Goal: Task Accomplishment & Management: Manage account settings

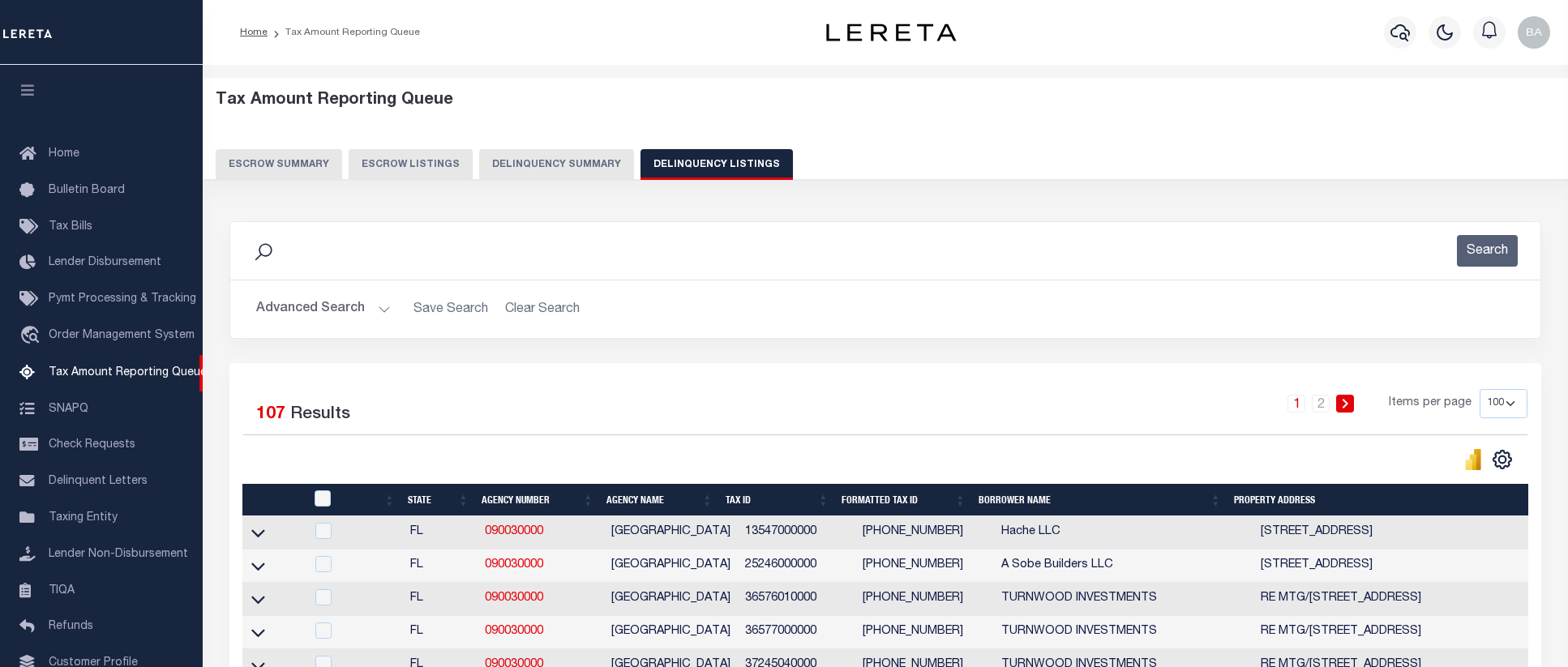
select select "100"
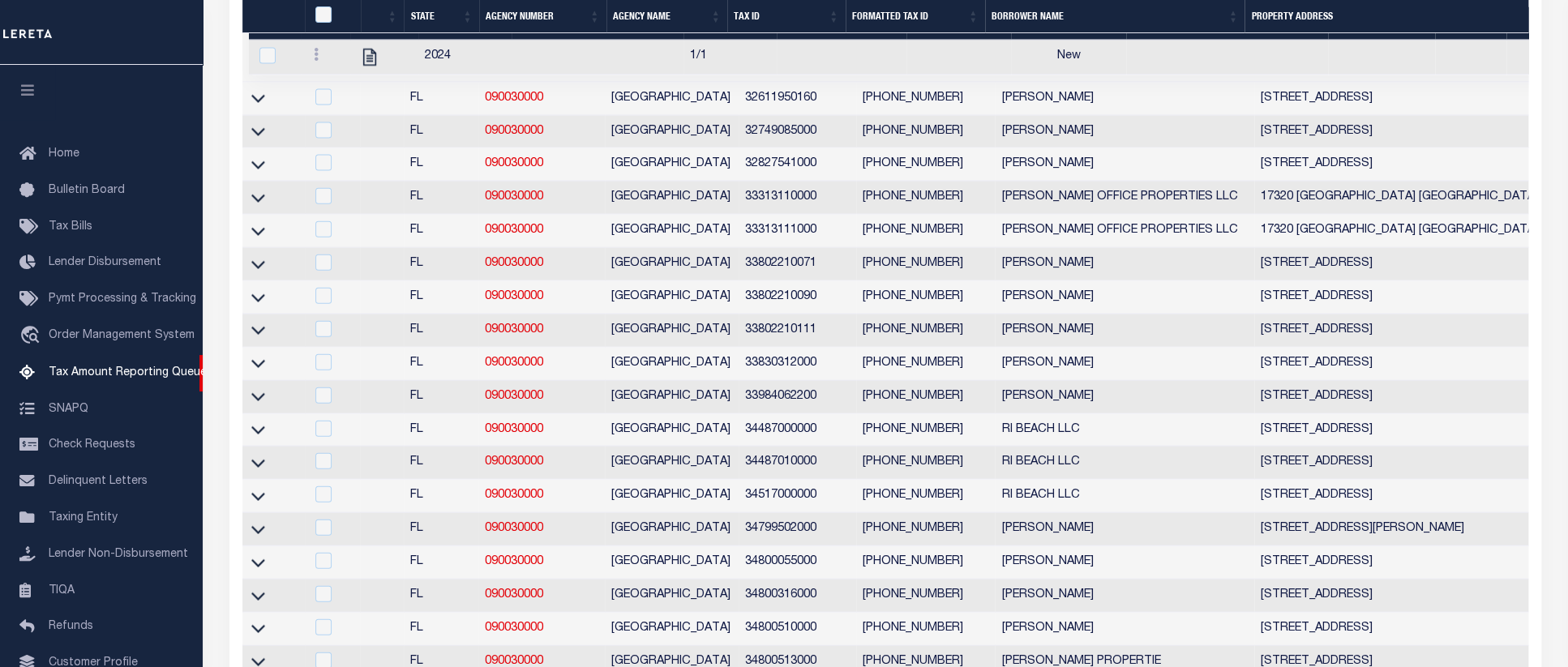
scroll to position [110, 0]
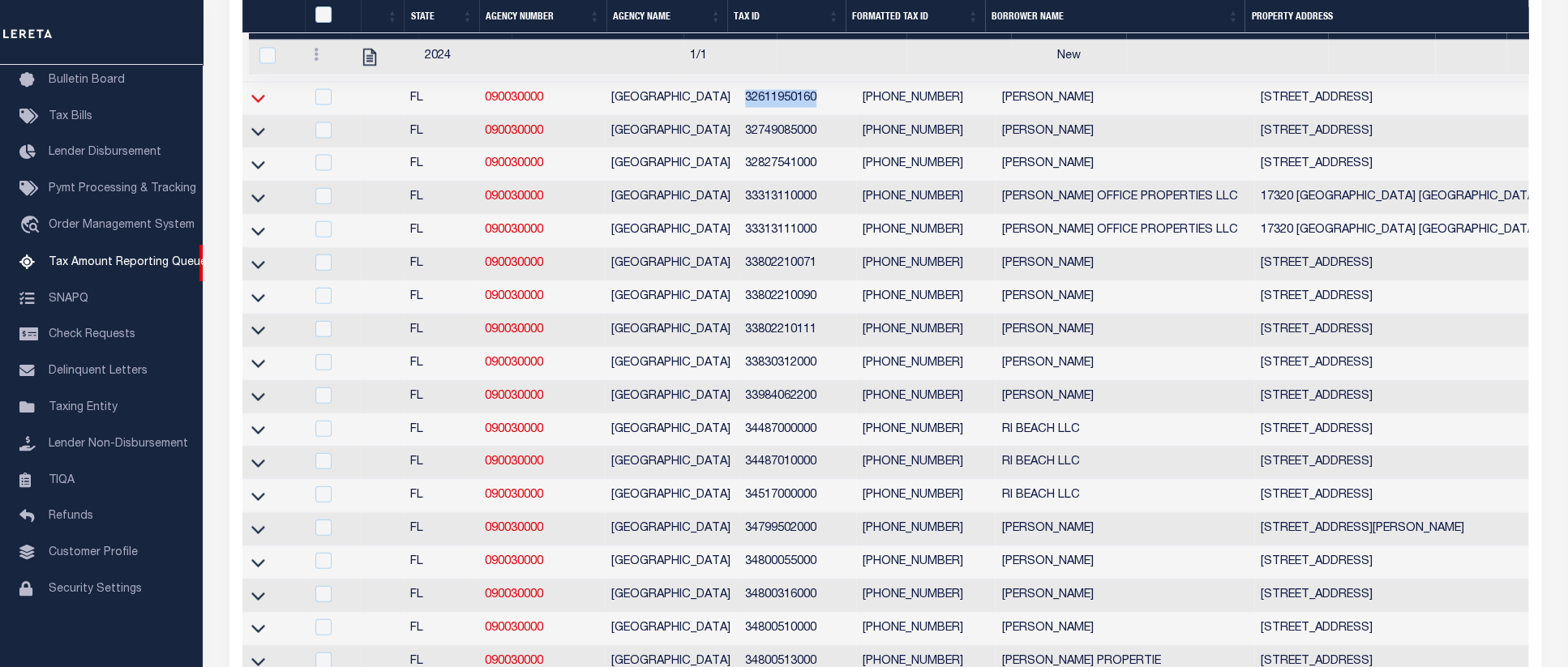
click at [263, 104] on icon at bounding box center [258, 100] width 14 height 8
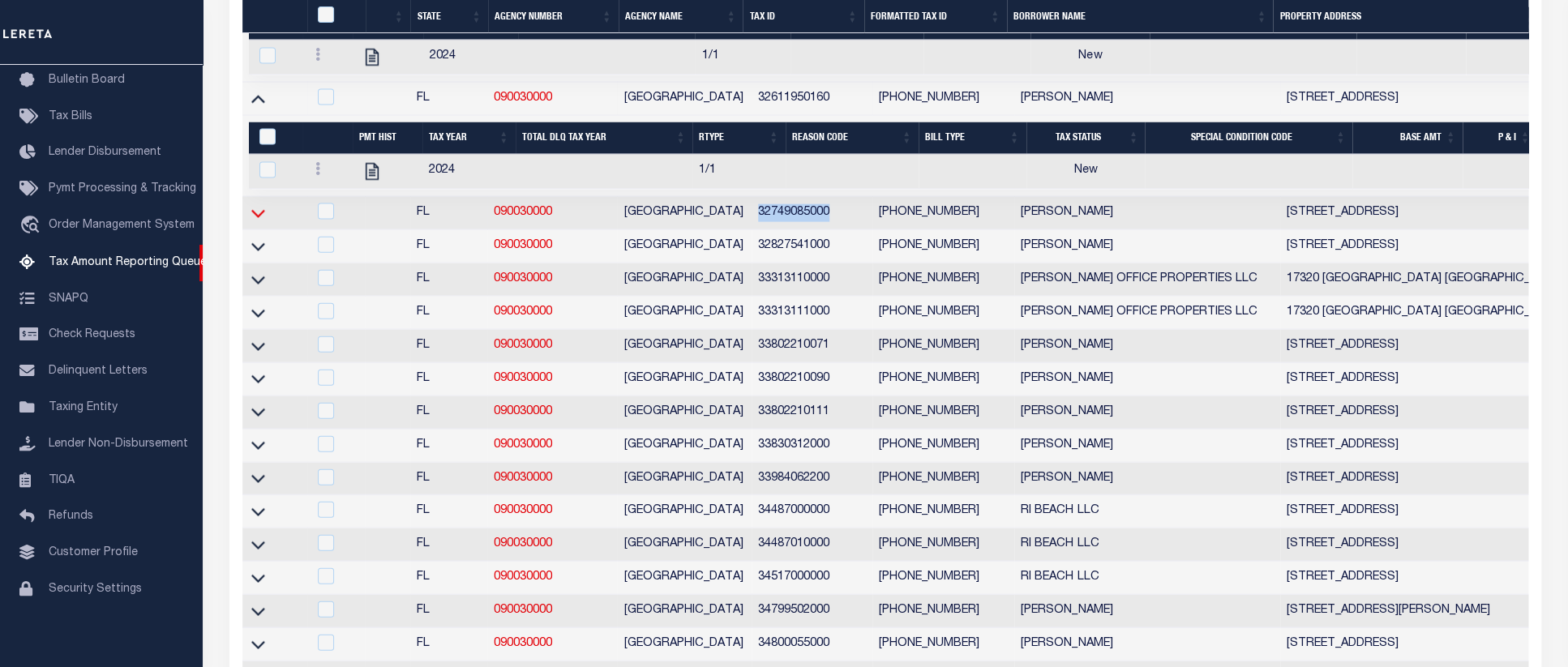
click at [263, 222] on icon at bounding box center [258, 214] width 14 height 17
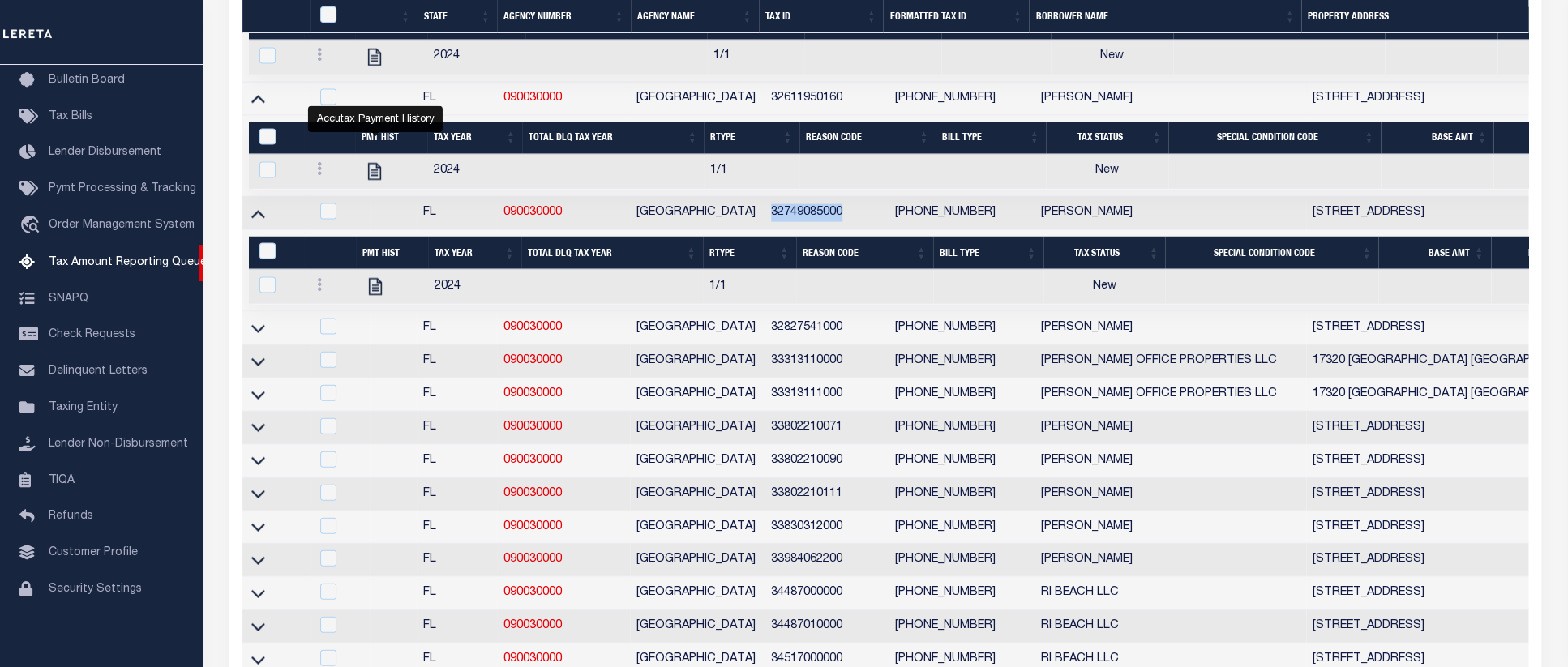
scroll to position [1996, 0]
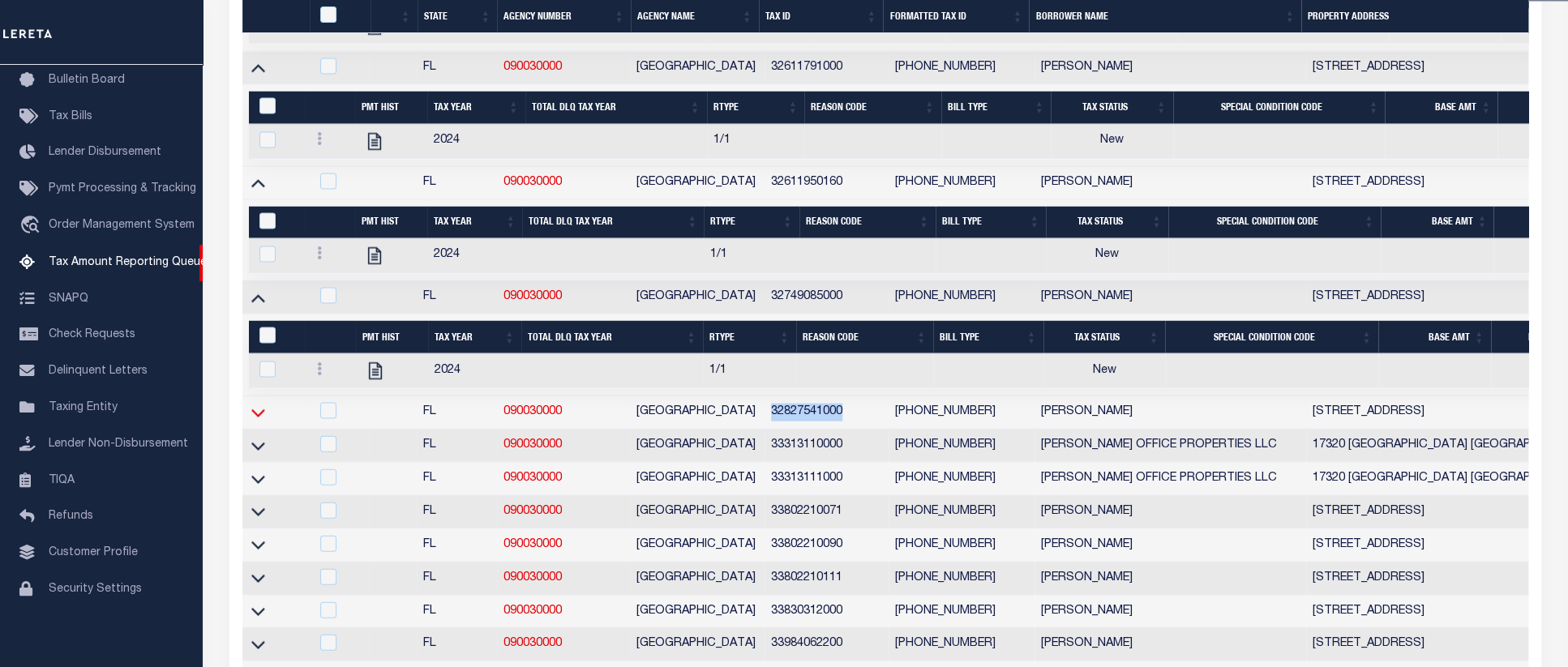
click at [257, 422] on icon at bounding box center [258, 413] width 14 height 17
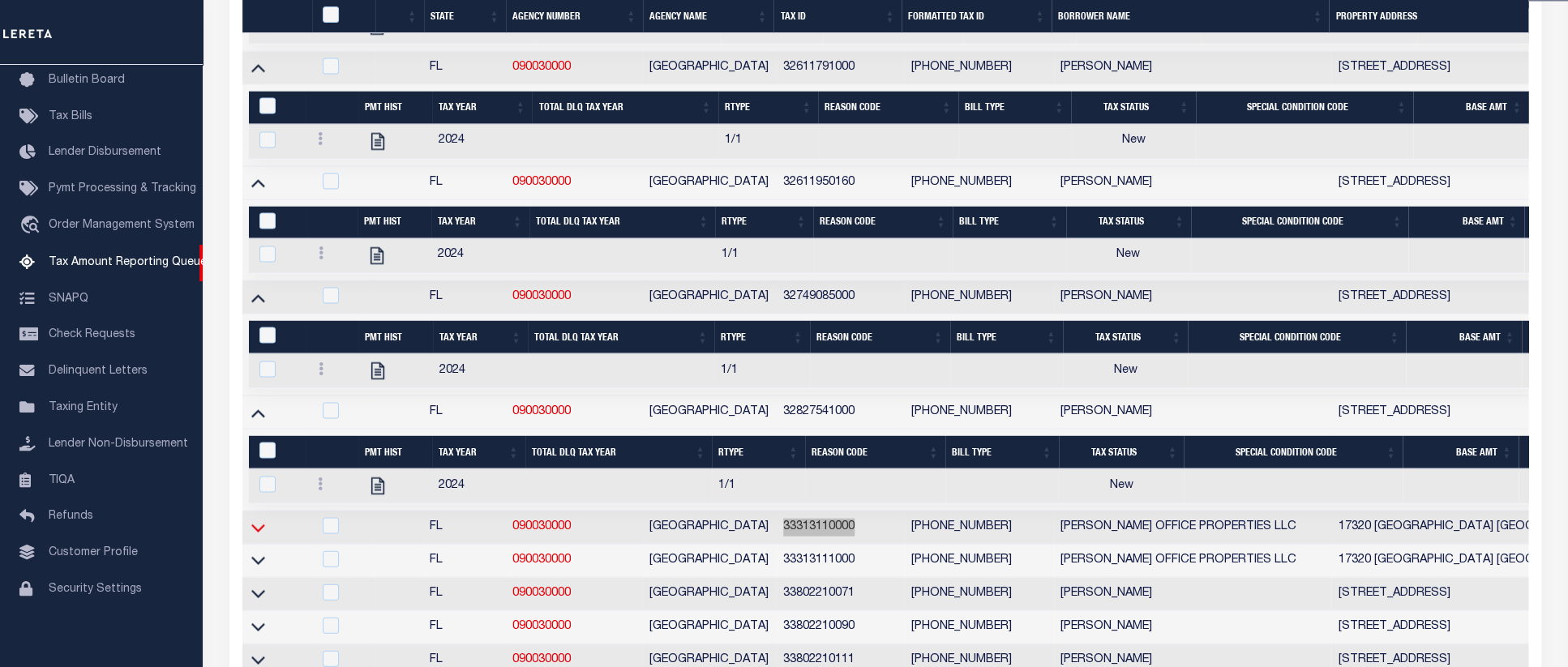
scroll to position [2323, 0]
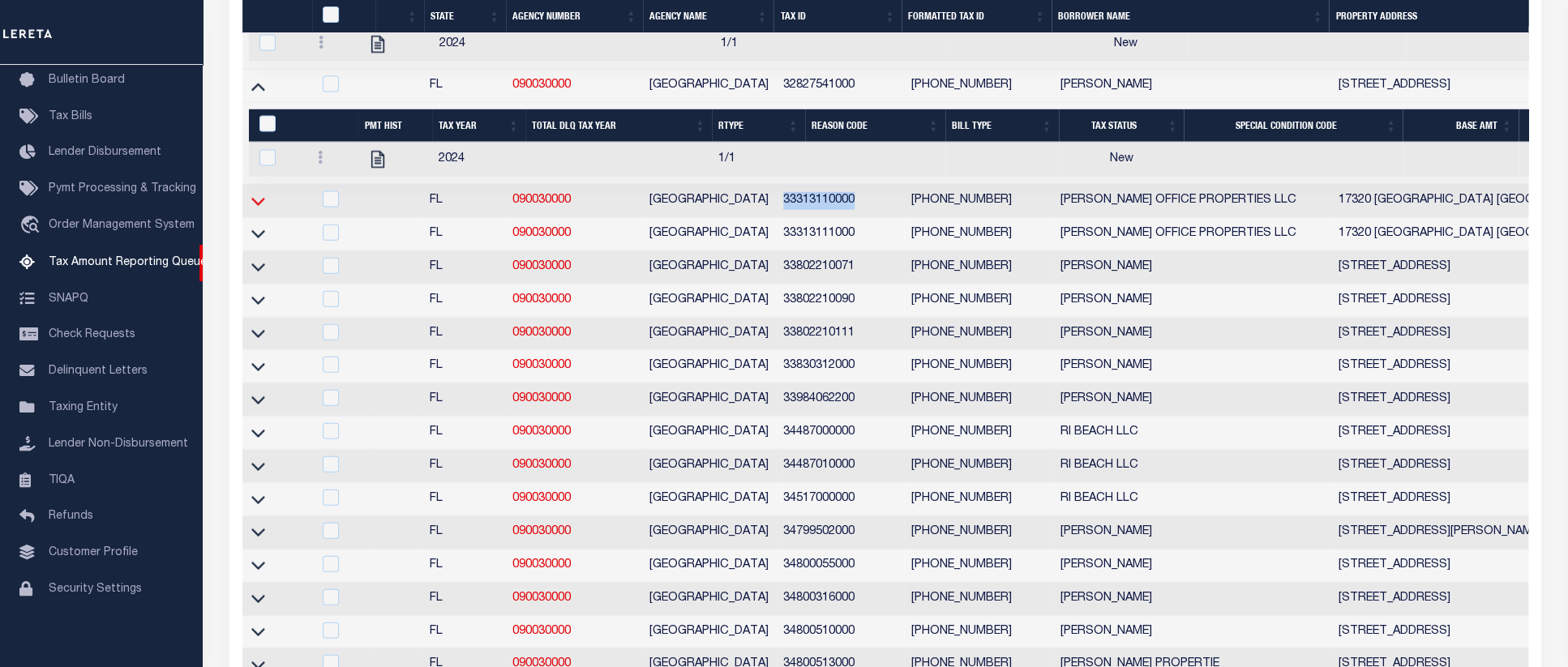
click at [258, 210] on icon at bounding box center [258, 201] width 14 height 17
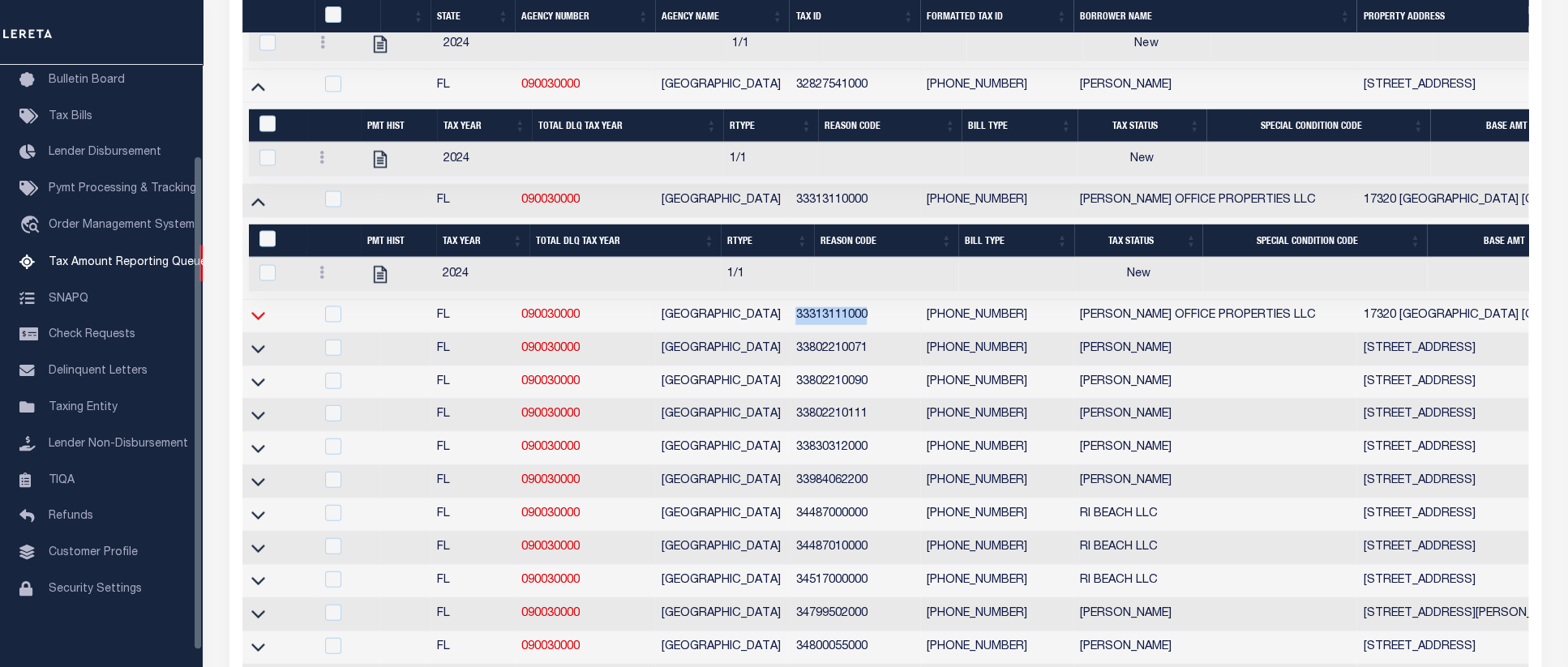
click at [263, 324] on icon at bounding box center [258, 315] width 14 height 17
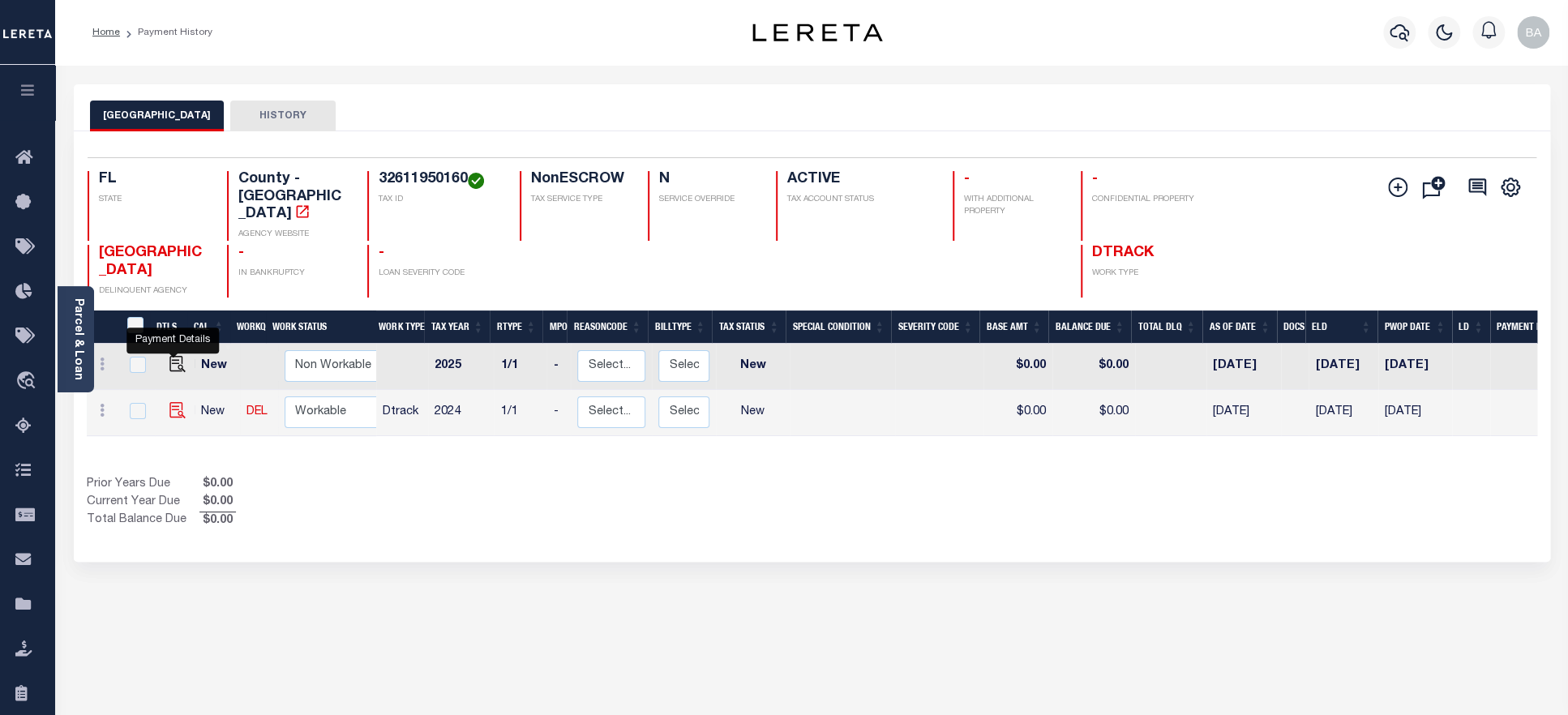
click at [172, 402] on img "" at bounding box center [177, 410] width 16 height 16
checkbox input "true"
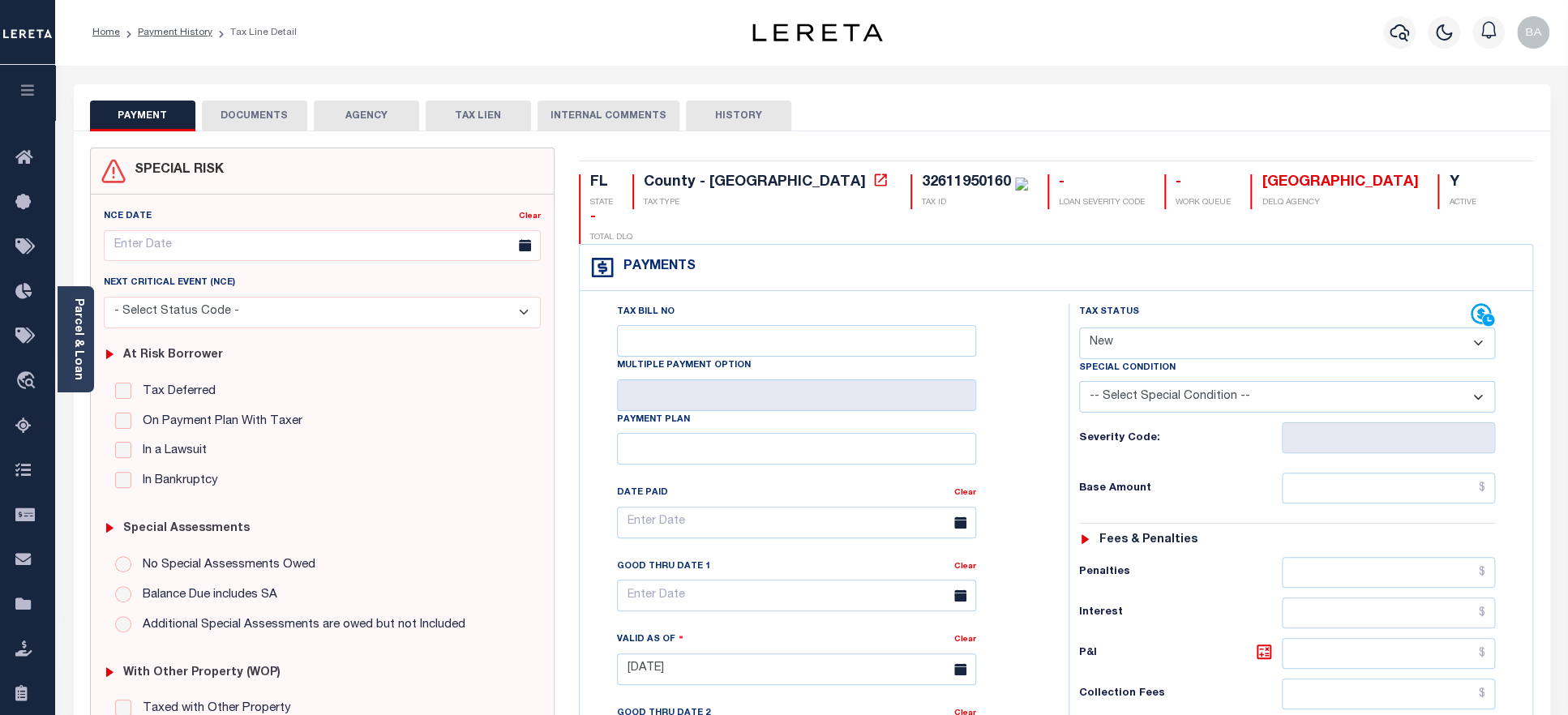
select select "PYD"
click option "Paid" at bounding box center [0, 0] width 0 height 0
type input "08/29/2025"
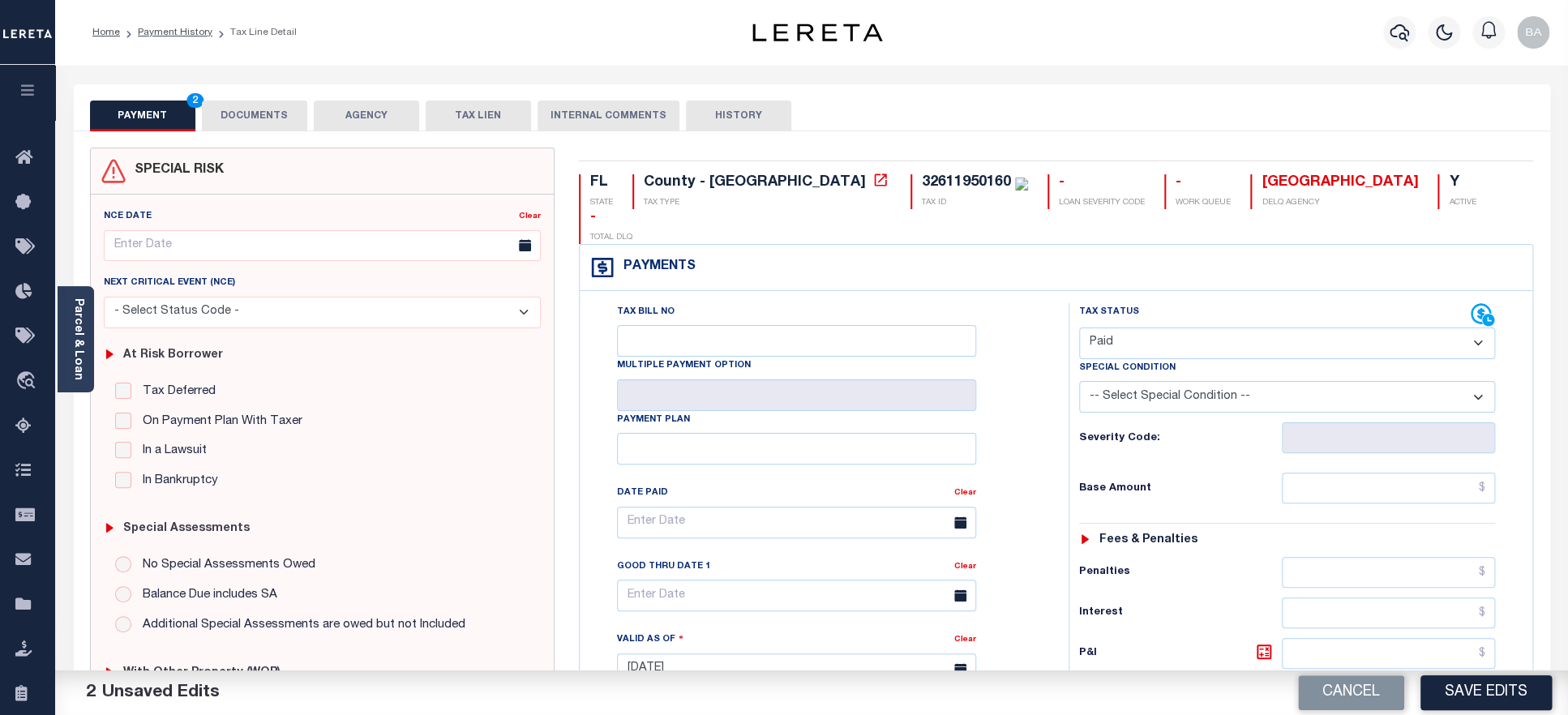
click at [260, 119] on button "DOCUMENTS" at bounding box center [254, 116] width 105 height 31
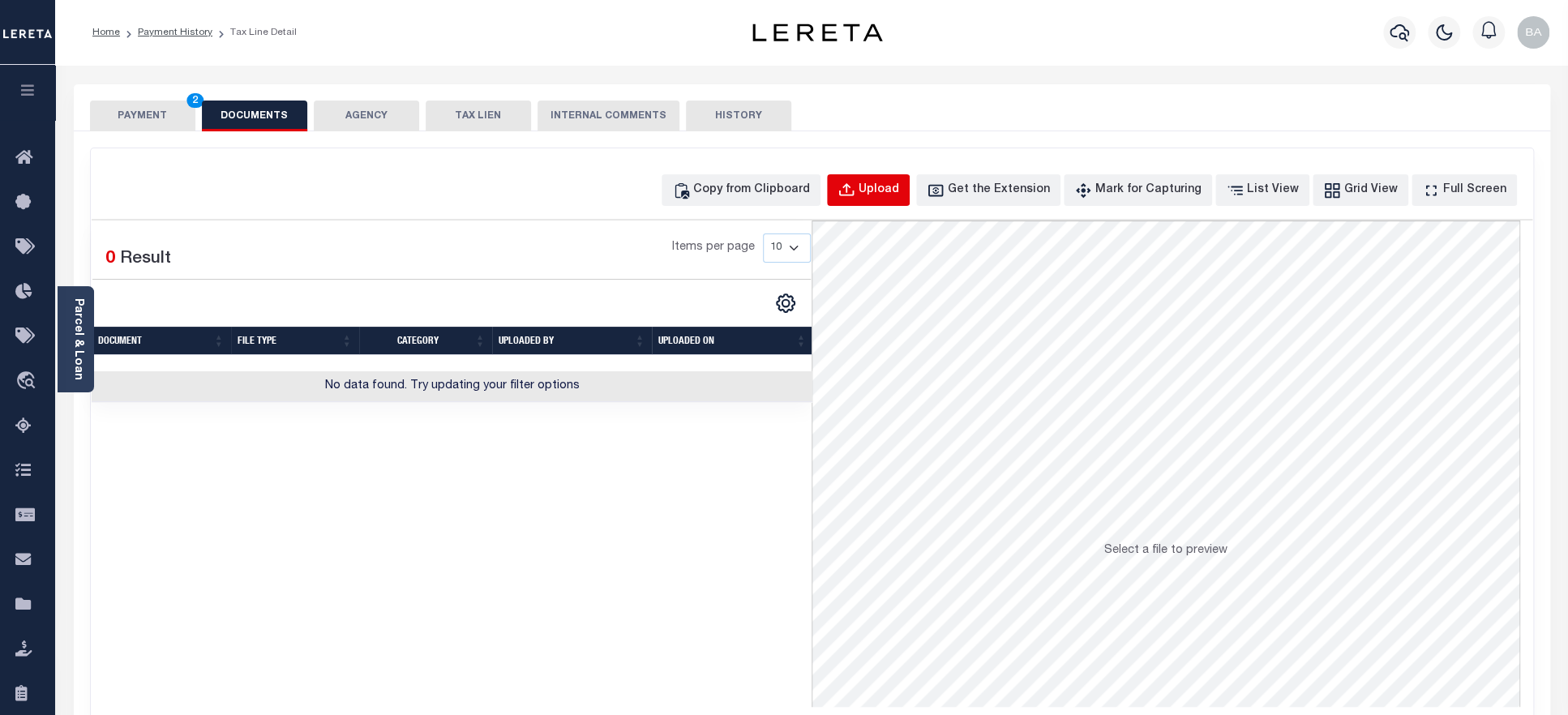
click at [894, 193] on div "Upload" at bounding box center [878, 191] width 41 height 18
select select "POP"
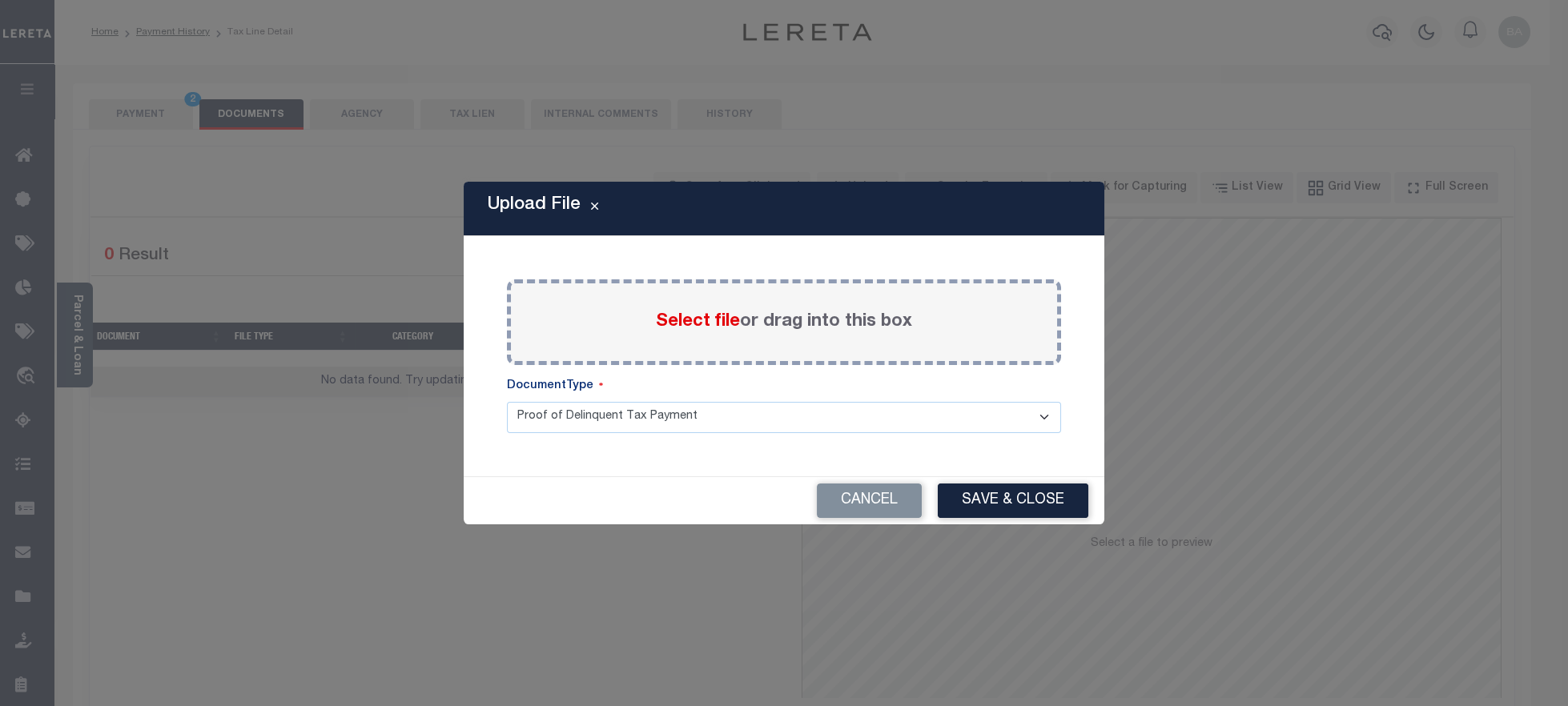
click at [699, 324] on span "Select file" at bounding box center [698, 322] width 84 height 18
click at [0, 0] on input "Select file or drag into this box" at bounding box center [0, 0] width 0 height 0
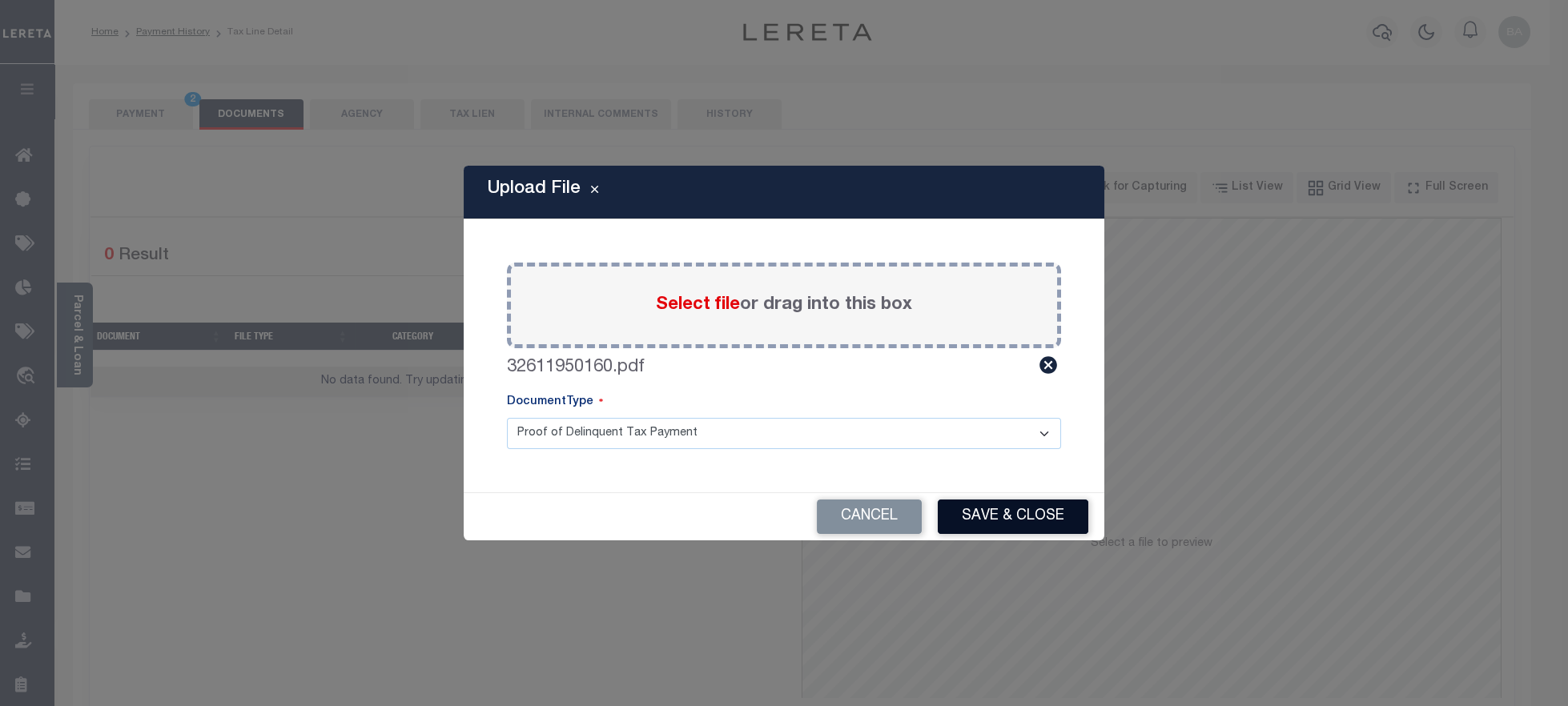
click at [1006, 516] on button "Save & Close" at bounding box center [1013, 517] width 150 height 35
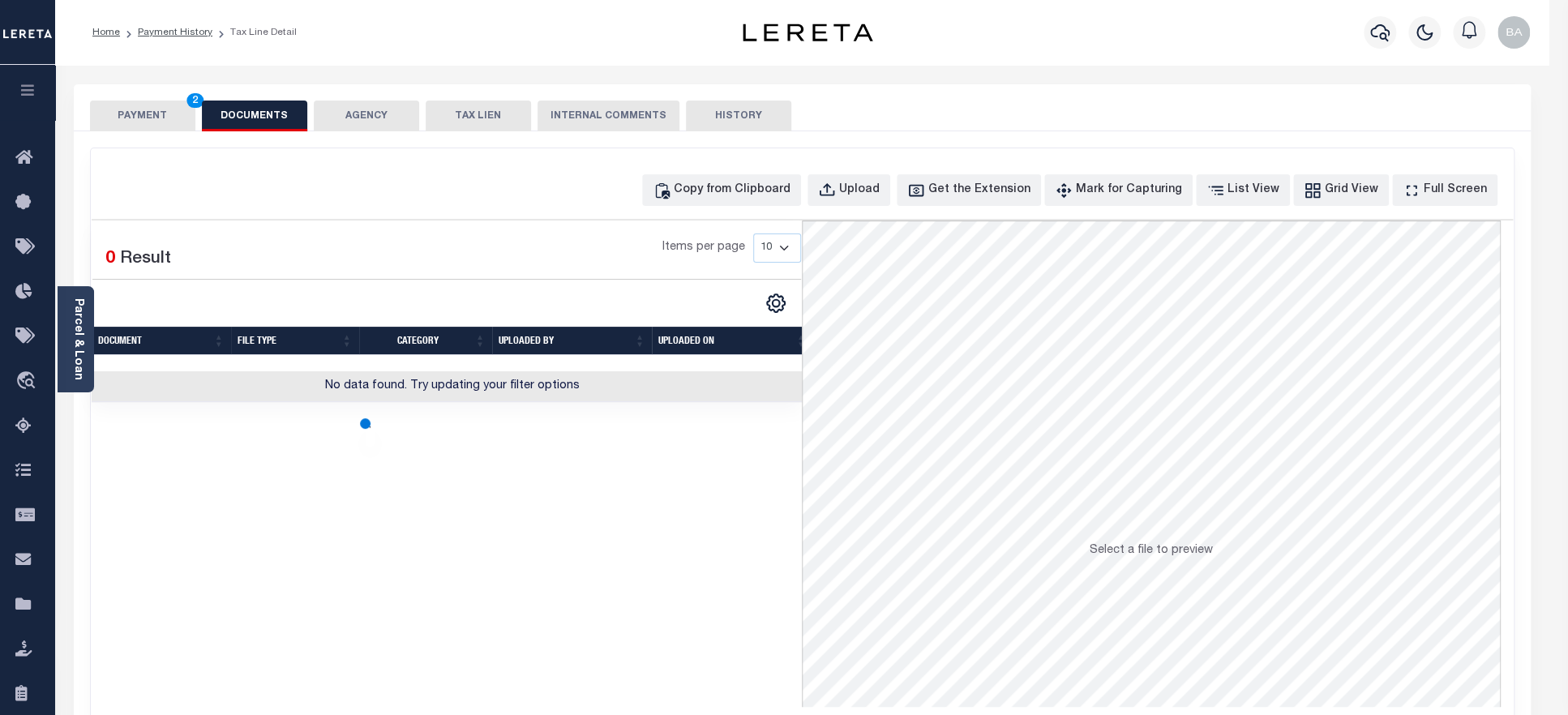
click at [159, 113] on button "PAYMENT 2" at bounding box center [142, 116] width 105 height 31
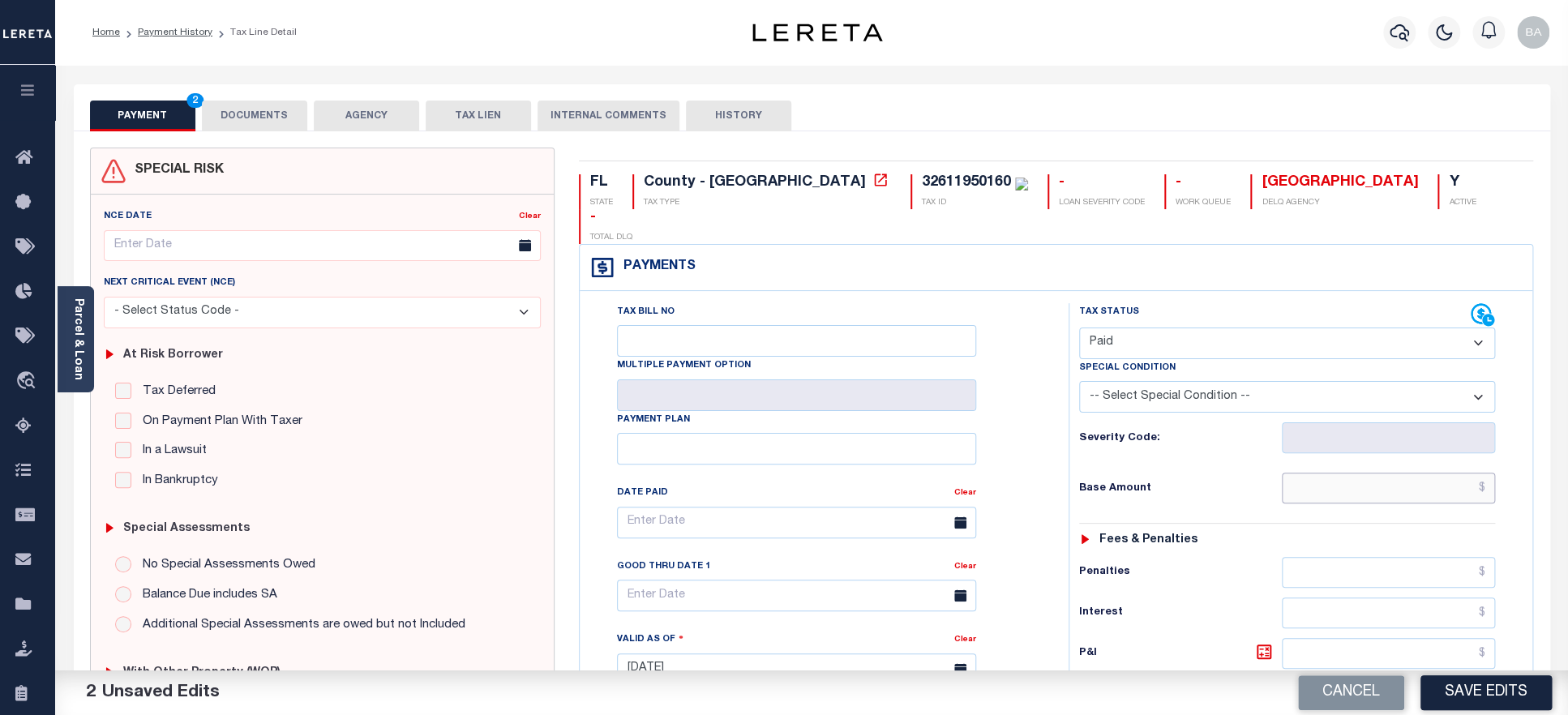
click at [1364, 472] on input "text" at bounding box center [1389, 488] width 214 height 31
paste input "1,278.13"
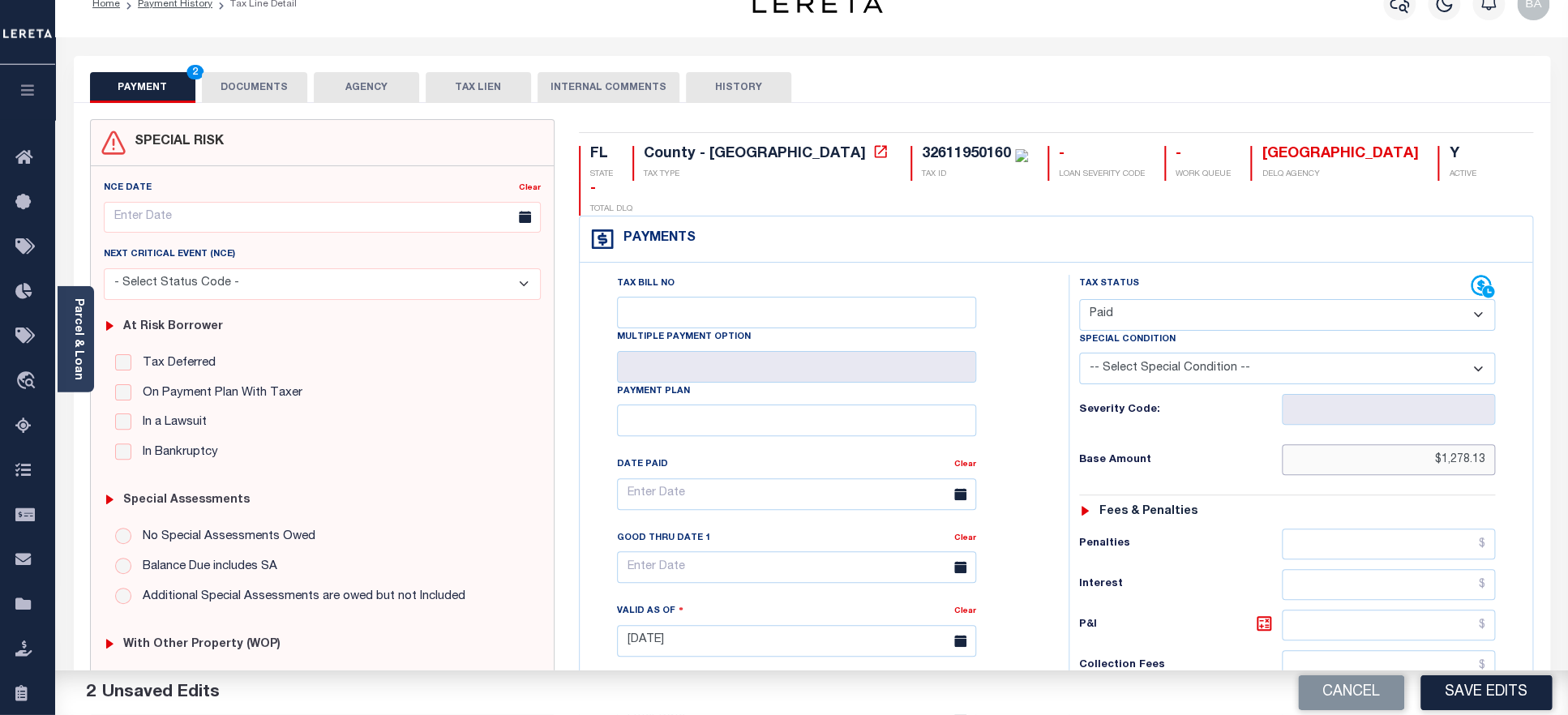
scroll to position [492, 0]
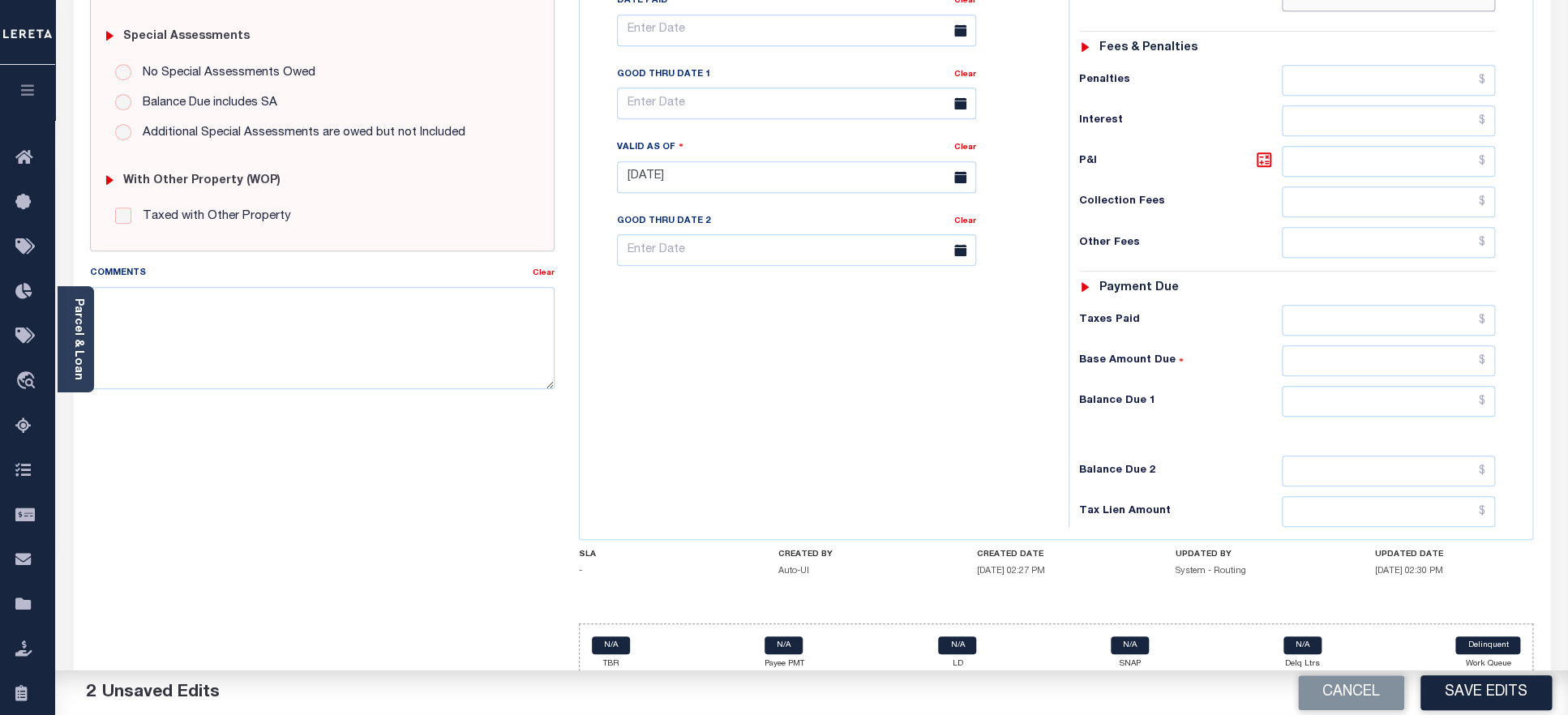
type input "$1,278.13"
click at [1365, 305] on input "text" at bounding box center [1389, 320] width 214 height 31
paste input "1,278.13"
type input "$1,278.13"
click at [1371, 392] on input "text" at bounding box center [1389, 401] width 214 height 31
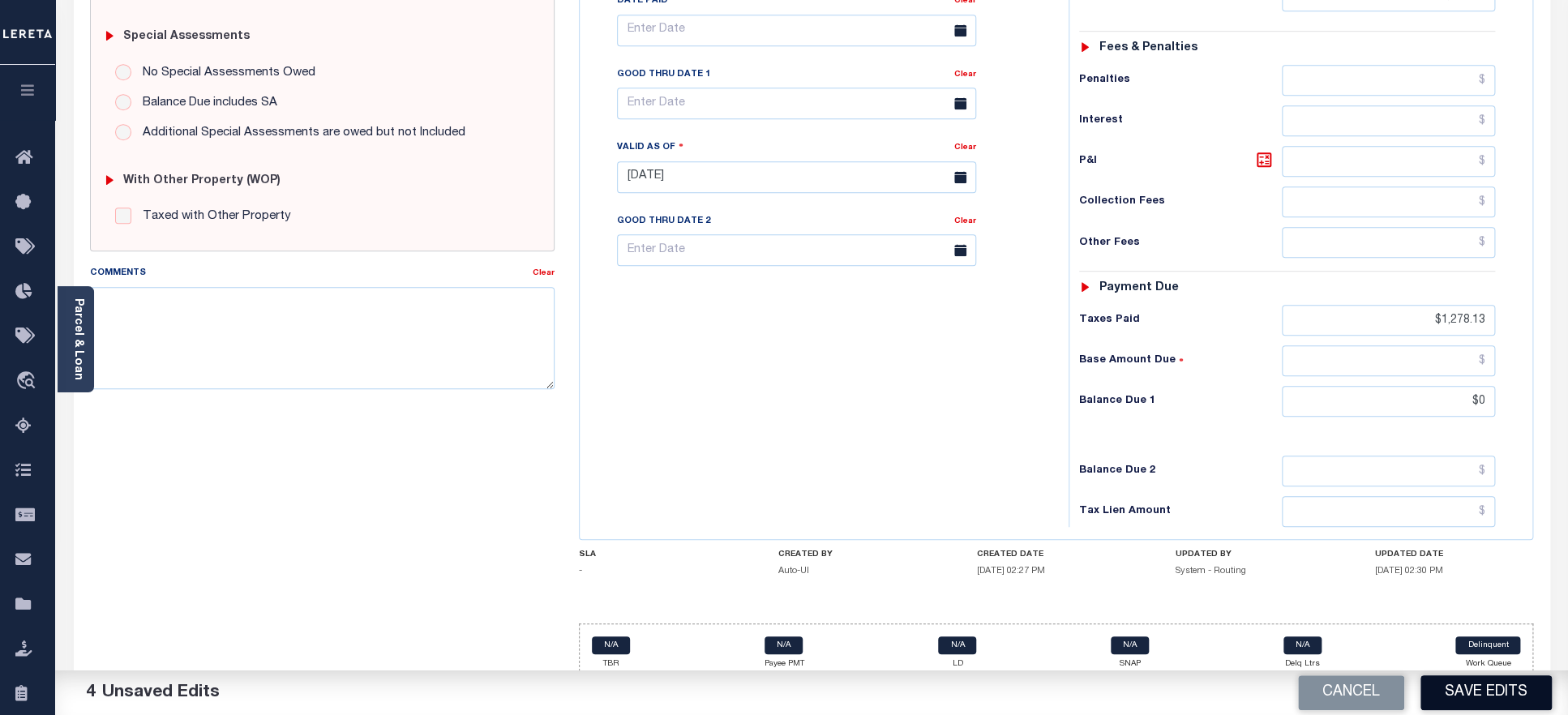
type input "$0.00"
click at [1472, 683] on button "Save Edits" at bounding box center [1486, 692] width 131 height 35
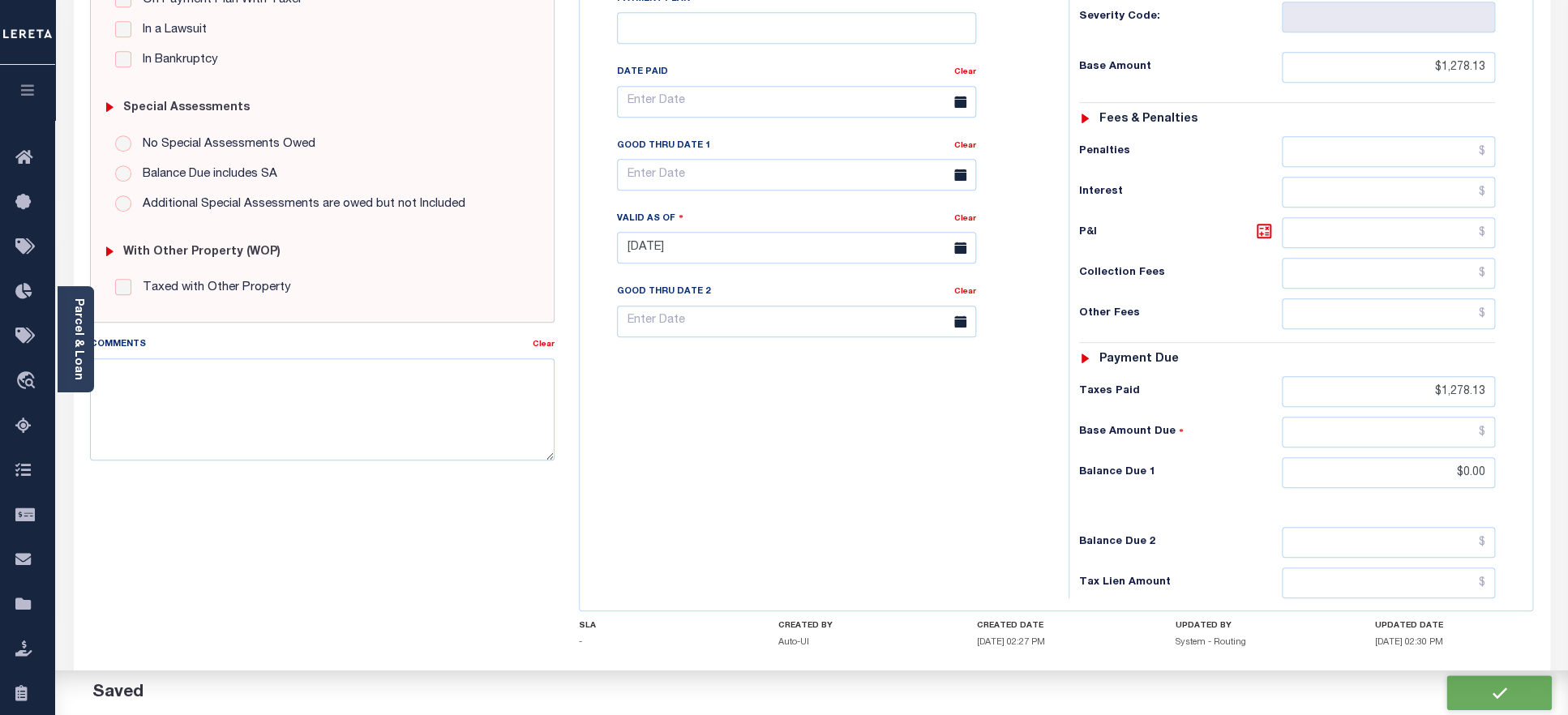
scroll to position [564, 0]
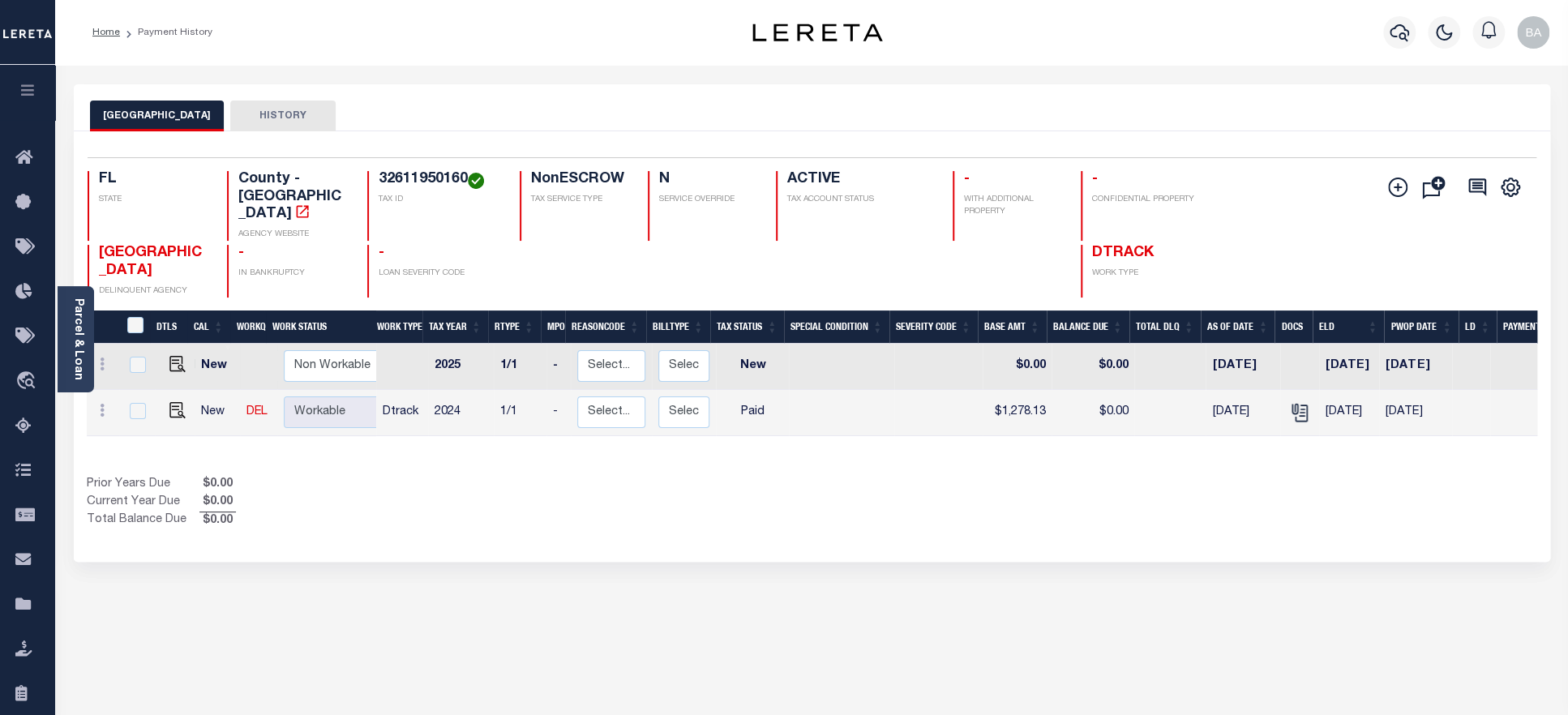
click at [410, 169] on div "Selected 2 Results 1 Items per page 25 50 100 FL STATE County - FL AGENCY WEBSI…" at bounding box center [811, 227] width 1475 height 140
click at [435, 179] on h4 "32611950160" at bounding box center [439, 180] width 121 height 18
click at [74, 364] on link "Parcel & Loan" at bounding box center [78, 339] width 12 height 81
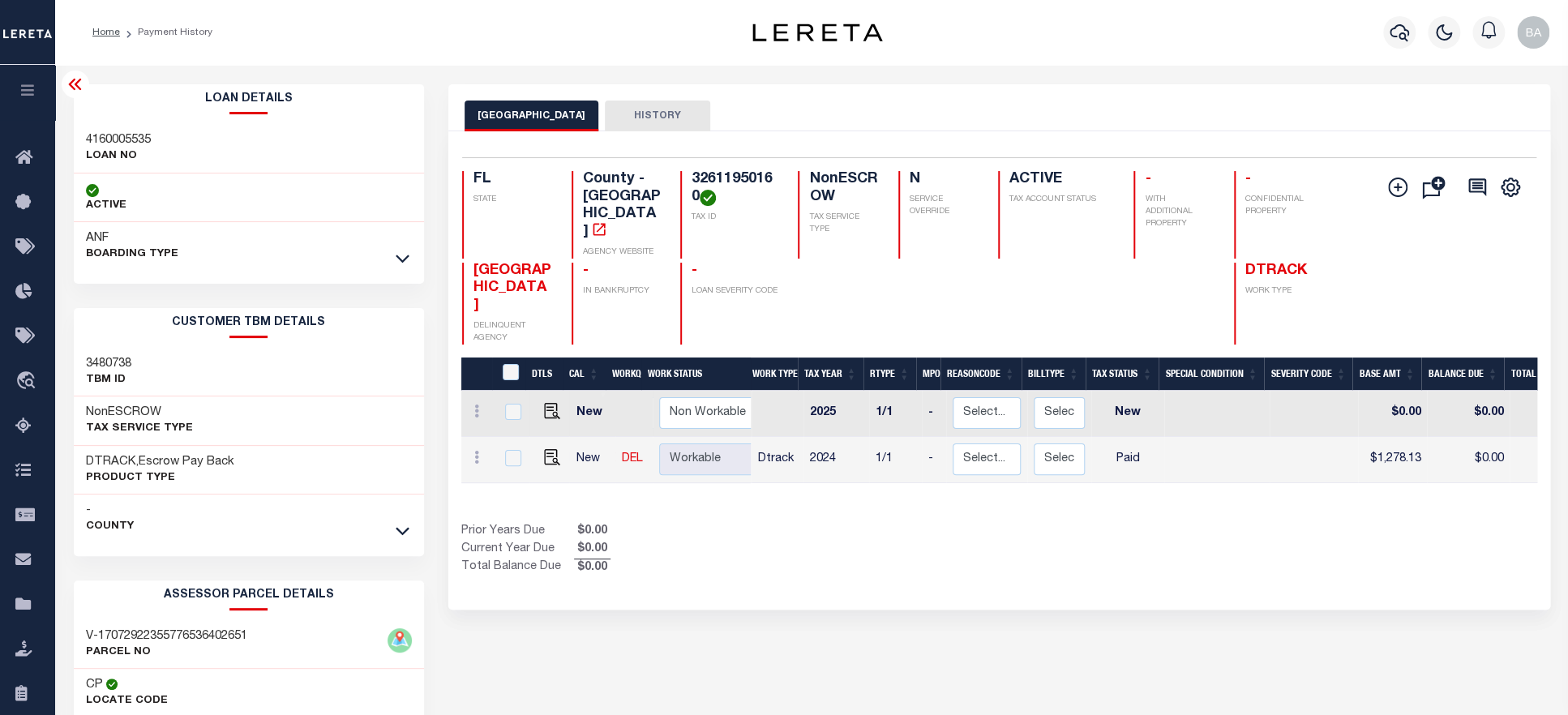
click at [120, 138] on h3 "4160005535" at bounding box center [119, 140] width 65 height 16
copy h3 "4160005535"
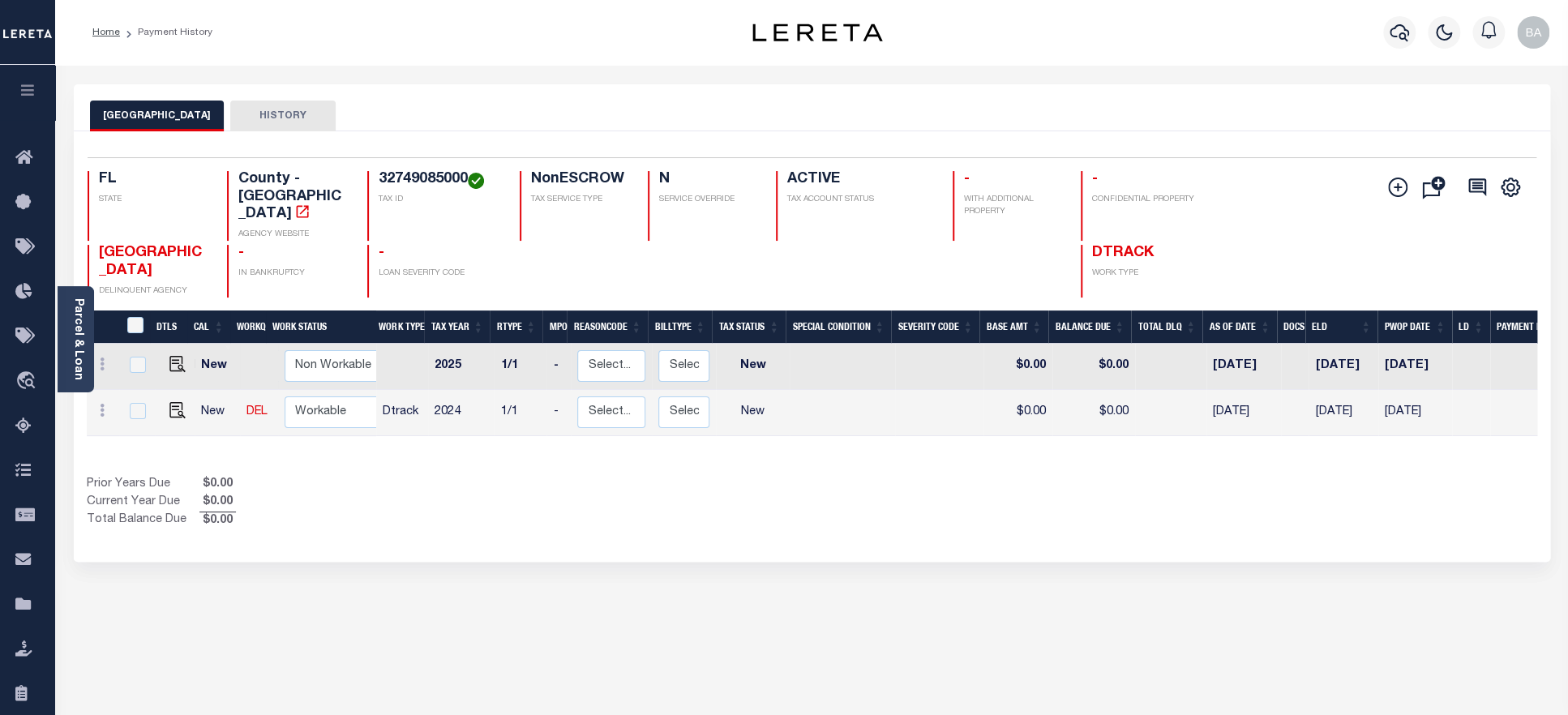
click at [425, 182] on h4 "32749085000" at bounding box center [439, 180] width 121 height 18
click at [175, 402] on img "" at bounding box center [177, 410] width 16 height 16
checkbox input "true"
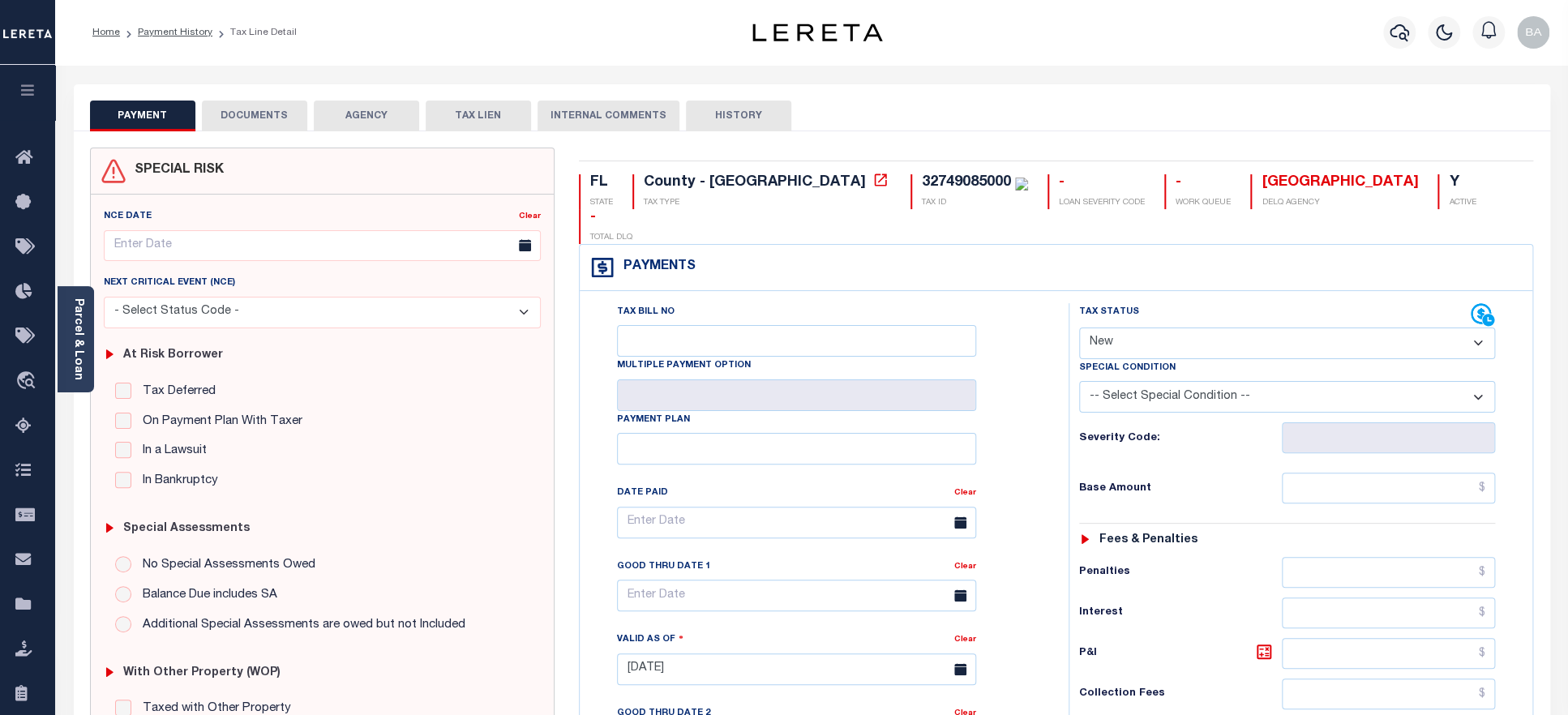
select select "PYD"
click option "Paid" at bounding box center [0, 0] width 0 height 0
type input "[DATE]"
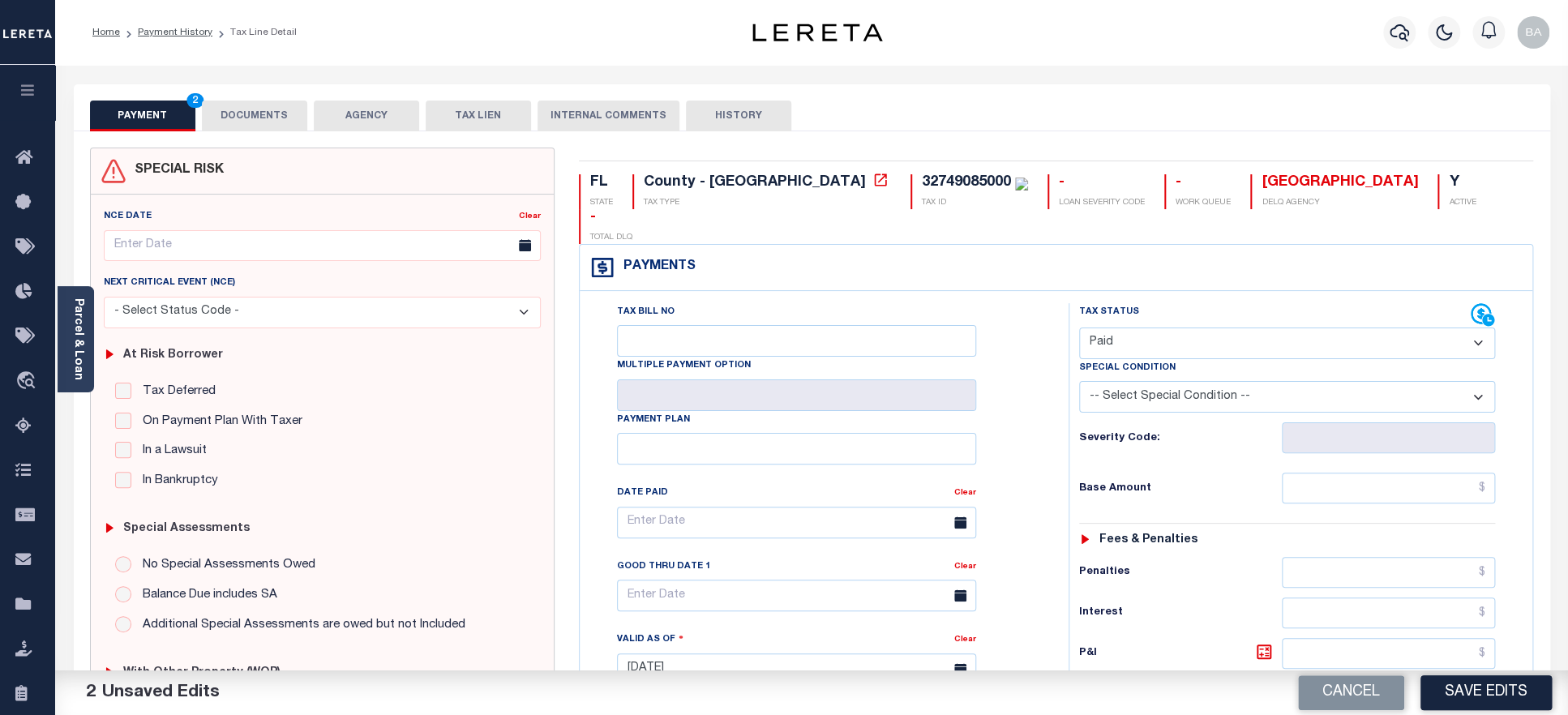
click at [216, 118] on button "DOCUMENTS" at bounding box center [254, 116] width 105 height 31
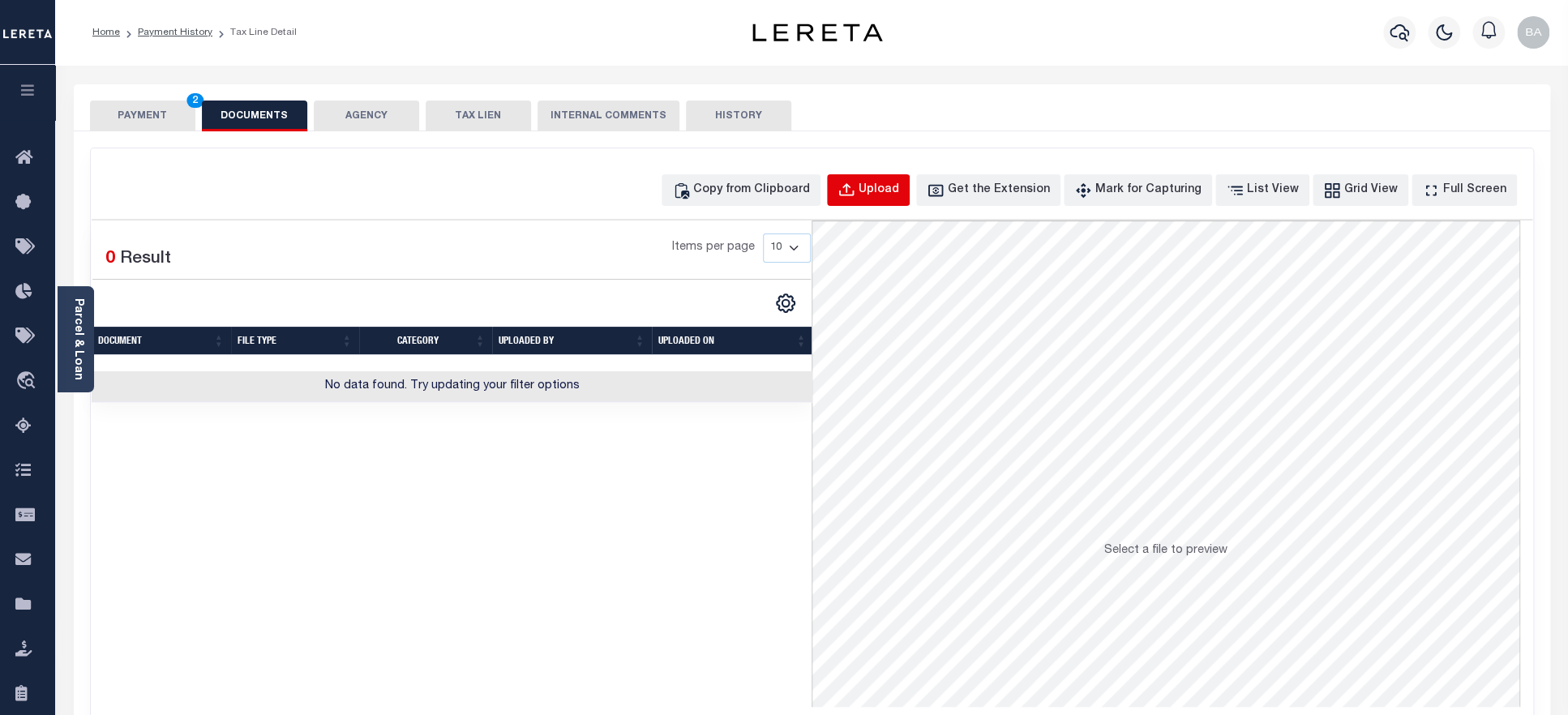
click at [899, 186] on div "Upload" at bounding box center [878, 191] width 41 height 18
select select "POP"
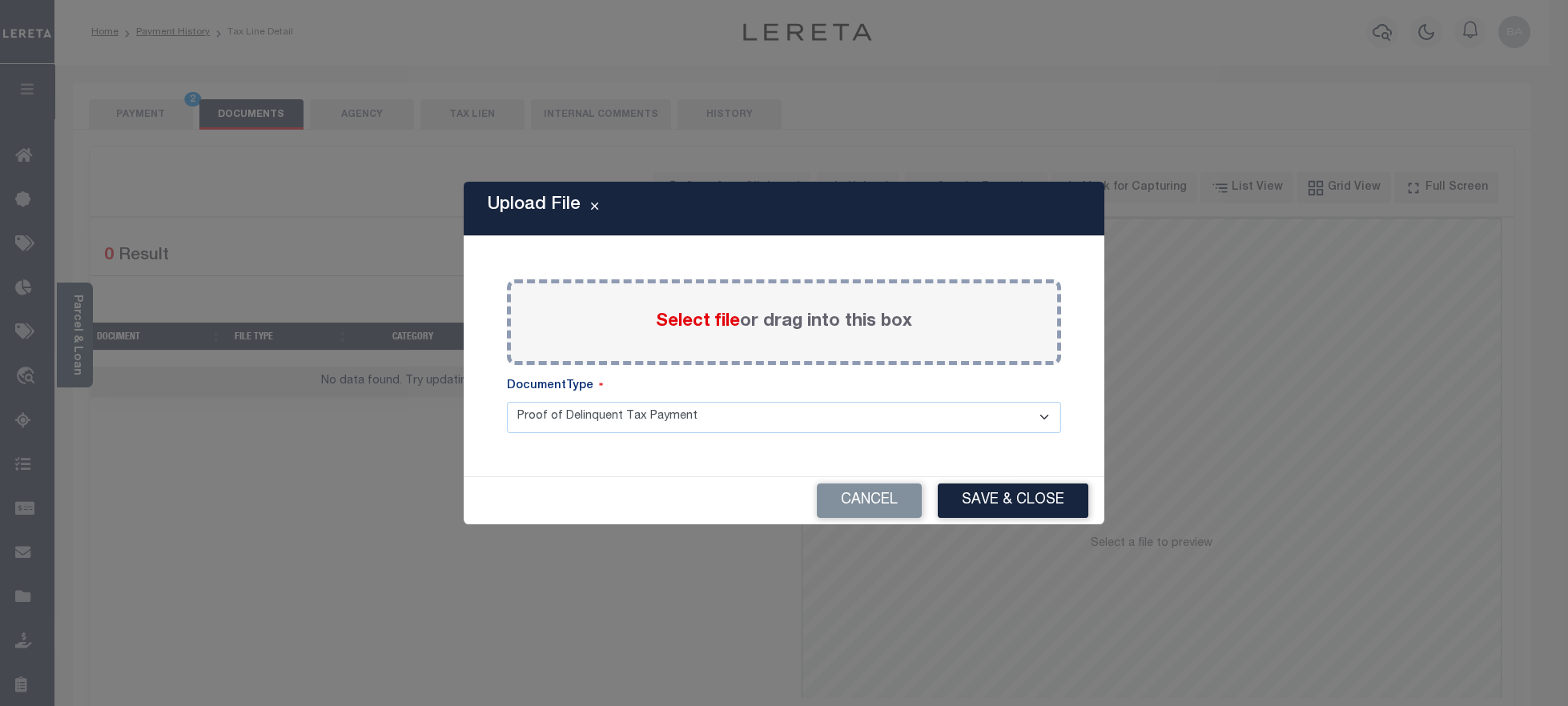
click at [702, 323] on span "Select file" at bounding box center [698, 322] width 84 height 18
click at [0, 0] on input "Select file or drag into this box" at bounding box center [0, 0] width 0 height 0
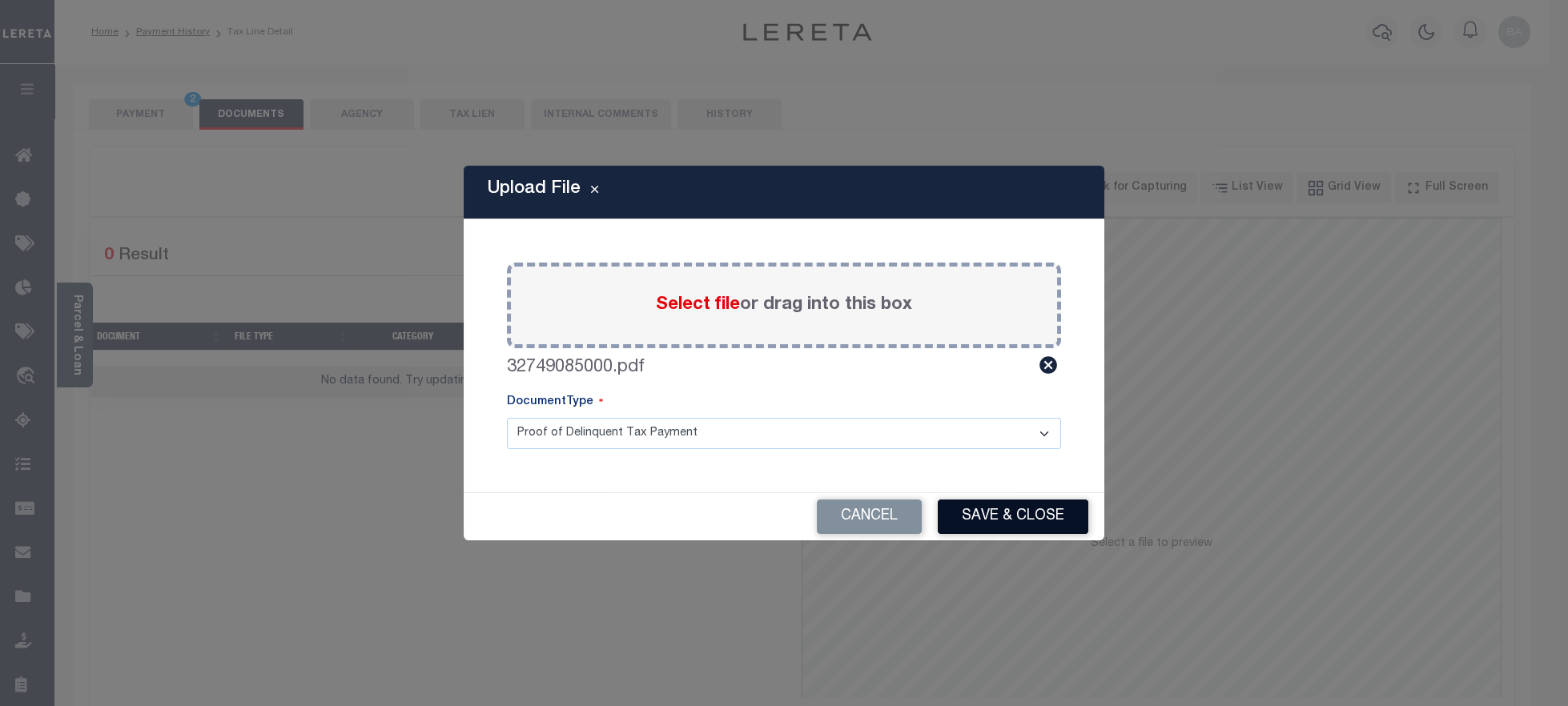
click at [971, 517] on button "Save & Close" at bounding box center [1013, 517] width 150 height 35
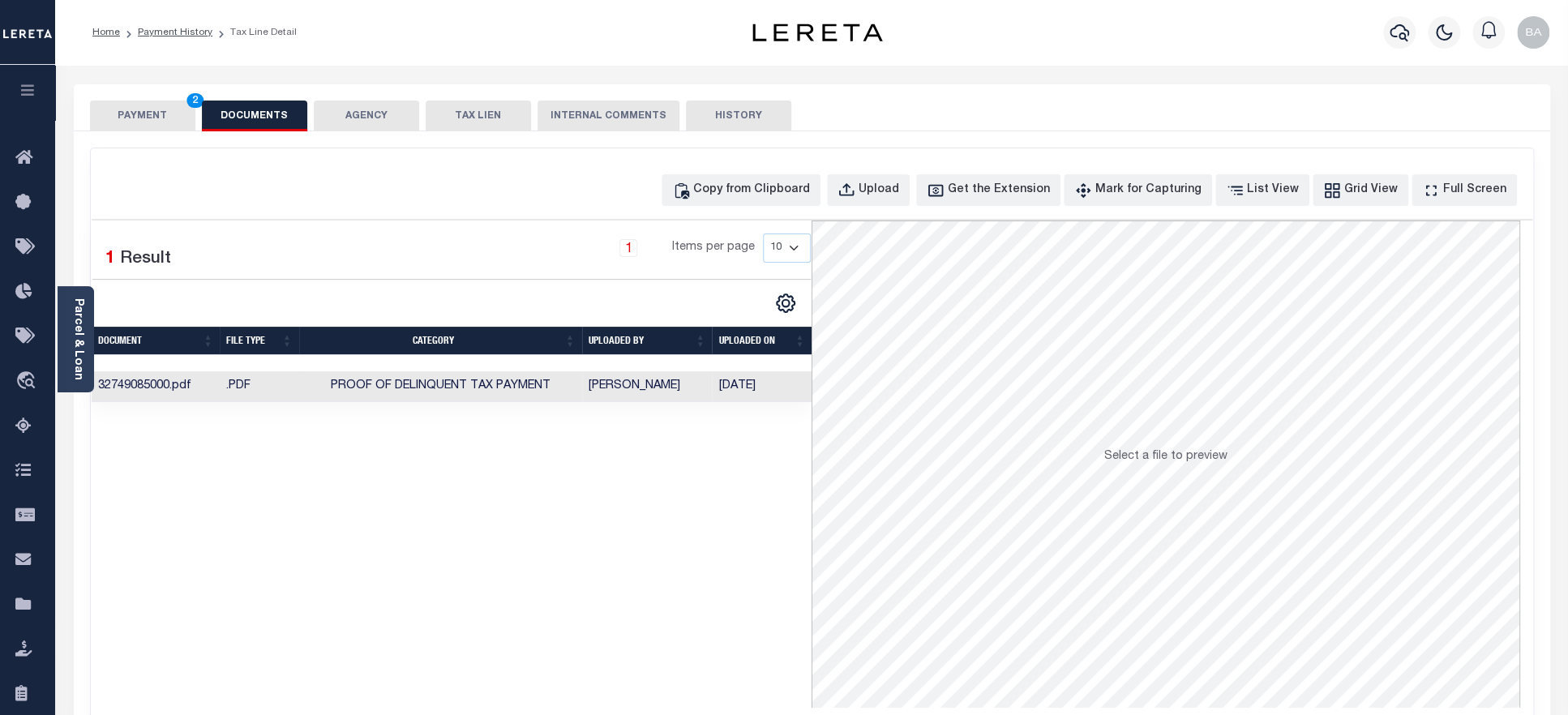
click at [139, 118] on button "PAYMENT 2" at bounding box center [142, 116] width 105 height 31
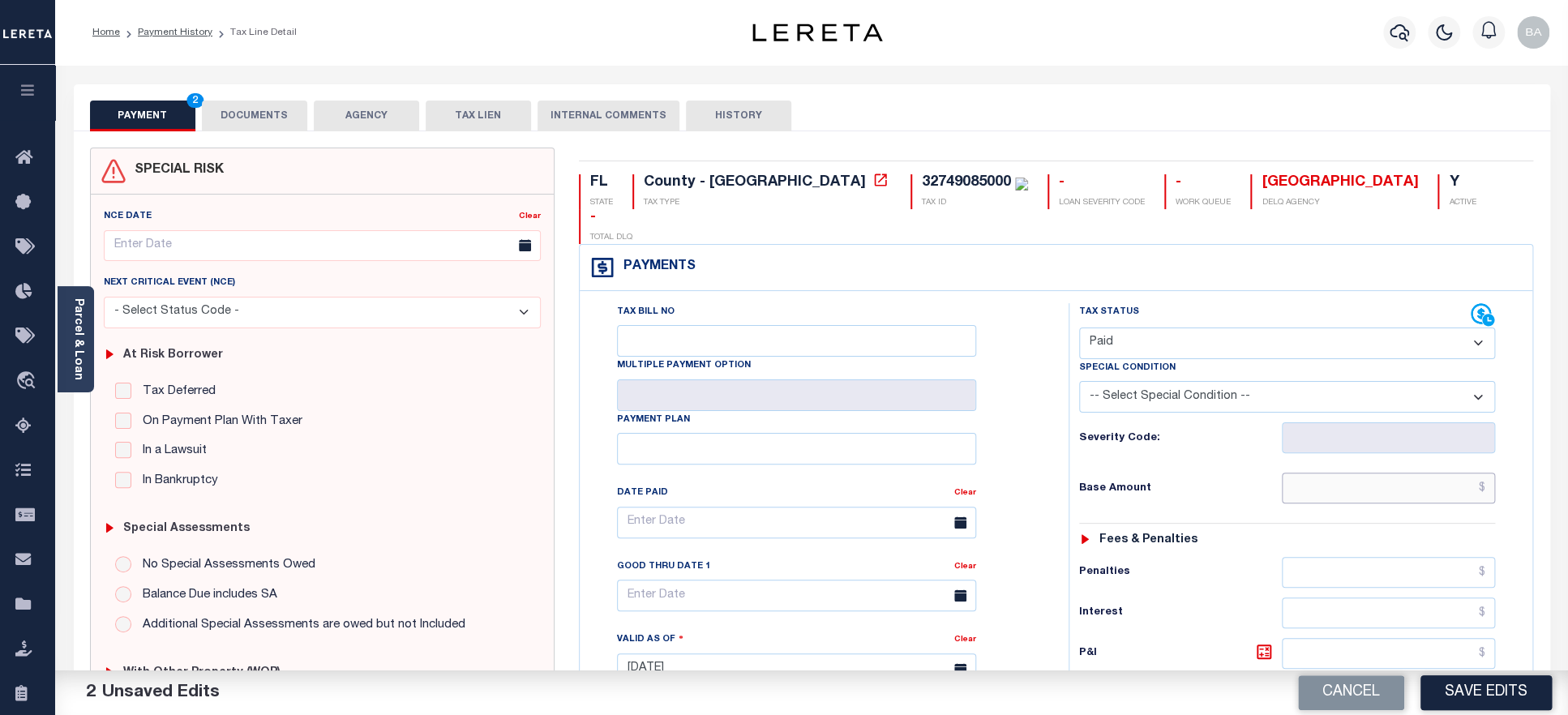
click at [1339, 472] on input "text" at bounding box center [1389, 488] width 214 height 31
paste input "10,638.67"
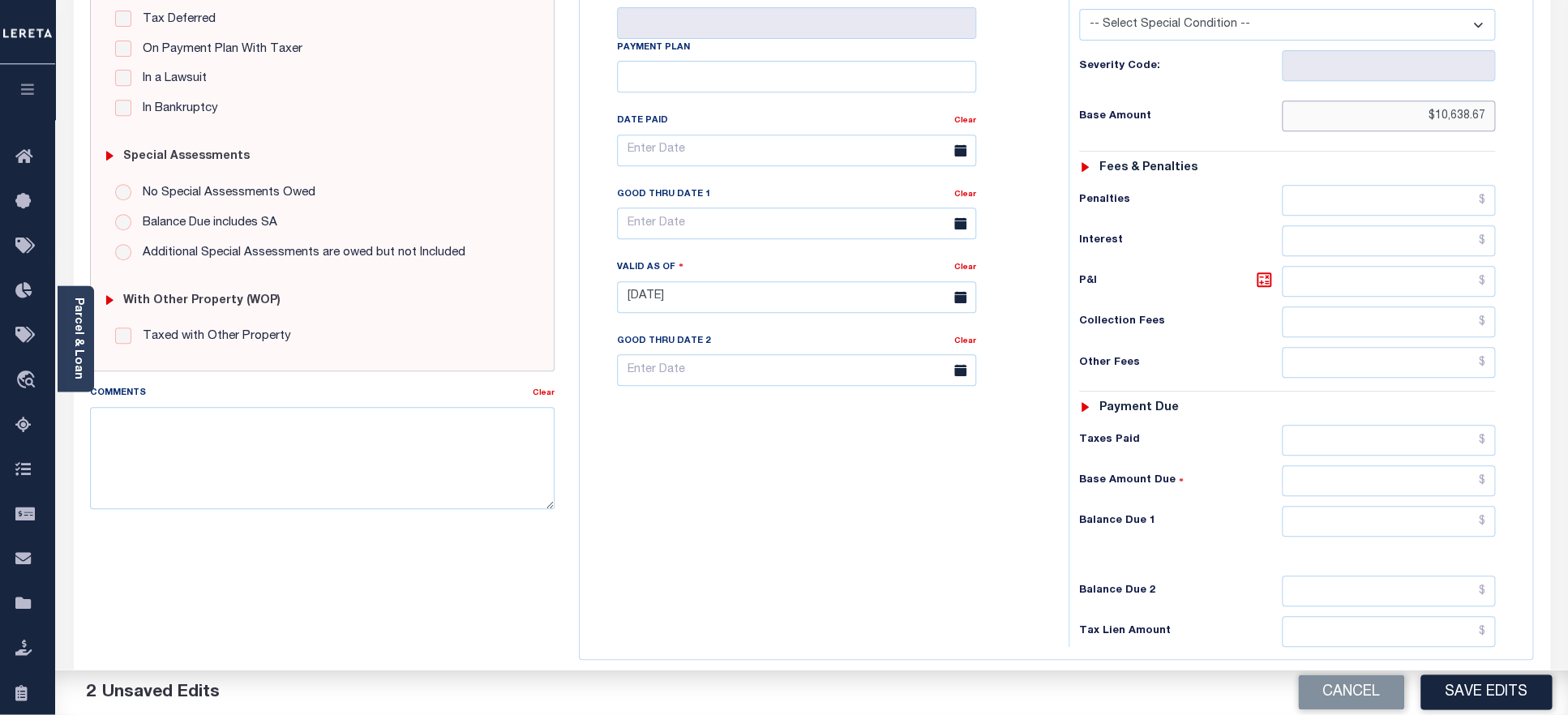
scroll to position [373, 0]
type input "$10,638.67"
click at [1344, 425] on input "text" at bounding box center [1389, 439] width 214 height 31
paste input "10,638.67"
type input "$10,638.67"
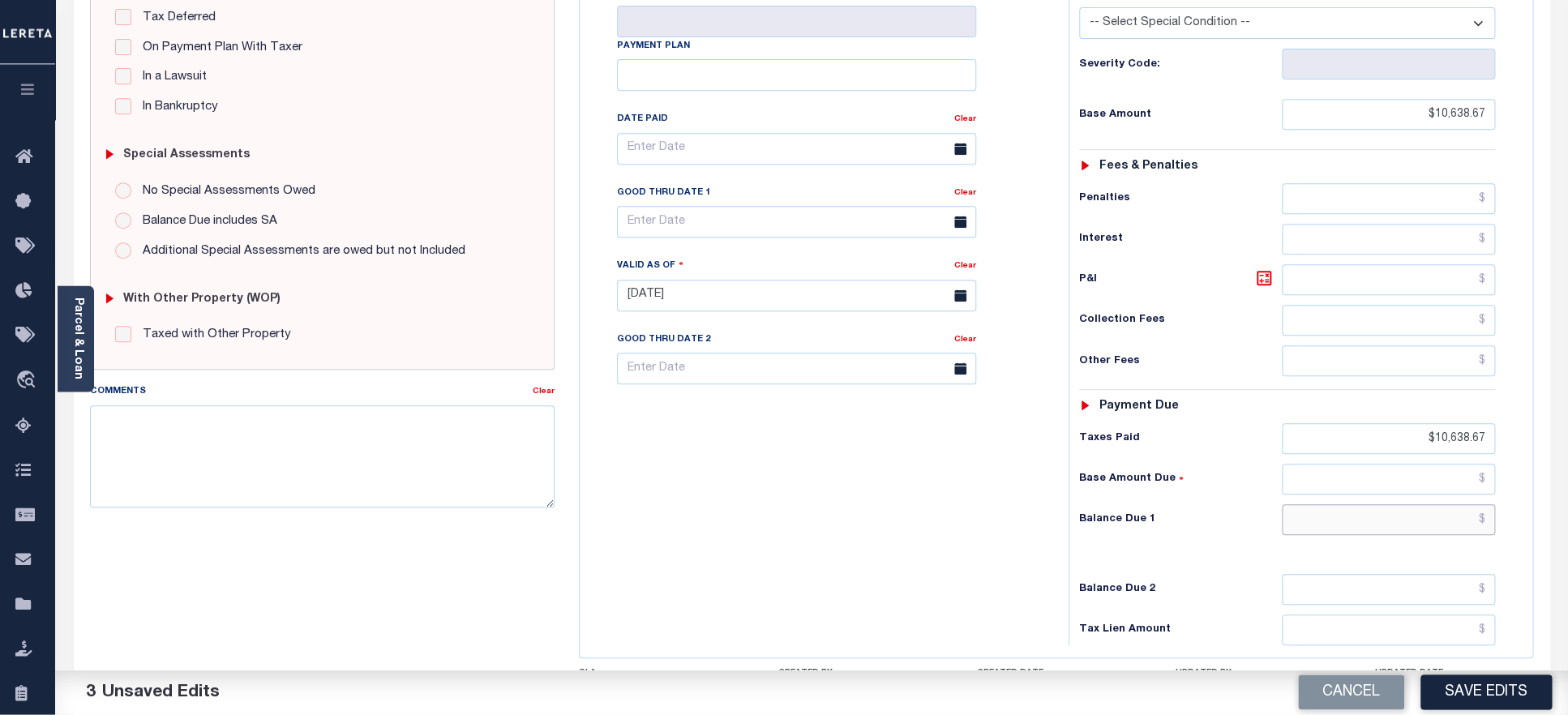
click at [1352, 509] on input "text" at bounding box center [1389, 520] width 214 height 31
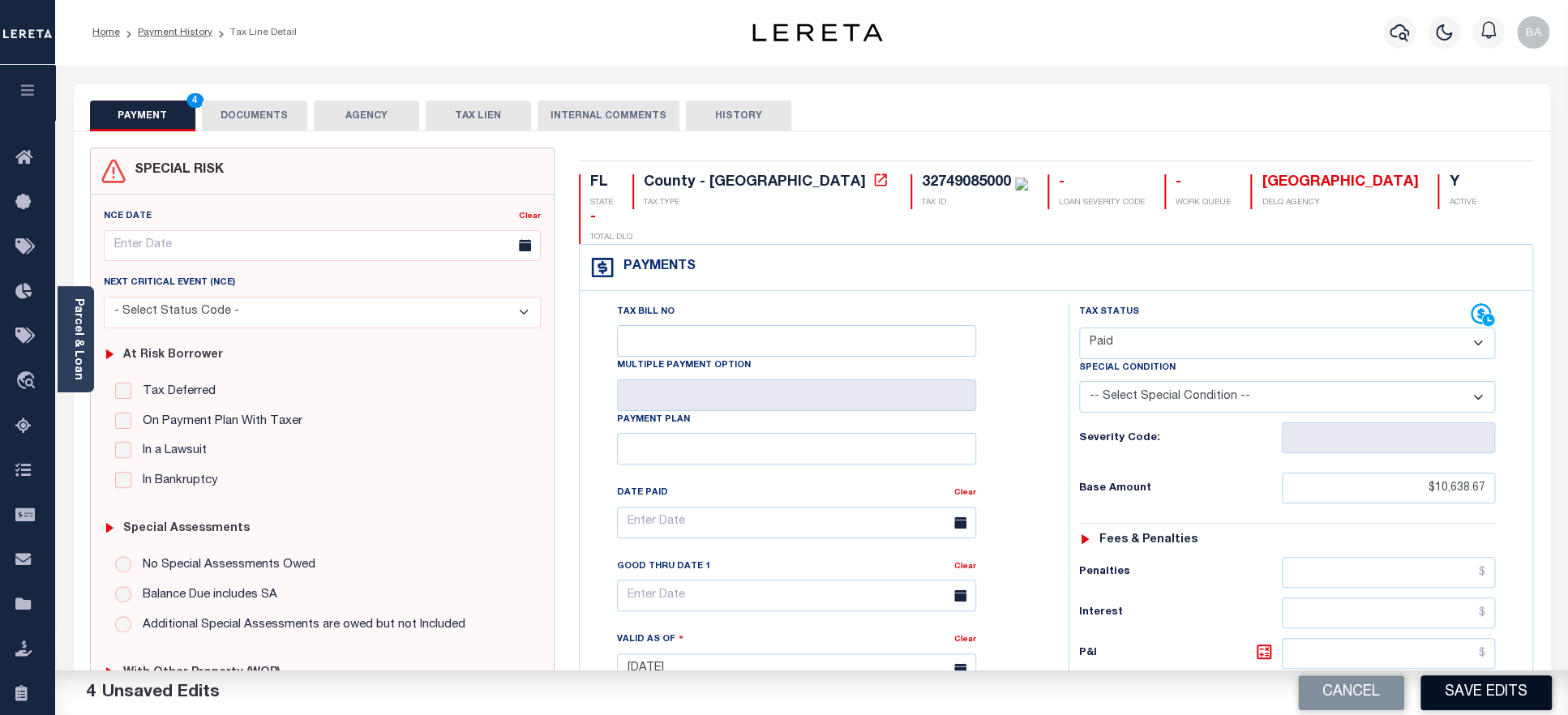
type input "$0.00"
click at [1470, 697] on button "Save Edits" at bounding box center [1486, 692] width 131 height 35
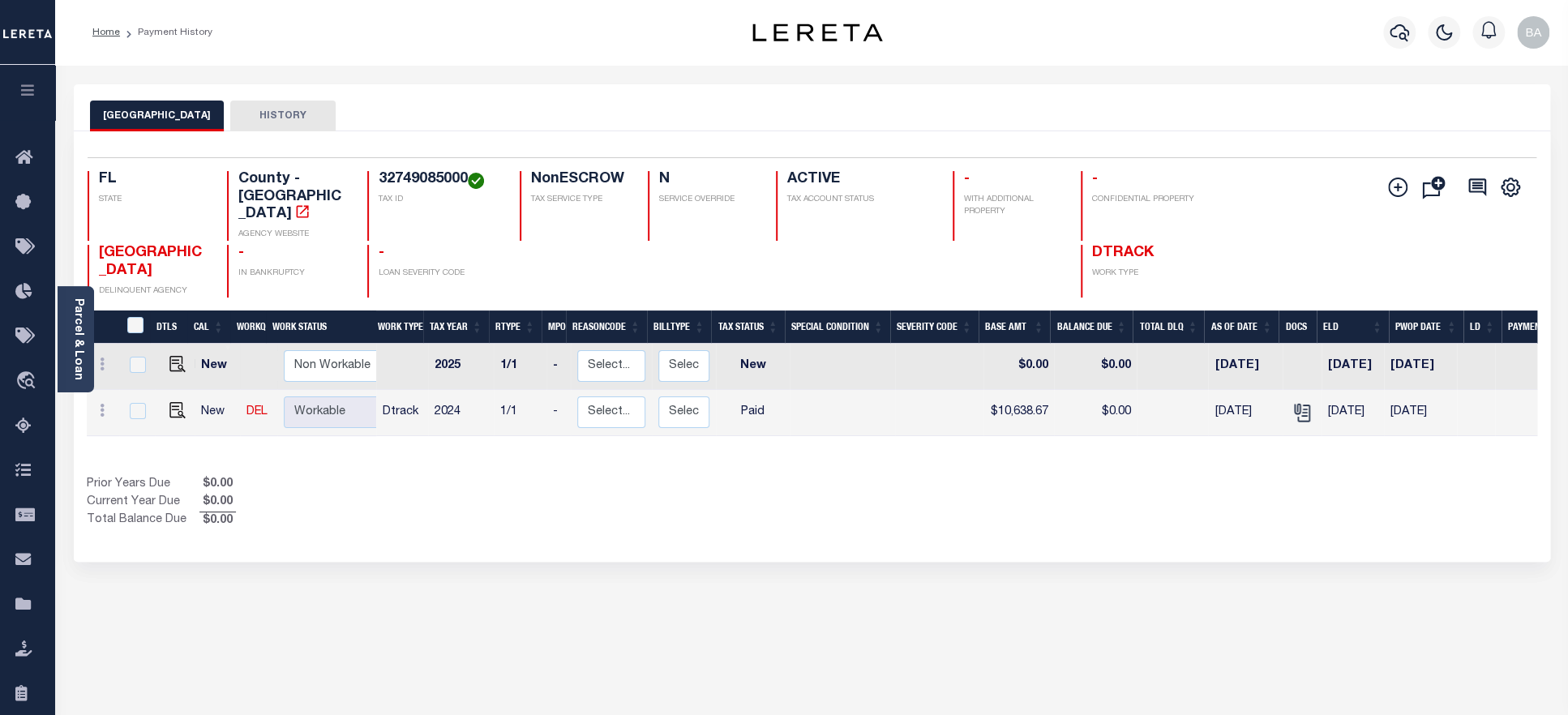
click at [417, 179] on h4 "32749085000" at bounding box center [439, 180] width 121 height 18
click at [77, 356] on link "Parcel & Loan" at bounding box center [78, 339] width 12 height 81
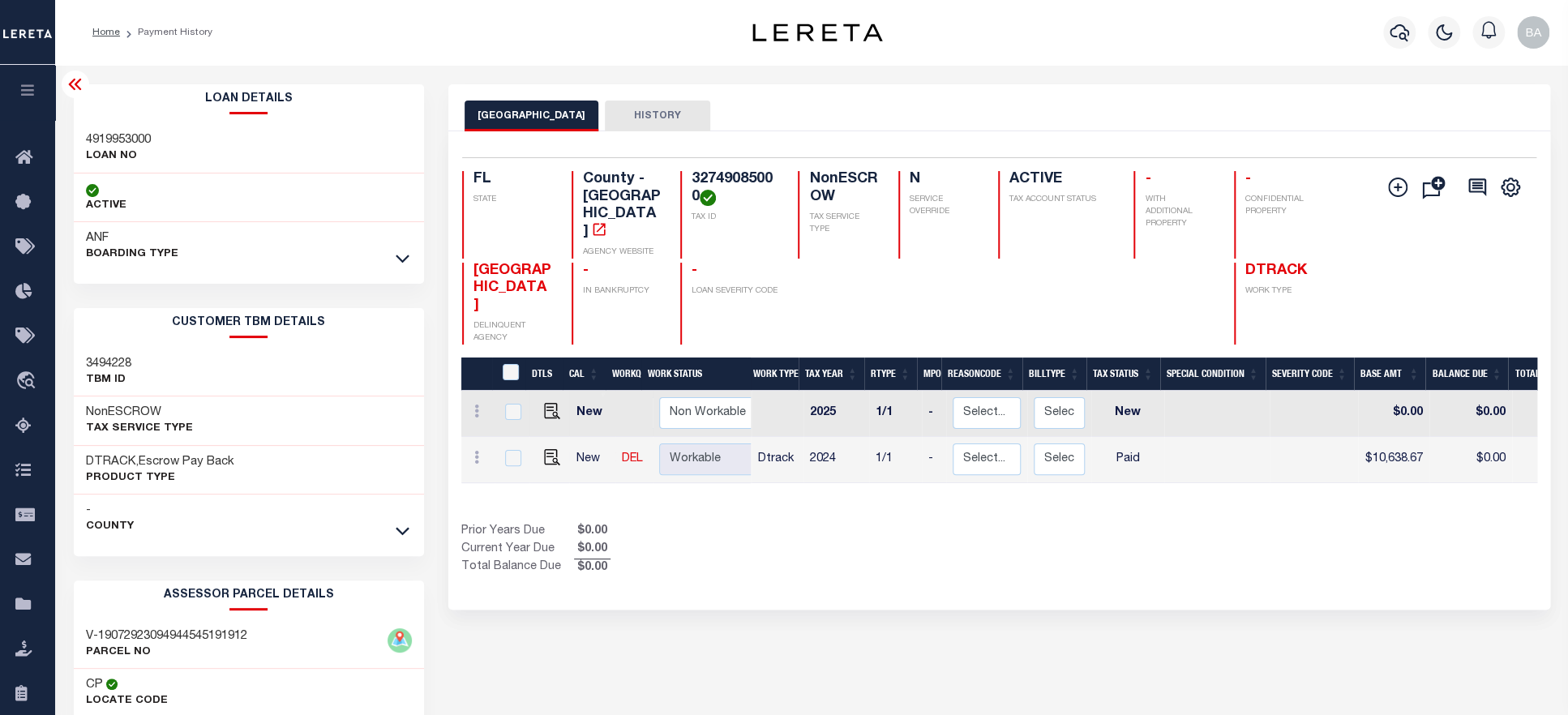
click at [135, 135] on h3 "4919953000" at bounding box center [119, 140] width 65 height 16
copy h3 "4919953000"
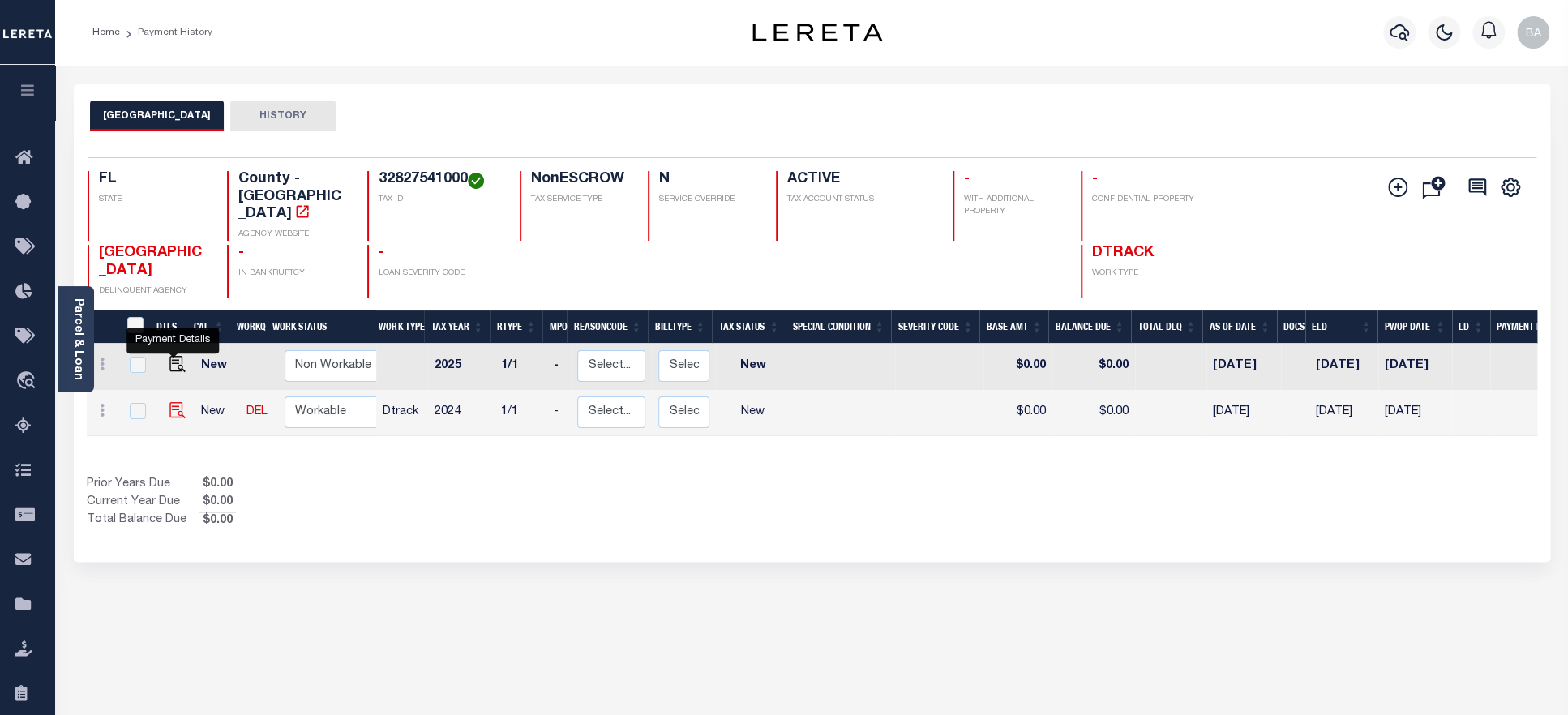
click at [171, 402] on img "" at bounding box center [177, 410] width 16 height 16
checkbox input "true"
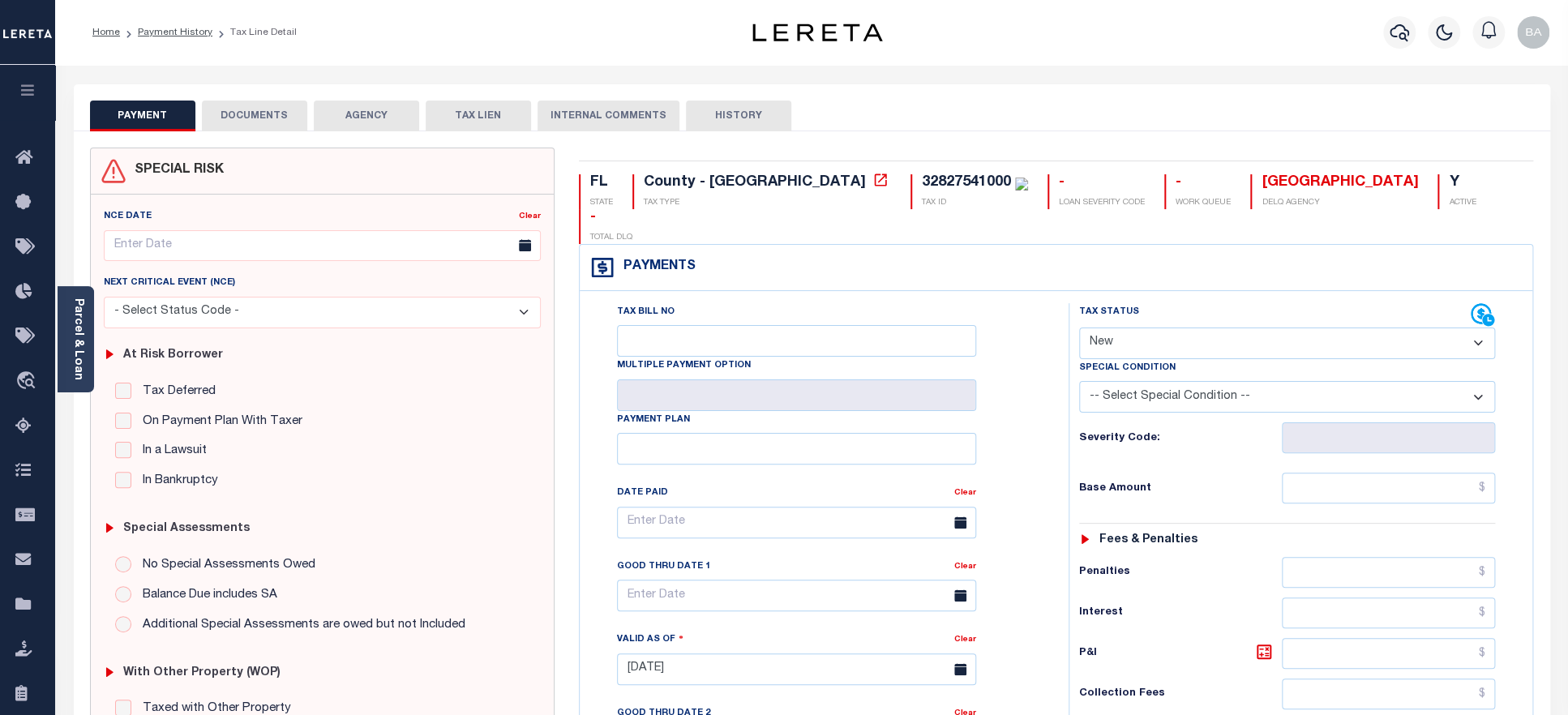
click at [1079, 328] on select "- Select Status Code - Open Due/Unpaid Paid Incomplete No Tax Due Internal Refu…" at bounding box center [1287, 343] width 416 height 32
select select "PYD"
click option "Paid" at bounding box center [0, 0] width 0 height 0
type input "[DATE]"
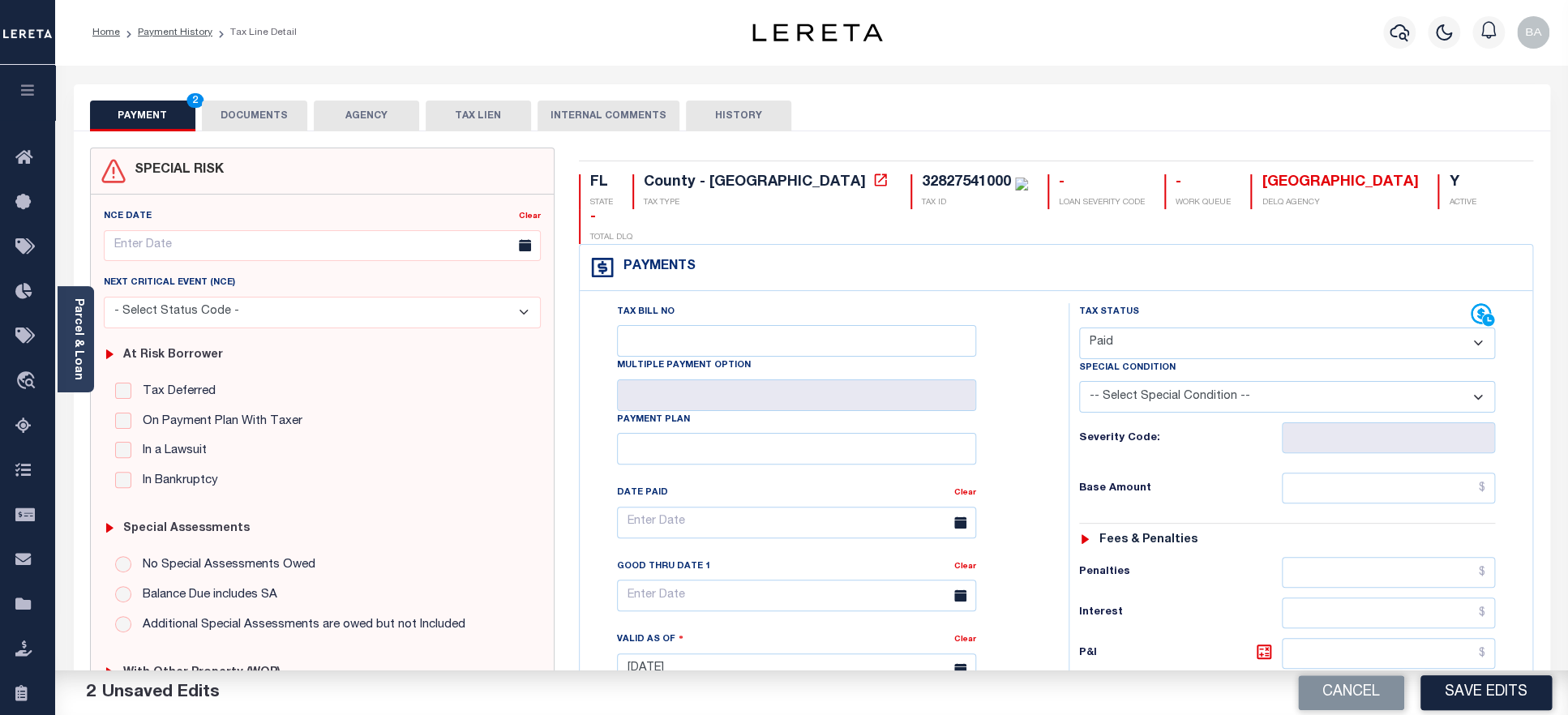
select select "28"
click option "TAX LIEN RELEASED" at bounding box center [0, 0] width 0 height 0
click at [278, 116] on button "DOCUMENTS" at bounding box center [254, 116] width 105 height 31
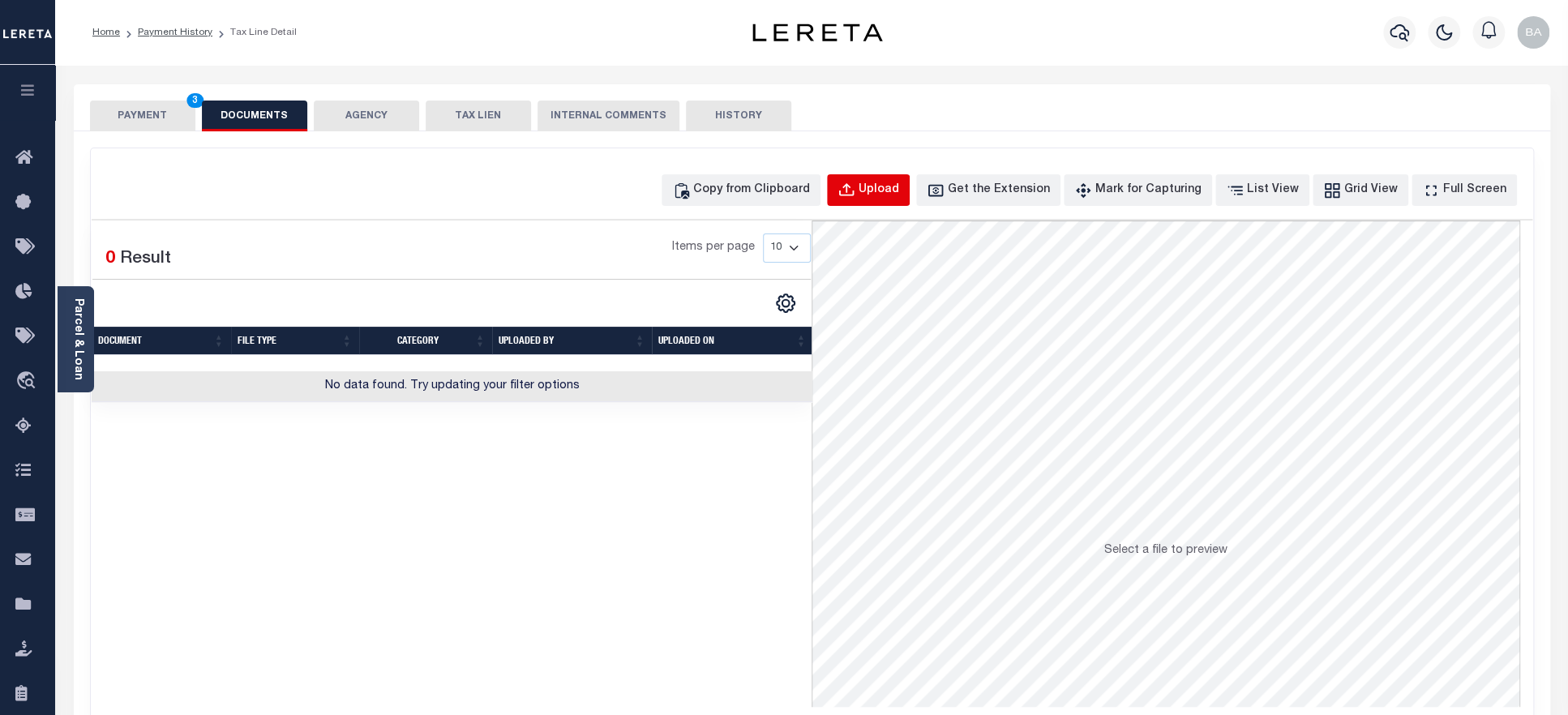
click at [877, 176] on button "Upload" at bounding box center [868, 190] width 82 height 32
select select "POP"
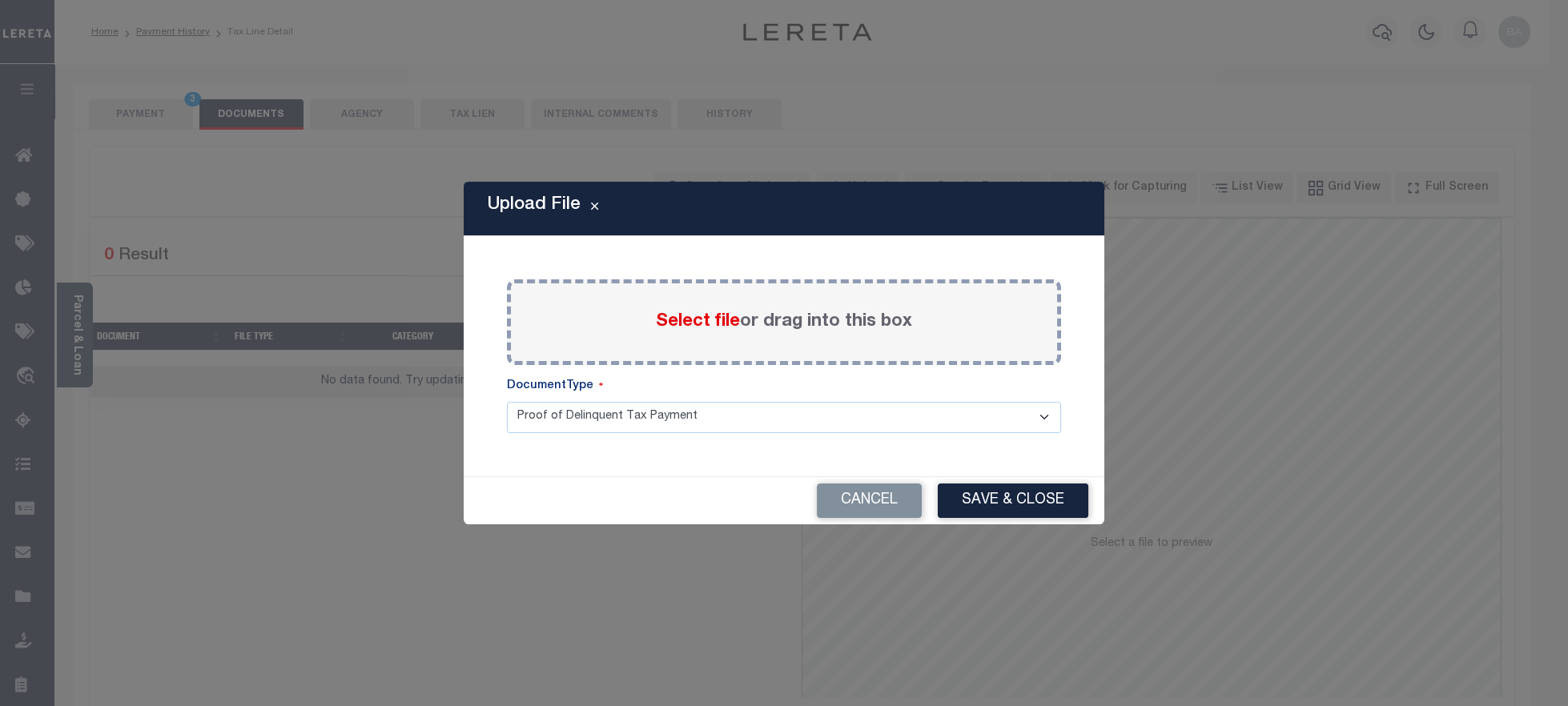
click at [712, 317] on span "Select file" at bounding box center [698, 322] width 84 height 18
click at [0, 0] on input "Select file or drag into this box" at bounding box center [0, 0] width 0 height 0
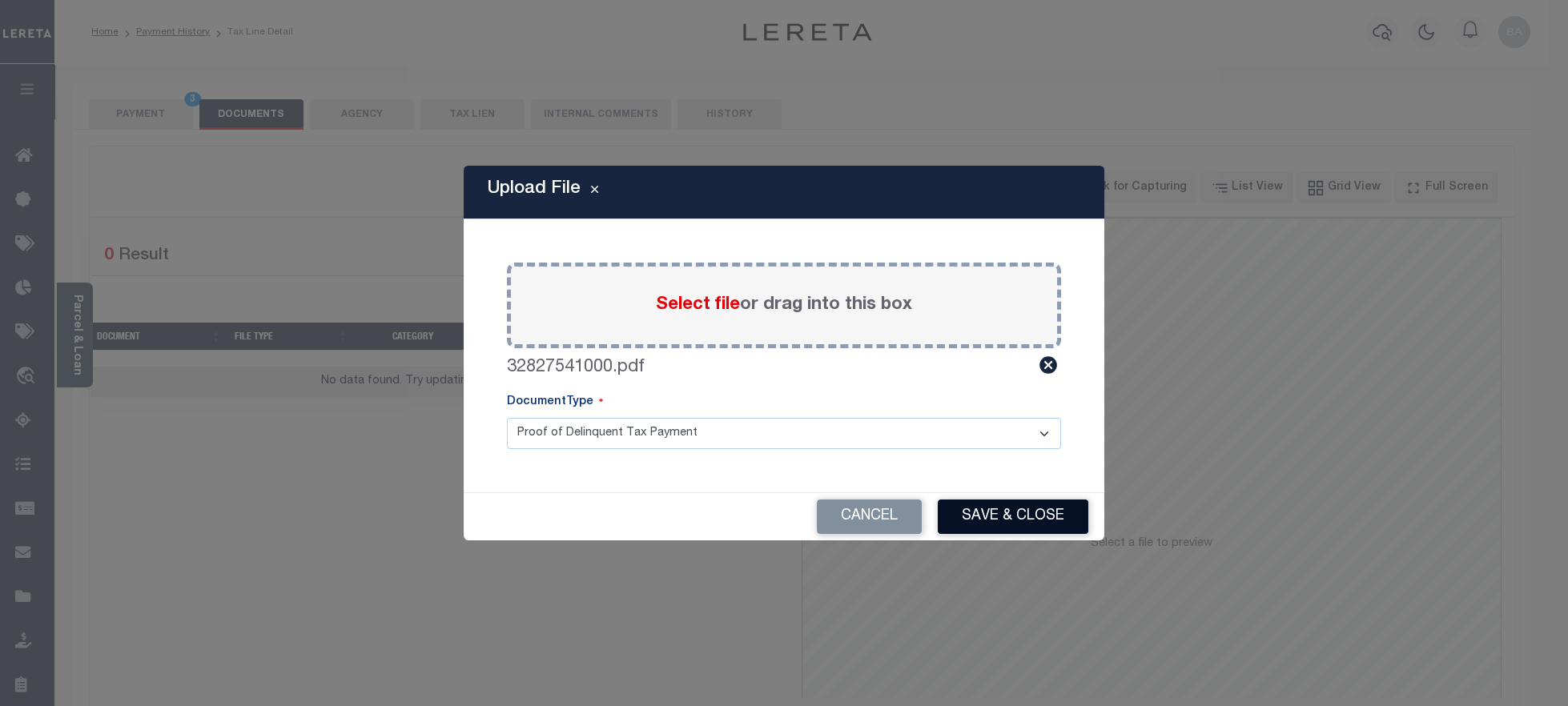
click at [1022, 517] on button "Save & Close" at bounding box center [1013, 517] width 150 height 35
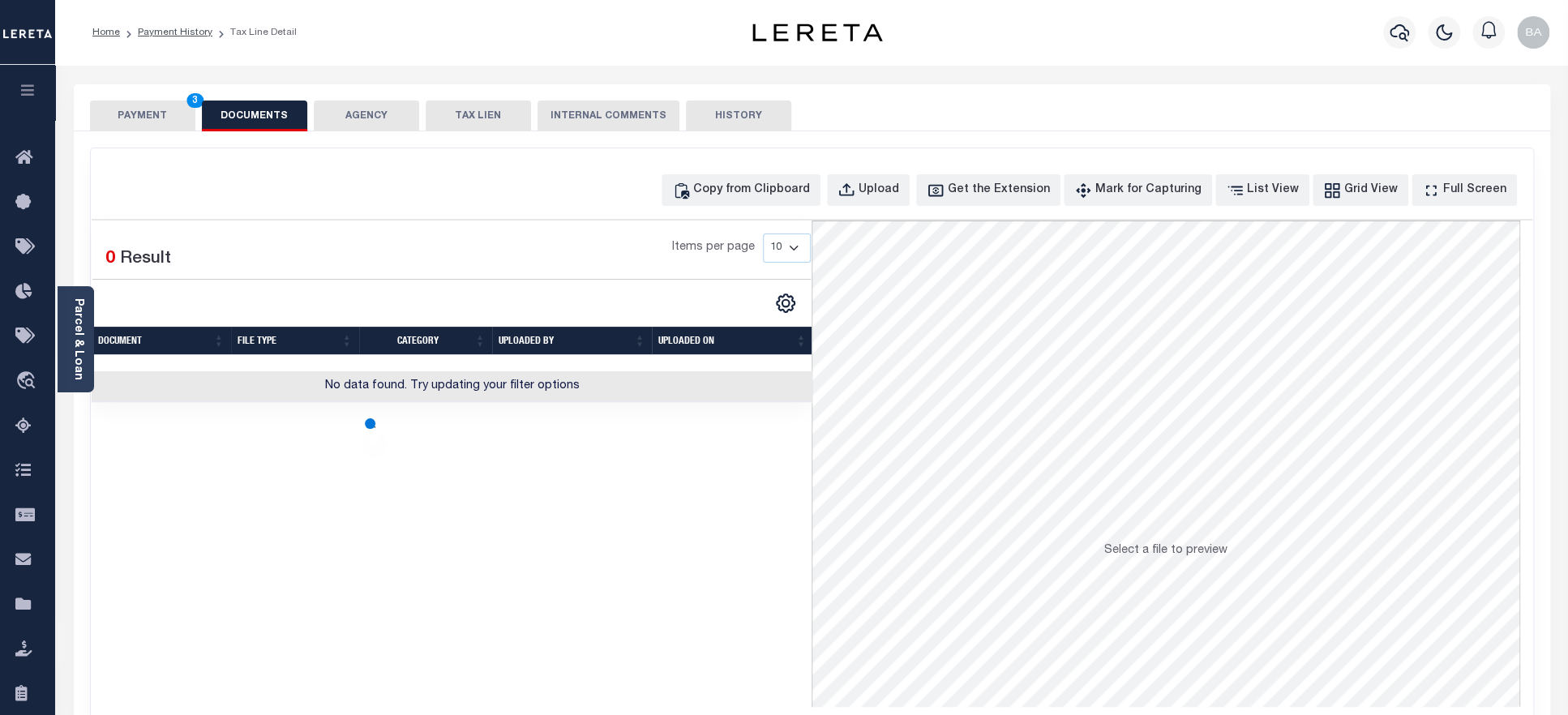
click at [124, 116] on button "PAYMENT 3" at bounding box center [142, 116] width 105 height 31
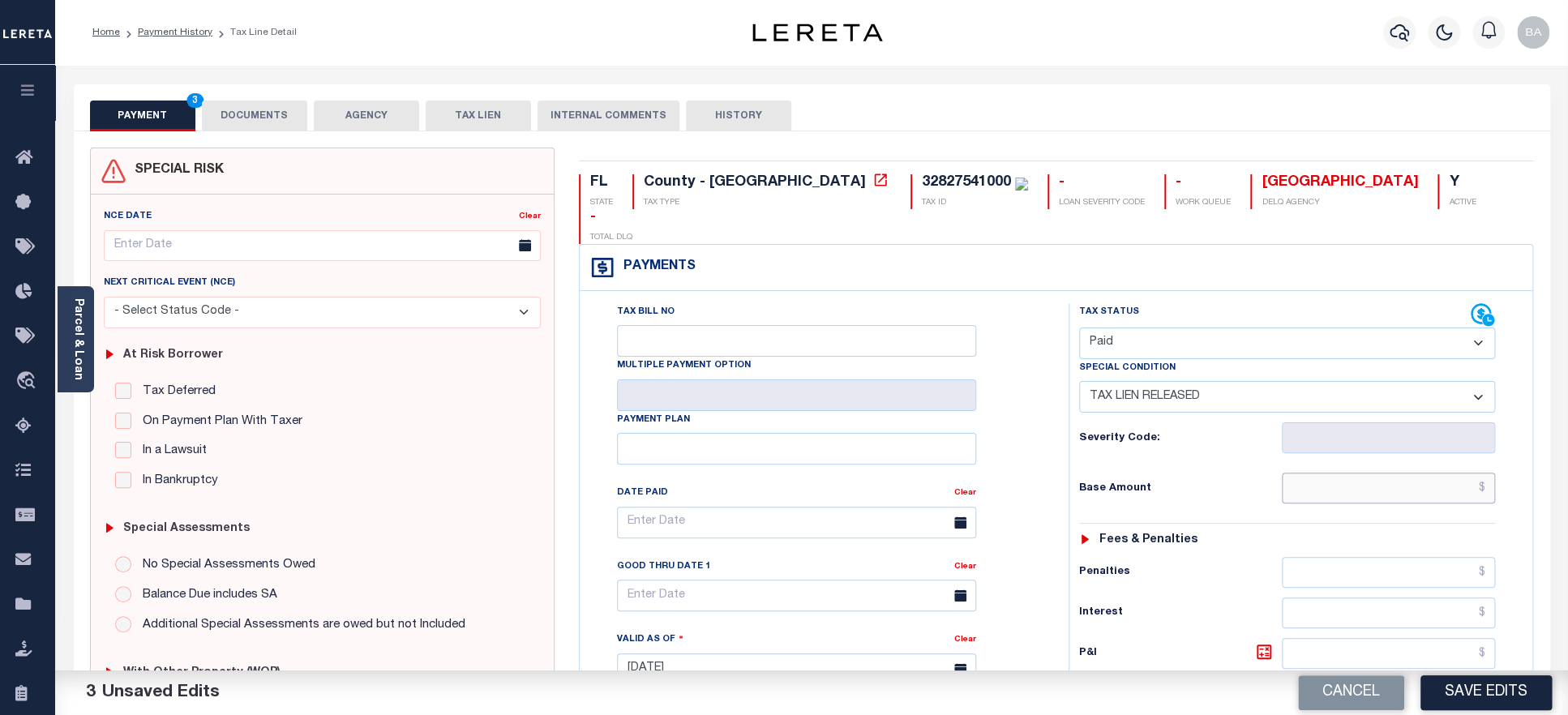
click at [1365, 472] on input "text" at bounding box center [1389, 488] width 214 height 31
paste input "3,409.74"
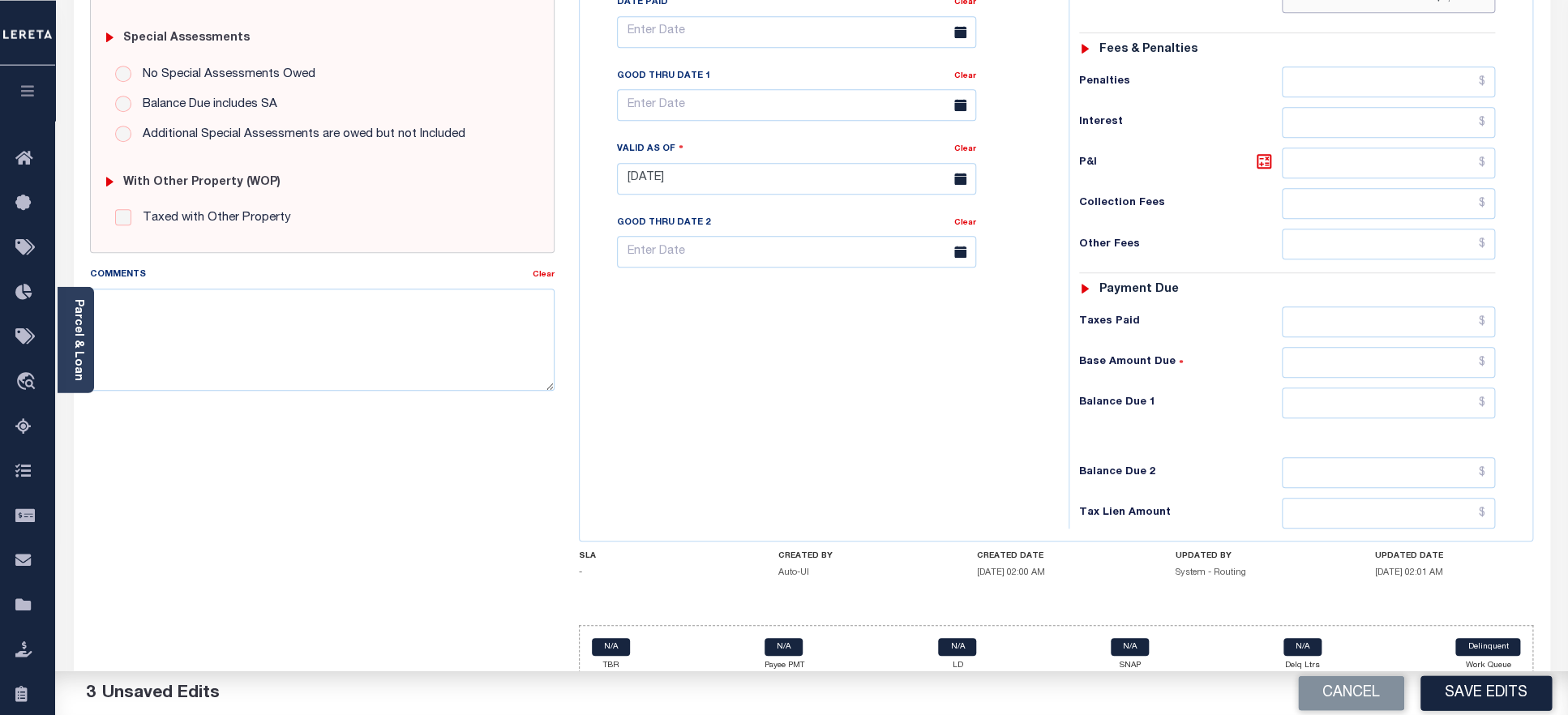
scroll to position [492, 0]
type input "$3,409.74"
click at [1365, 386] on input "text" at bounding box center [1389, 401] width 214 height 31
type input "$0.00"
click at [1511, 692] on button "Save Edits" at bounding box center [1486, 692] width 131 height 35
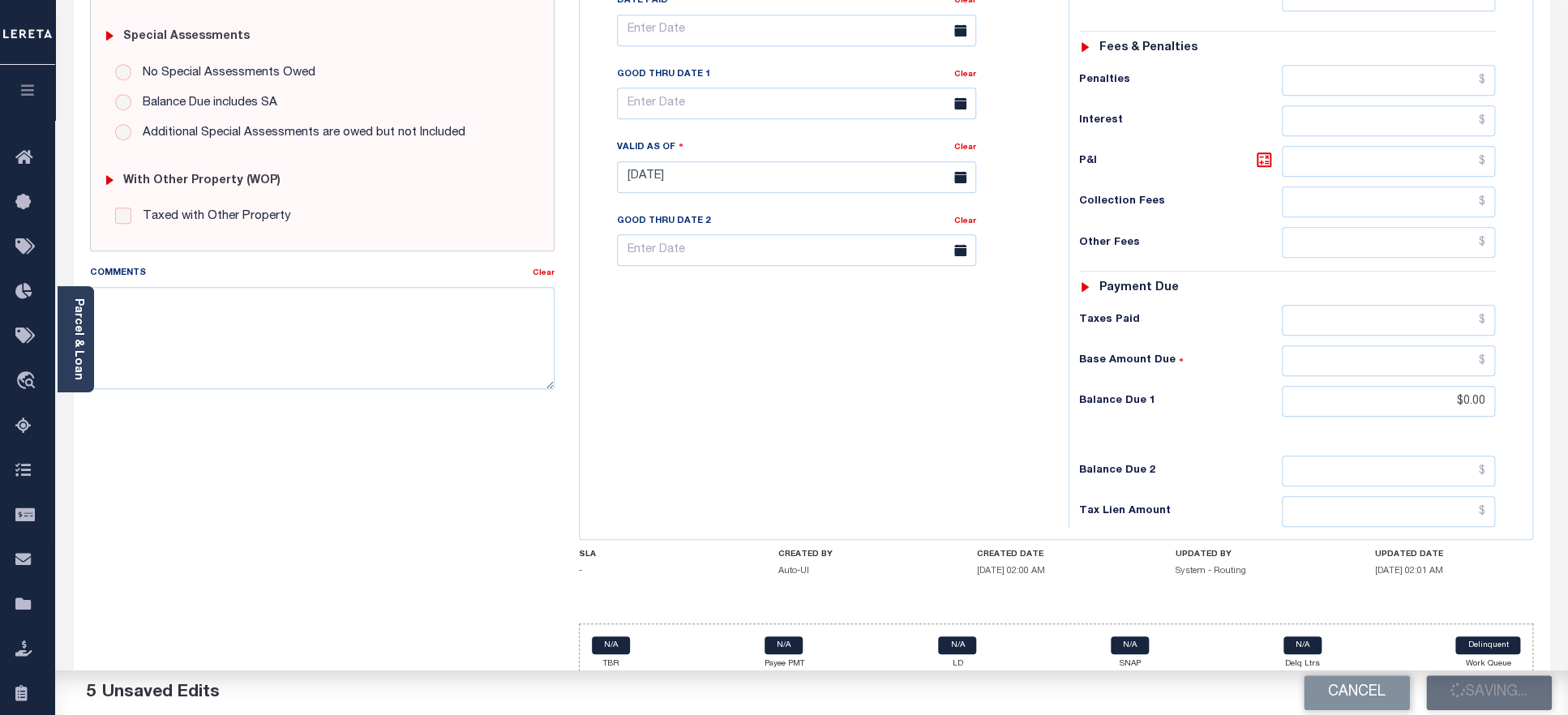
scroll to position [564, 0]
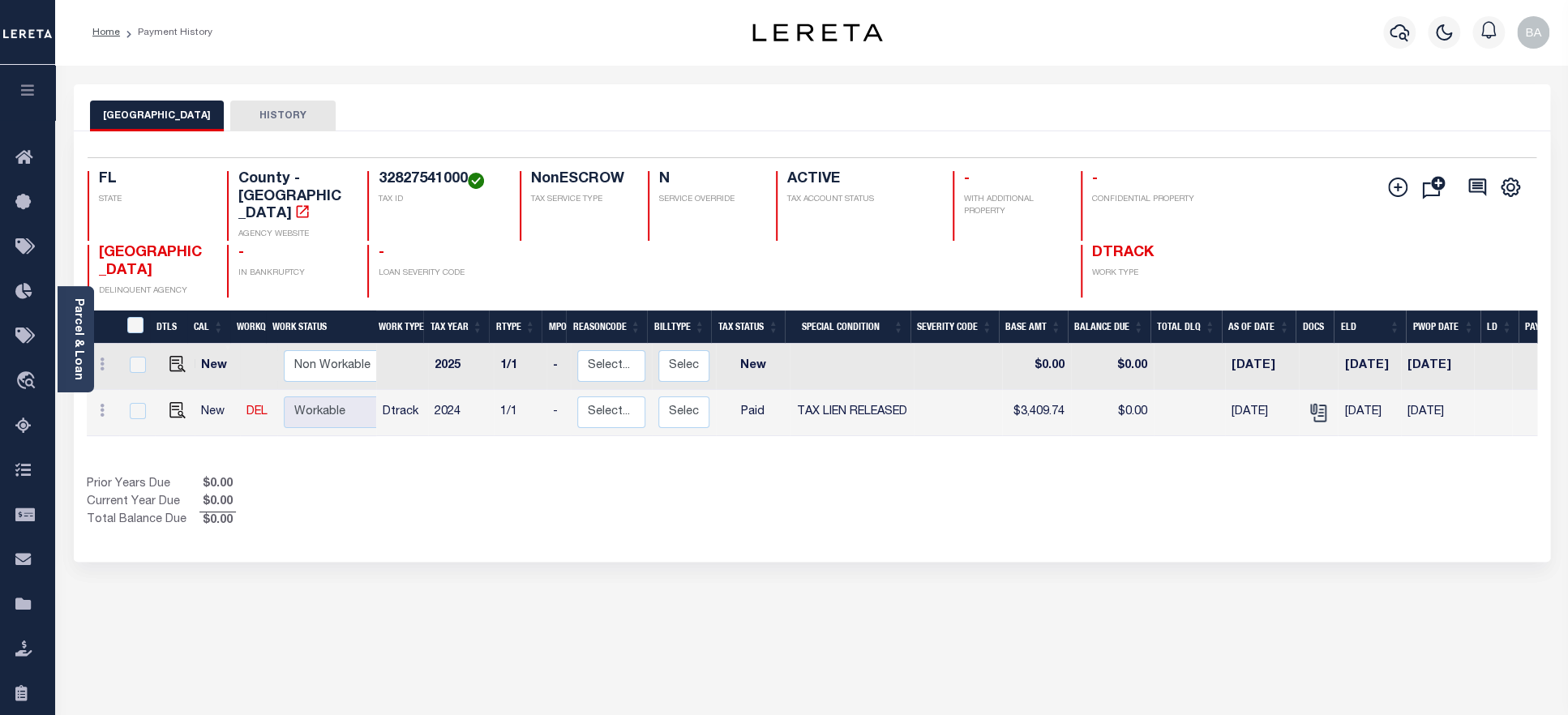
click at [413, 176] on h4 "32827541000" at bounding box center [439, 180] width 121 height 18
click at [72, 331] on link "Parcel & Loan" at bounding box center [78, 339] width 12 height 81
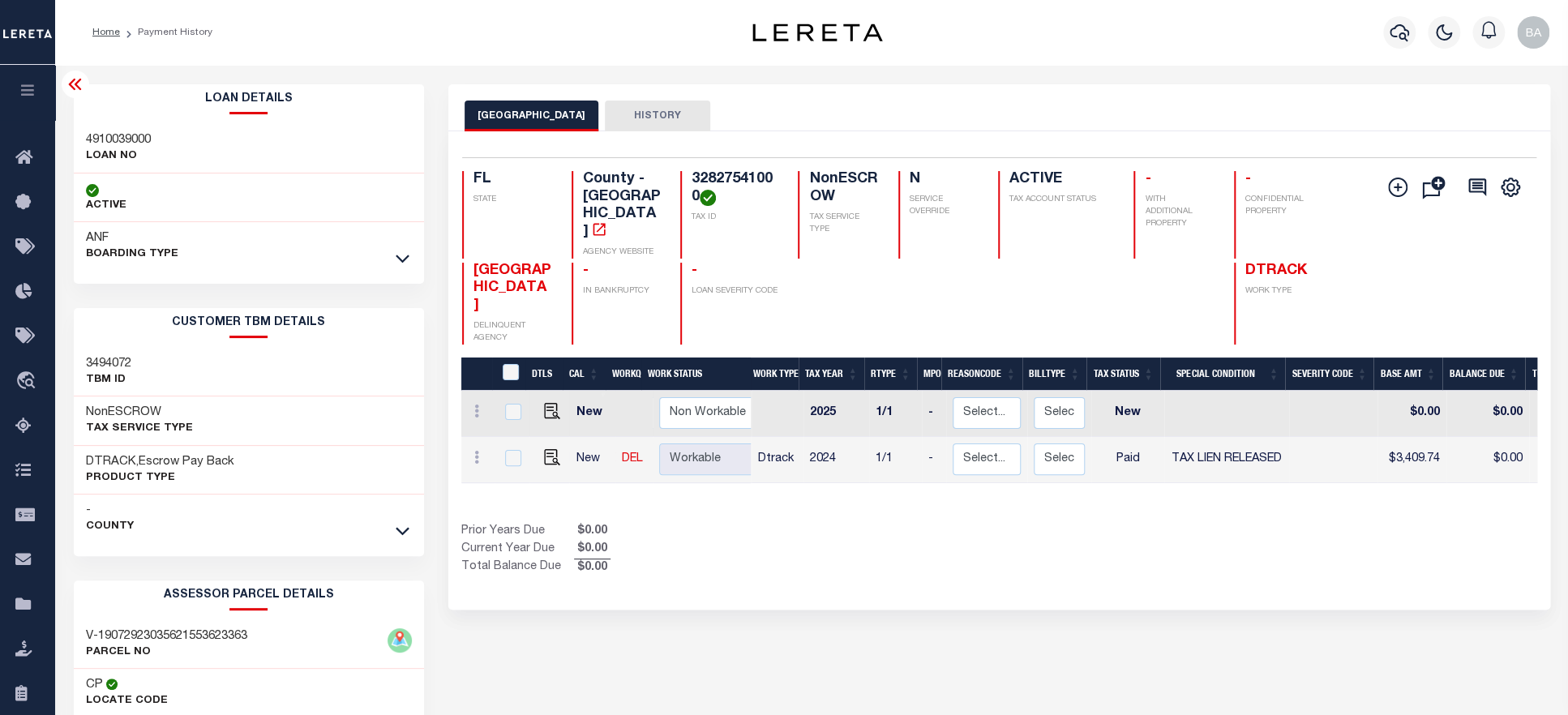
click at [112, 138] on h3 "4910039000" at bounding box center [119, 140] width 65 height 16
copy h3 "4910039000"
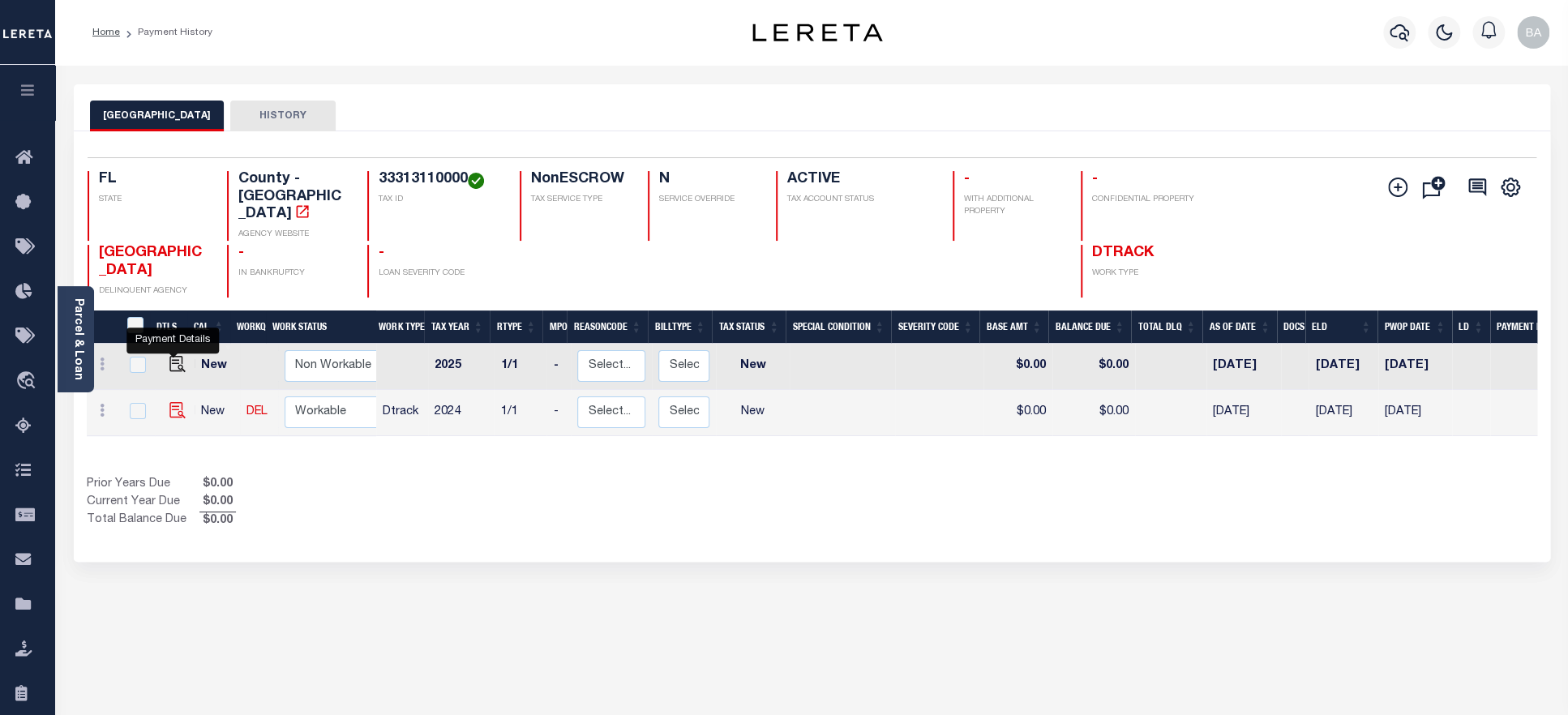
click at [169, 402] on img "" at bounding box center [177, 410] width 16 height 16
checkbox input "true"
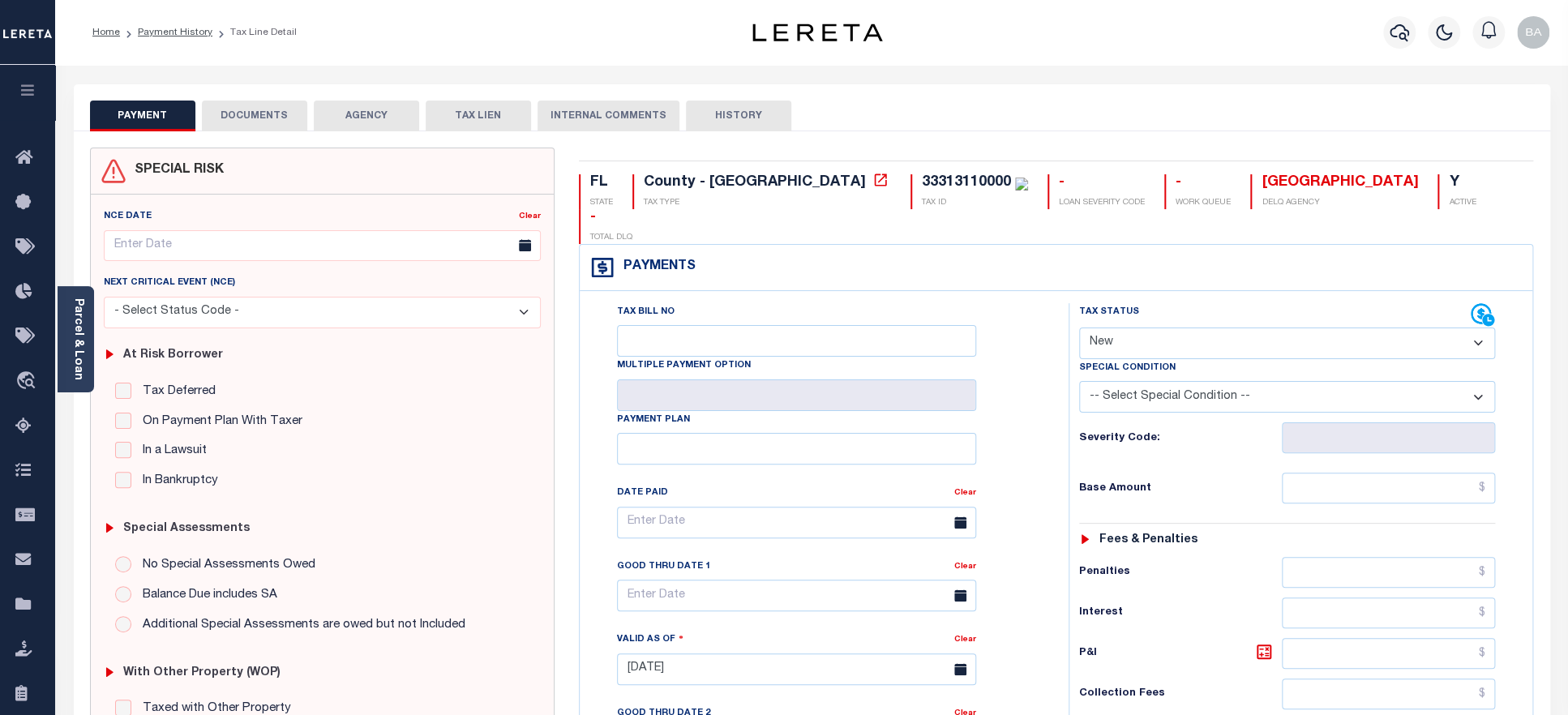
select select "PYD"
click option "Paid" at bounding box center [0, 0] width 0 height 0
type input "08/29/2025"
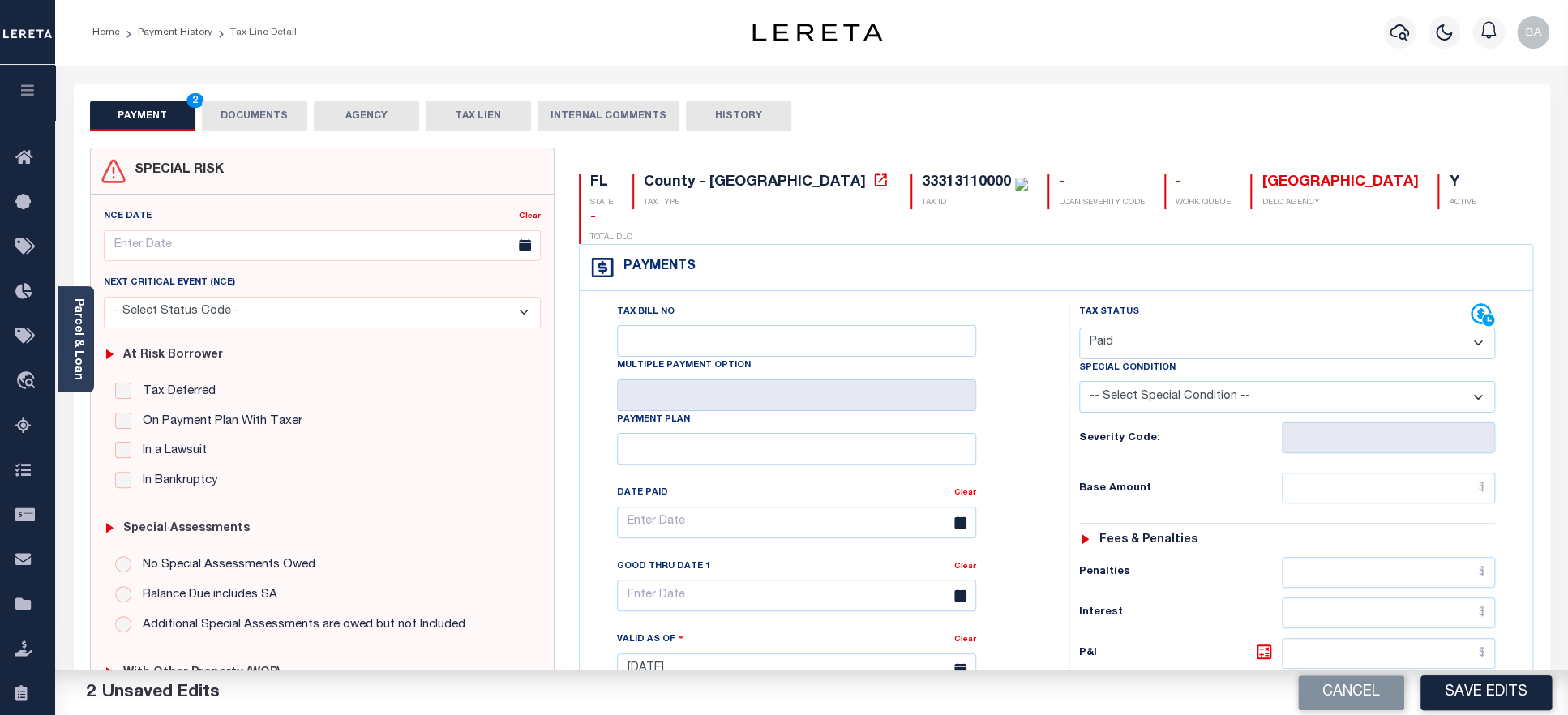
click at [238, 112] on button "DOCUMENTS" at bounding box center [254, 116] width 105 height 31
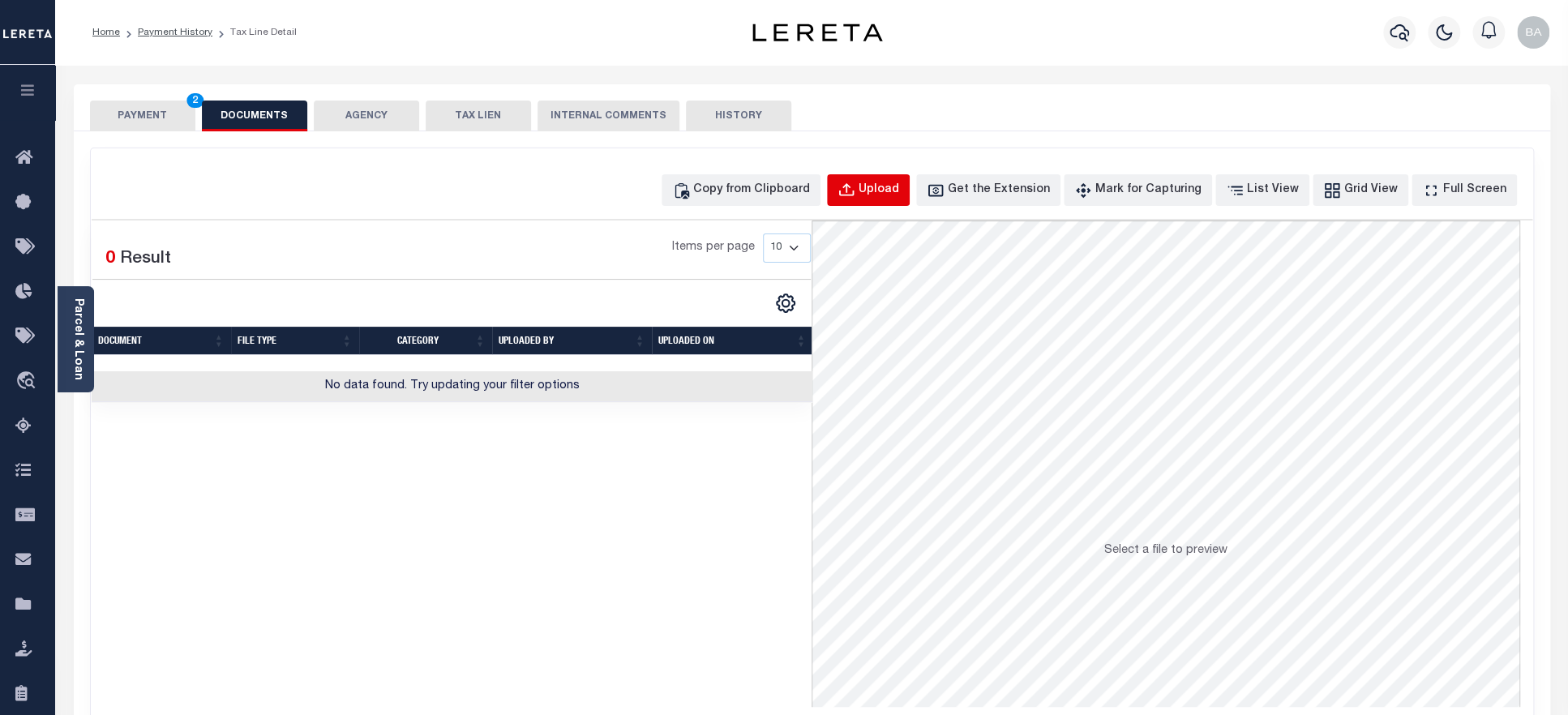
click at [885, 200] on button "Upload" at bounding box center [868, 190] width 82 height 32
select select "POP"
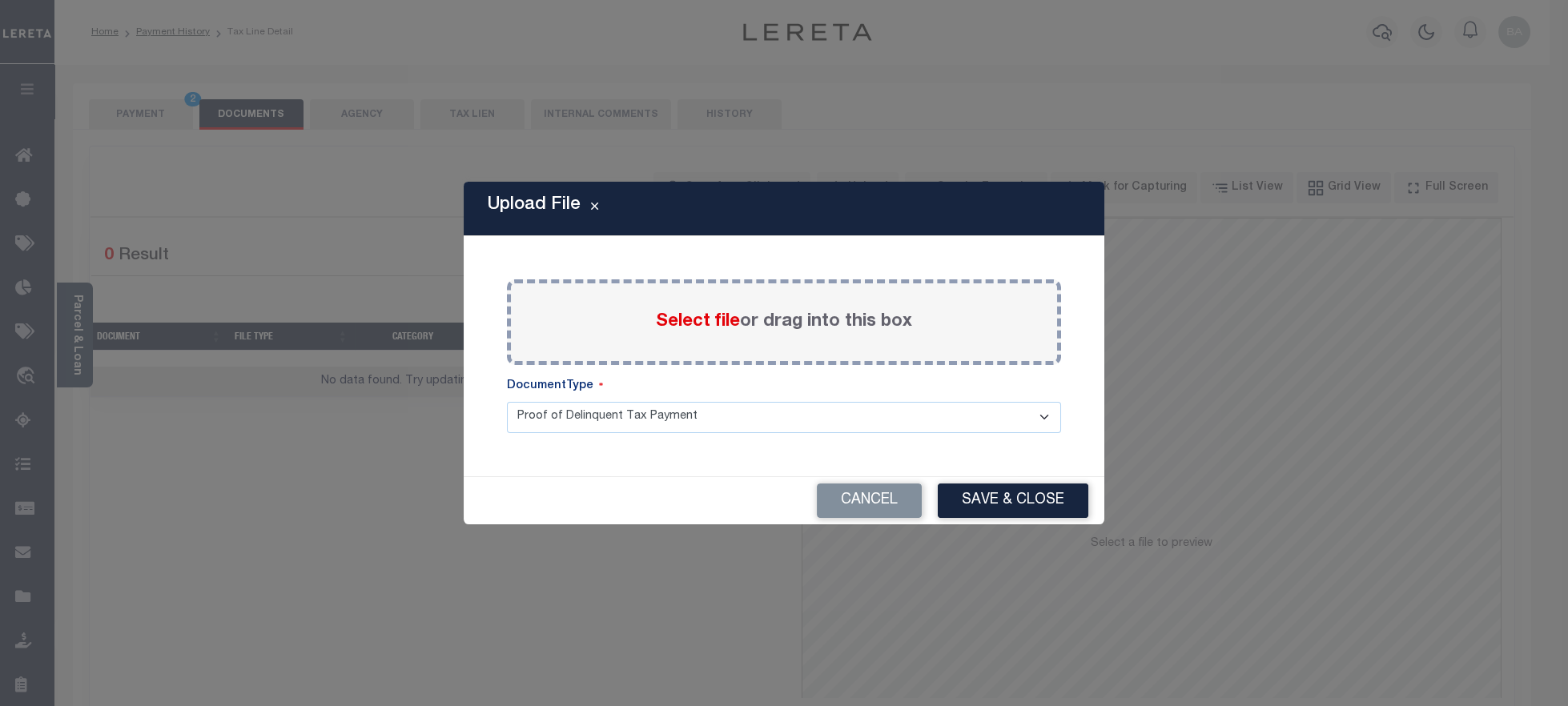
click at [700, 318] on span "Select file" at bounding box center [698, 322] width 84 height 18
click at [0, 0] on input "Select file or drag into this box" at bounding box center [0, 0] width 0 height 0
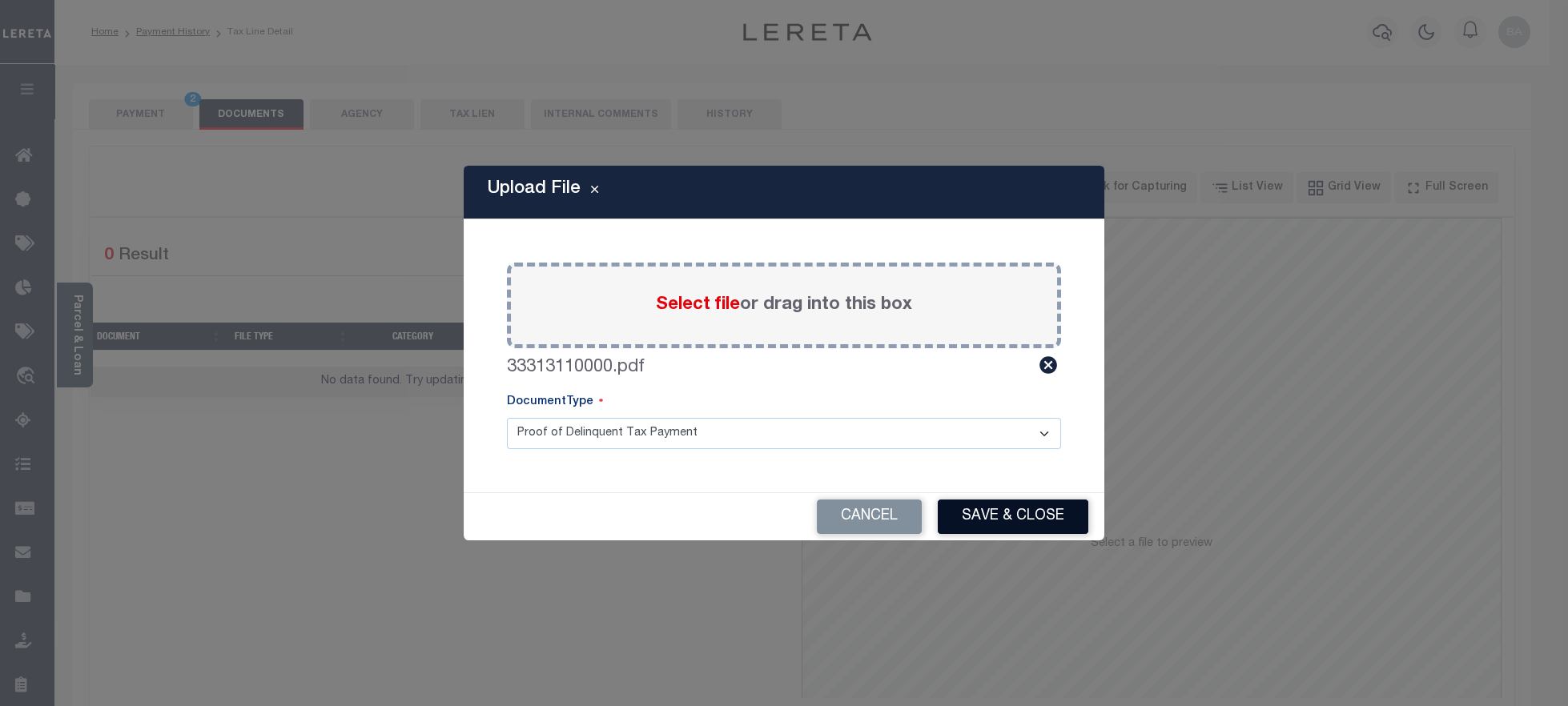
click at [1016, 517] on button "Save & Close" at bounding box center [1013, 517] width 150 height 35
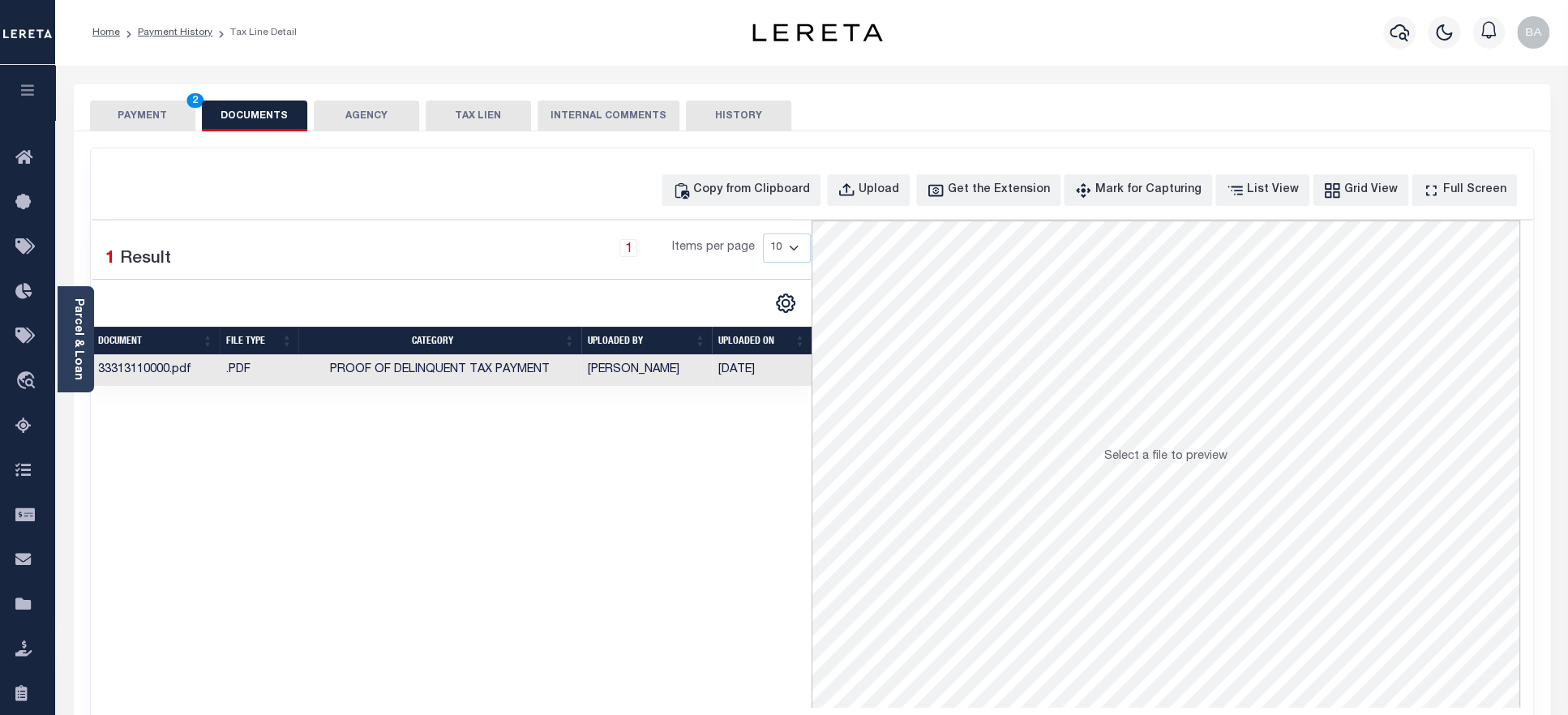
click at [134, 116] on button "PAYMENT 2" at bounding box center [142, 116] width 105 height 31
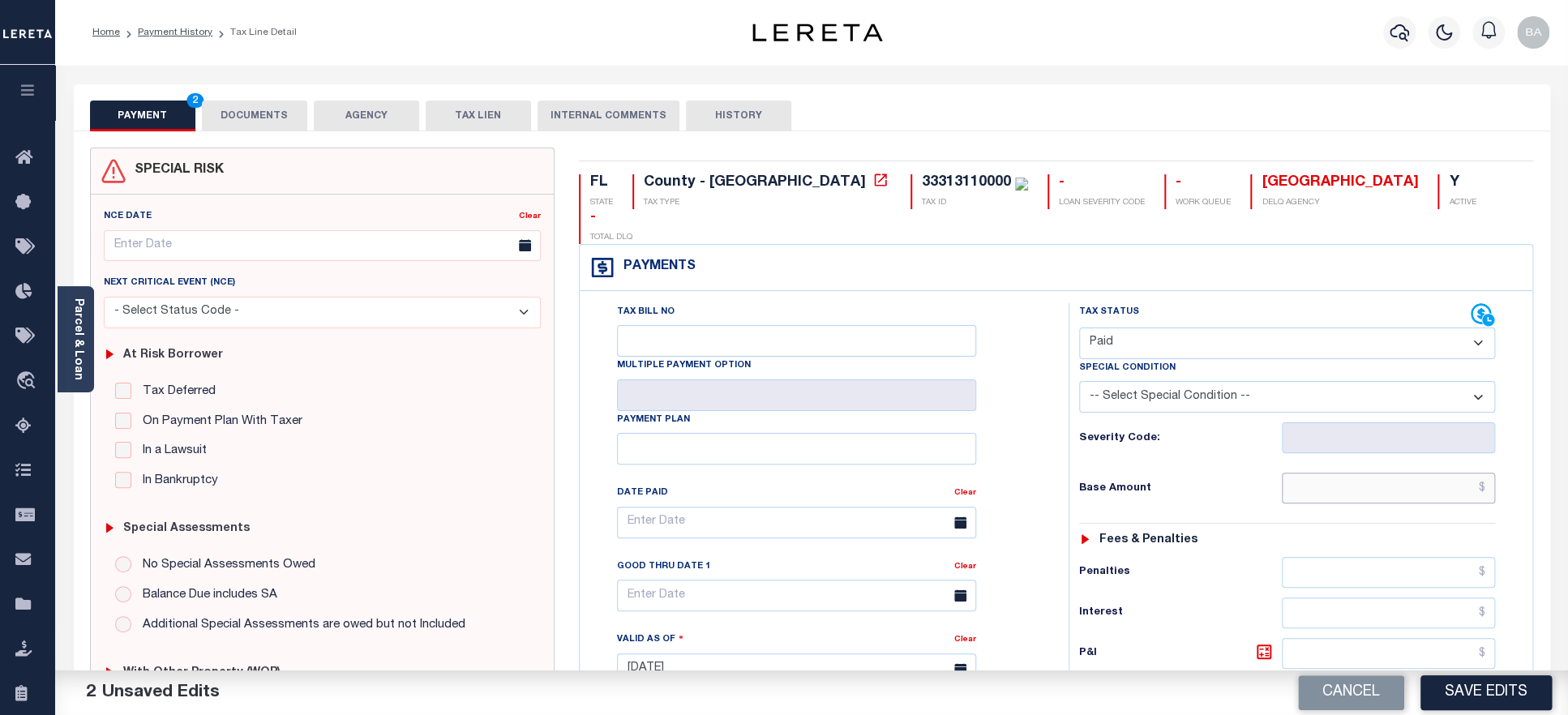
click at [1351, 472] on input "text" at bounding box center [1389, 488] width 214 height 31
paste input "1,866.18"
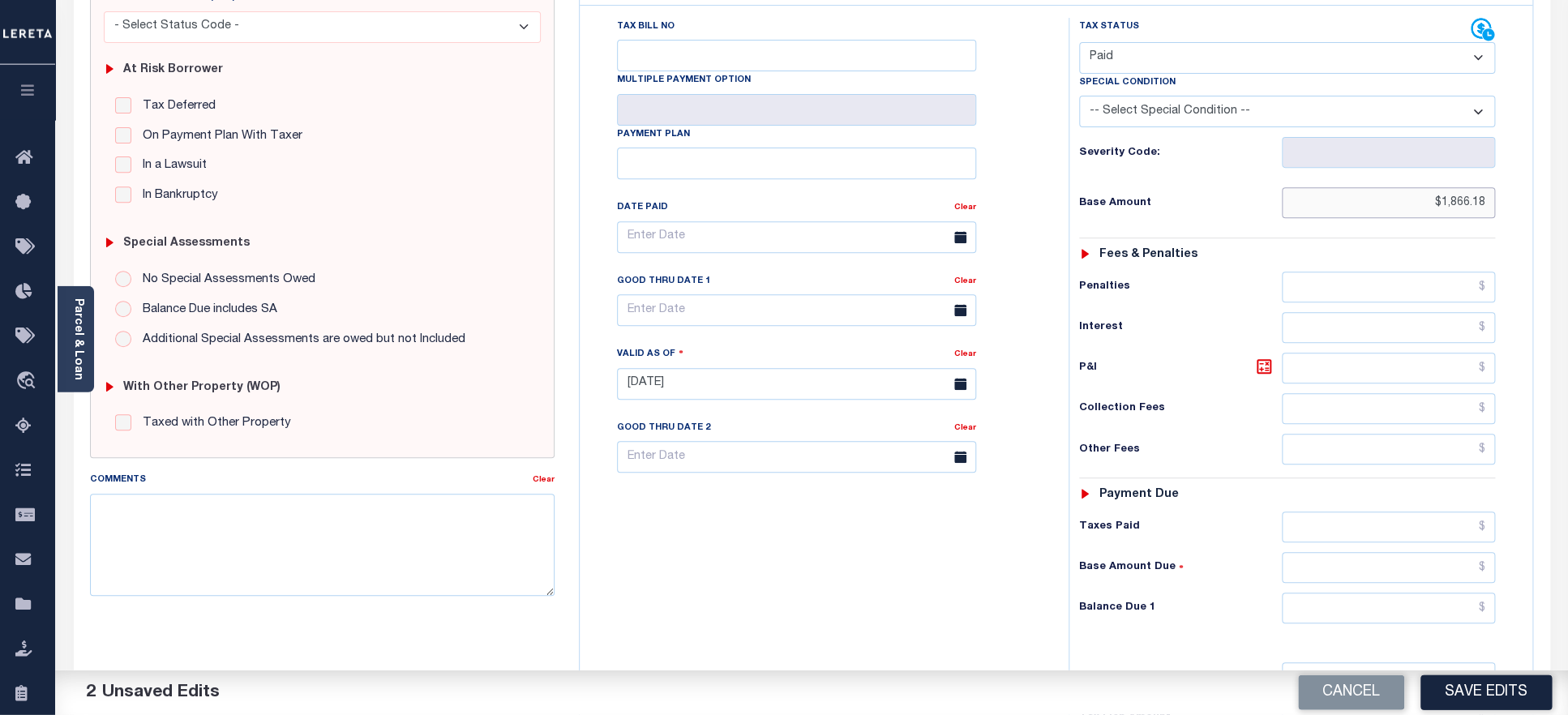
scroll to position [347, 0]
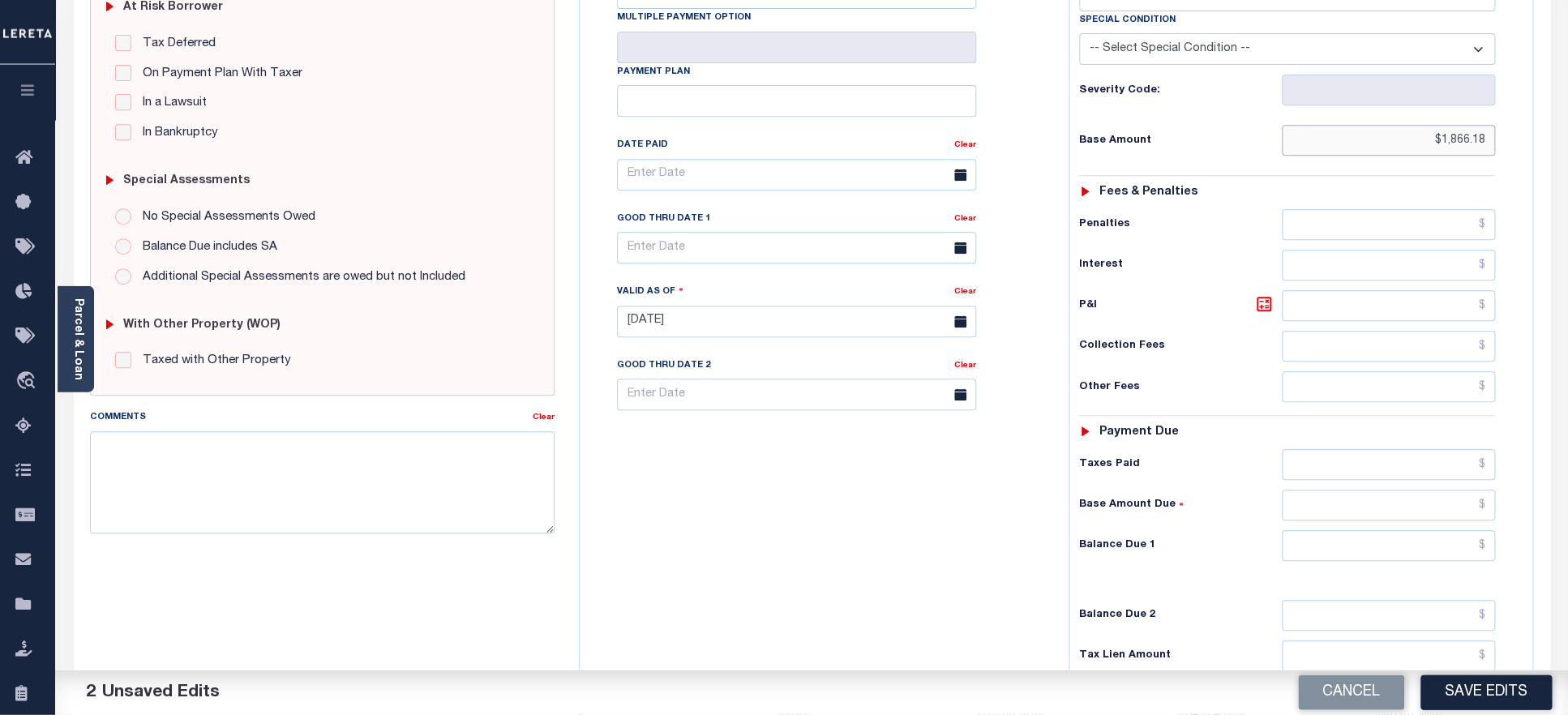
type input "$1,866.18"
click at [1414, 450] on input "text" at bounding box center [1389, 465] width 214 height 31
paste input "1,866.18"
type input "$1,866.18"
click at [1394, 531] on input "text" at bounding box center [1389, 547] width 214 height 31
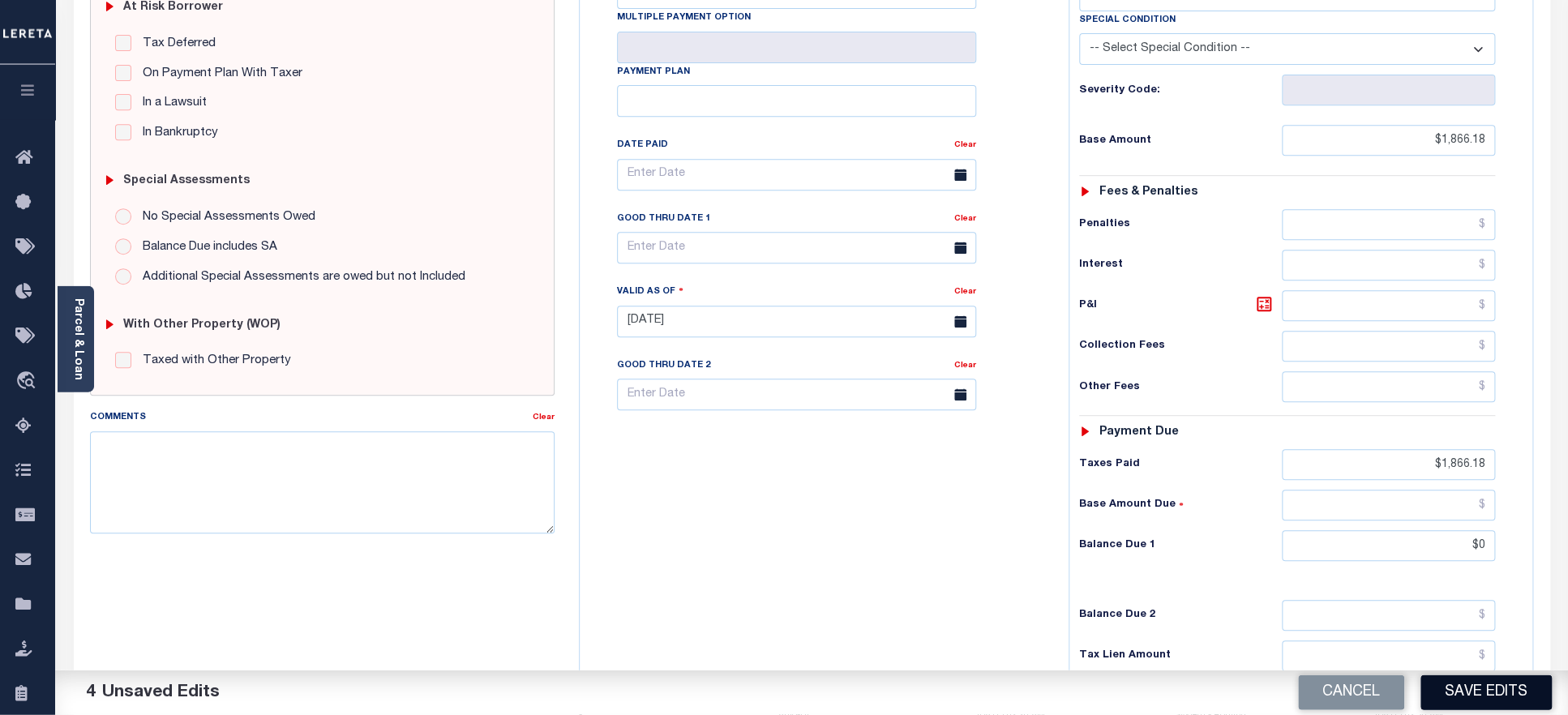
type input "$0.00"
click at [1491, 703] on button "Save Edits" at bounding box center [1486, 692] width 131 height 35
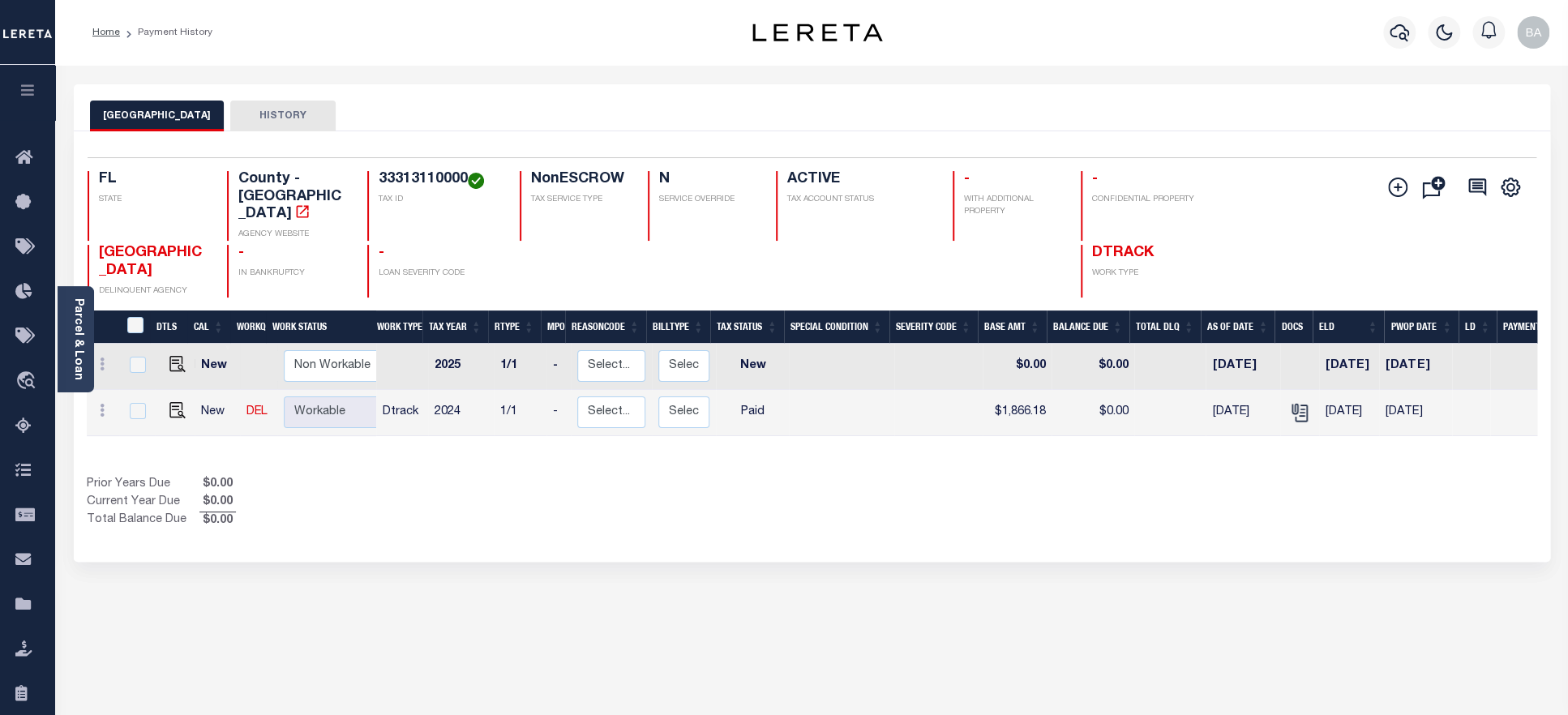
click at [426, 182] on h4 "33313110000" at bounding box center [439, 180] width 121 height 18
click at [75, 358] on link "Parcel & Loan" at bounding box center [78, 339] width 12 height 81
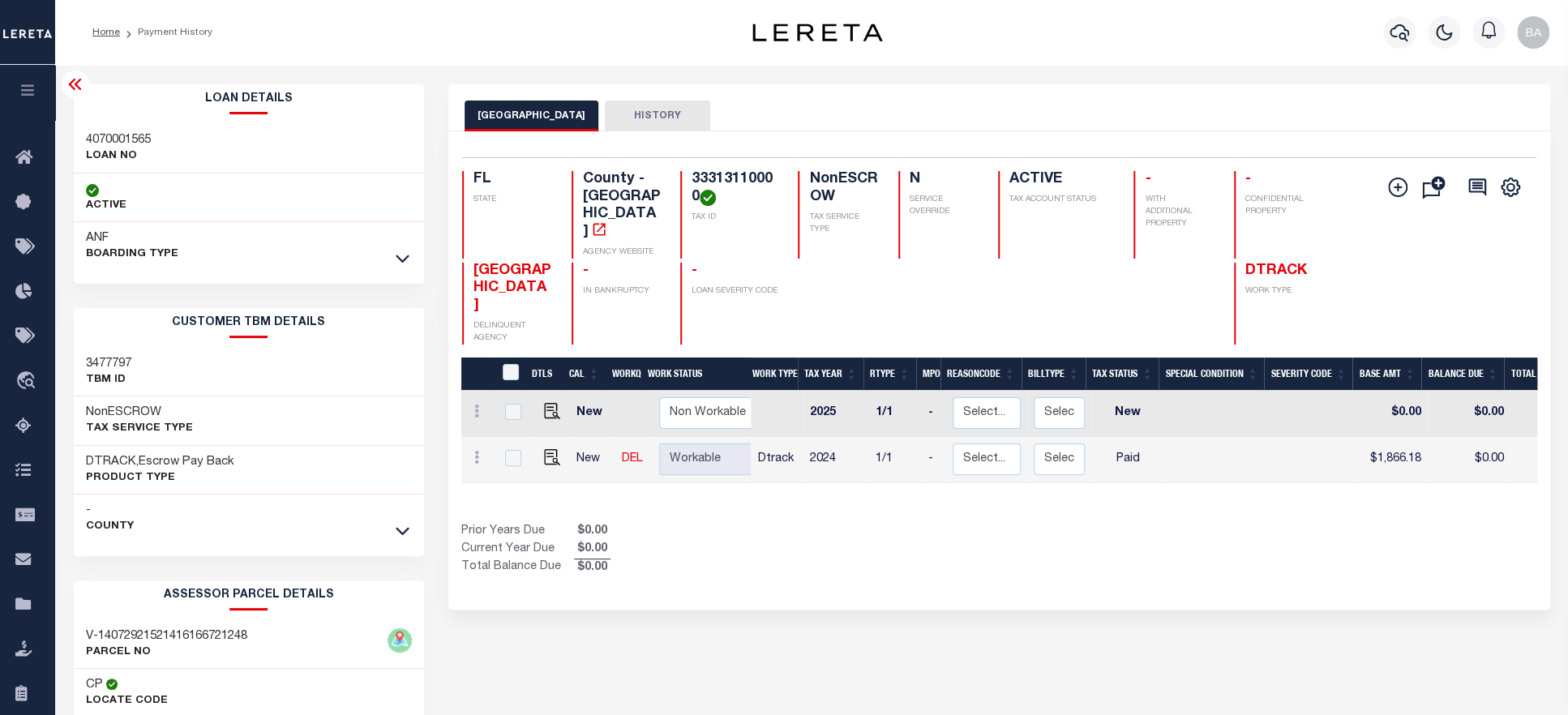
click at [110, 140] on h3 "4070001565" at bounding box center [119, 140] width 65 height 16
copy h3 "4070001565"
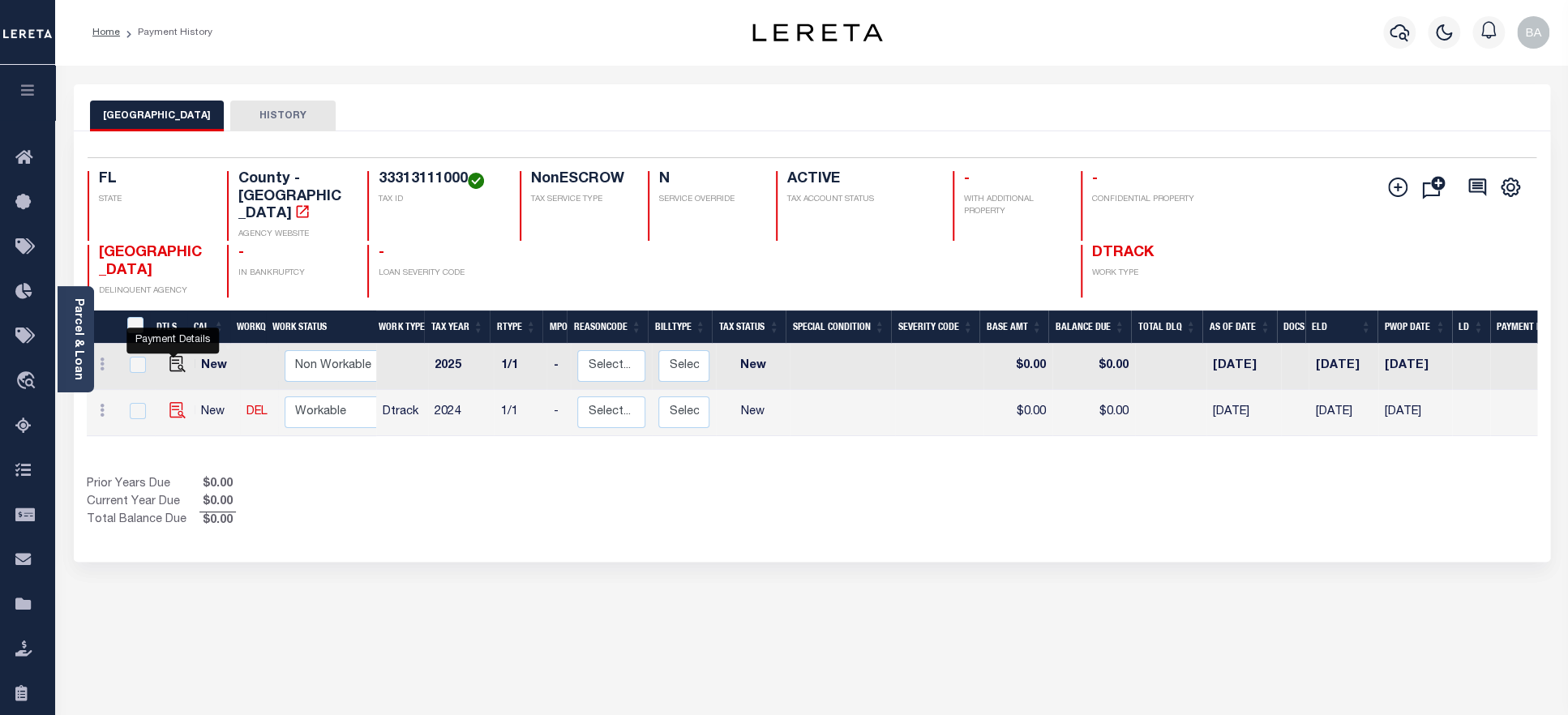
click at [172, 402] on img "" at bounding box center [177, 410] width 16 height 16
checkbox input "true"
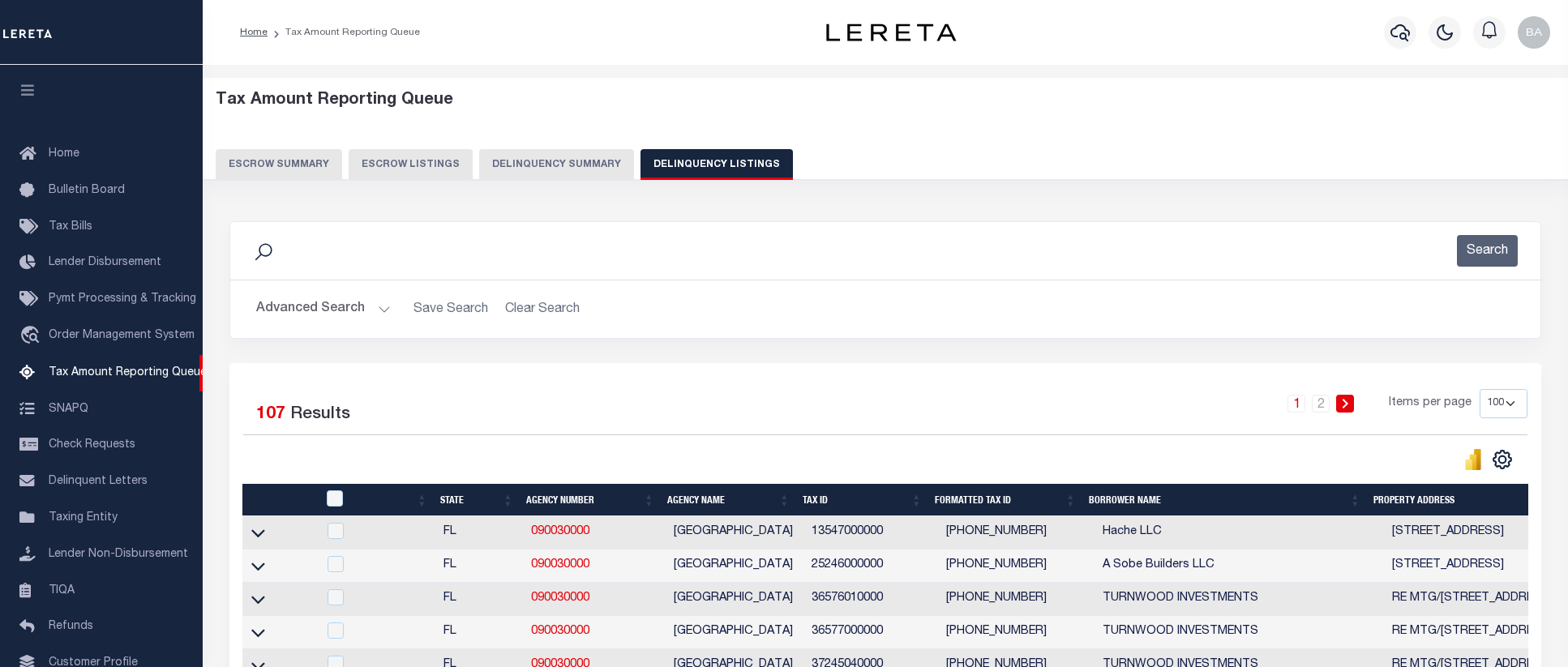
select select "100"
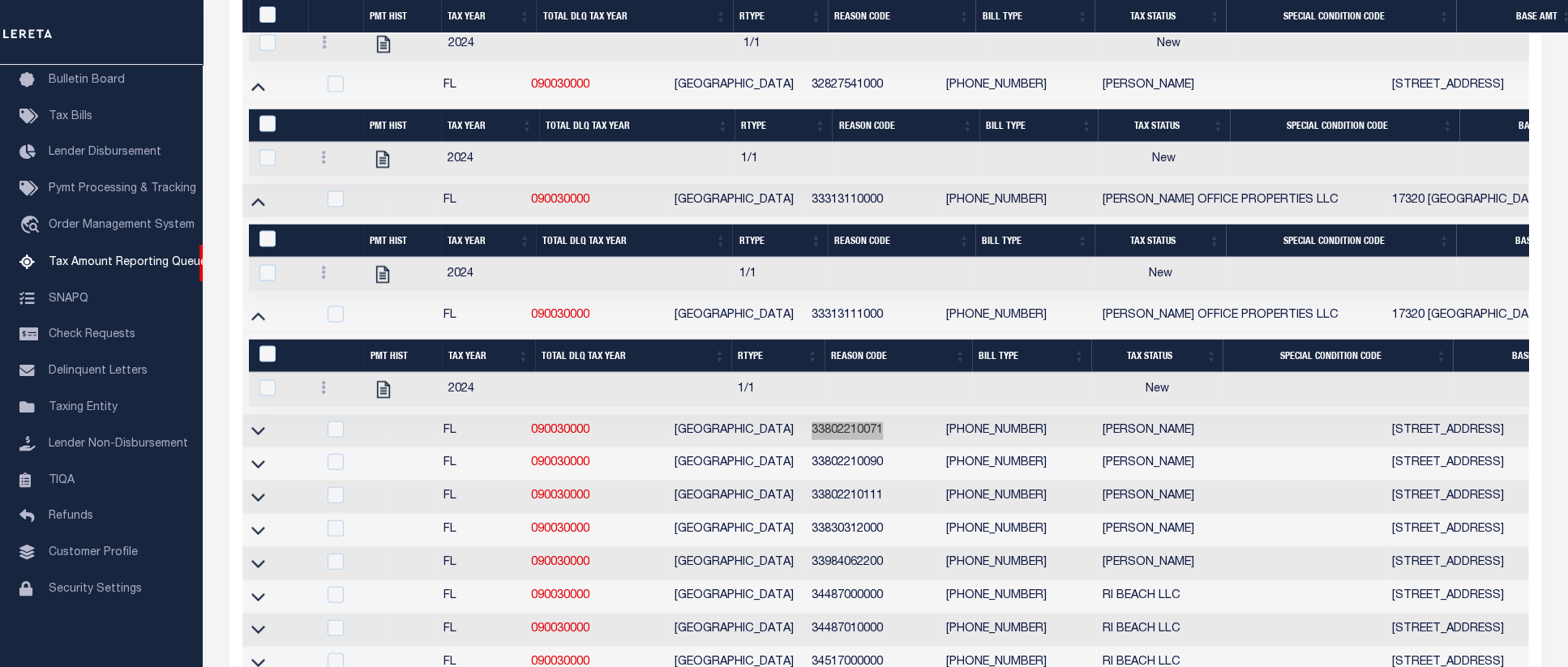
scroll to position [2658, 0]
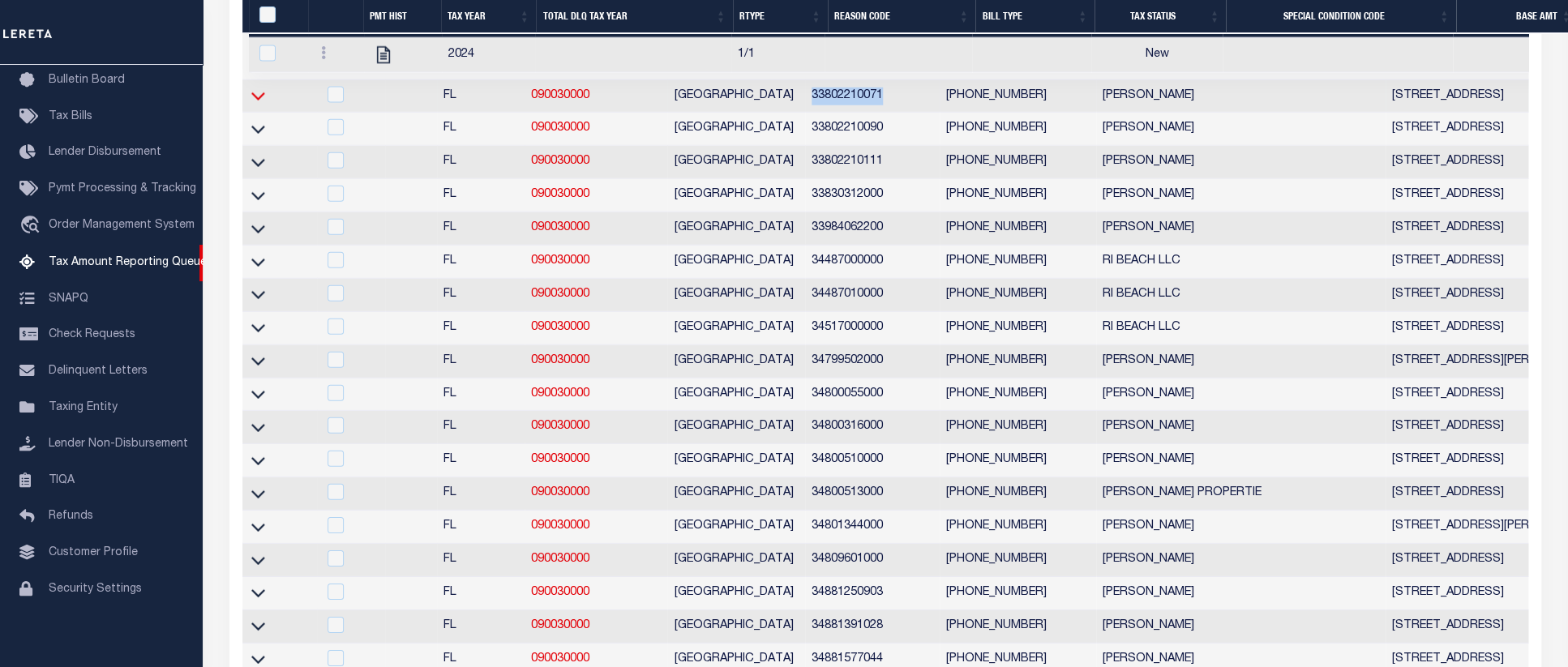
click at [260, 105] on icon at bounding box center [258, 96] width 14 height 17
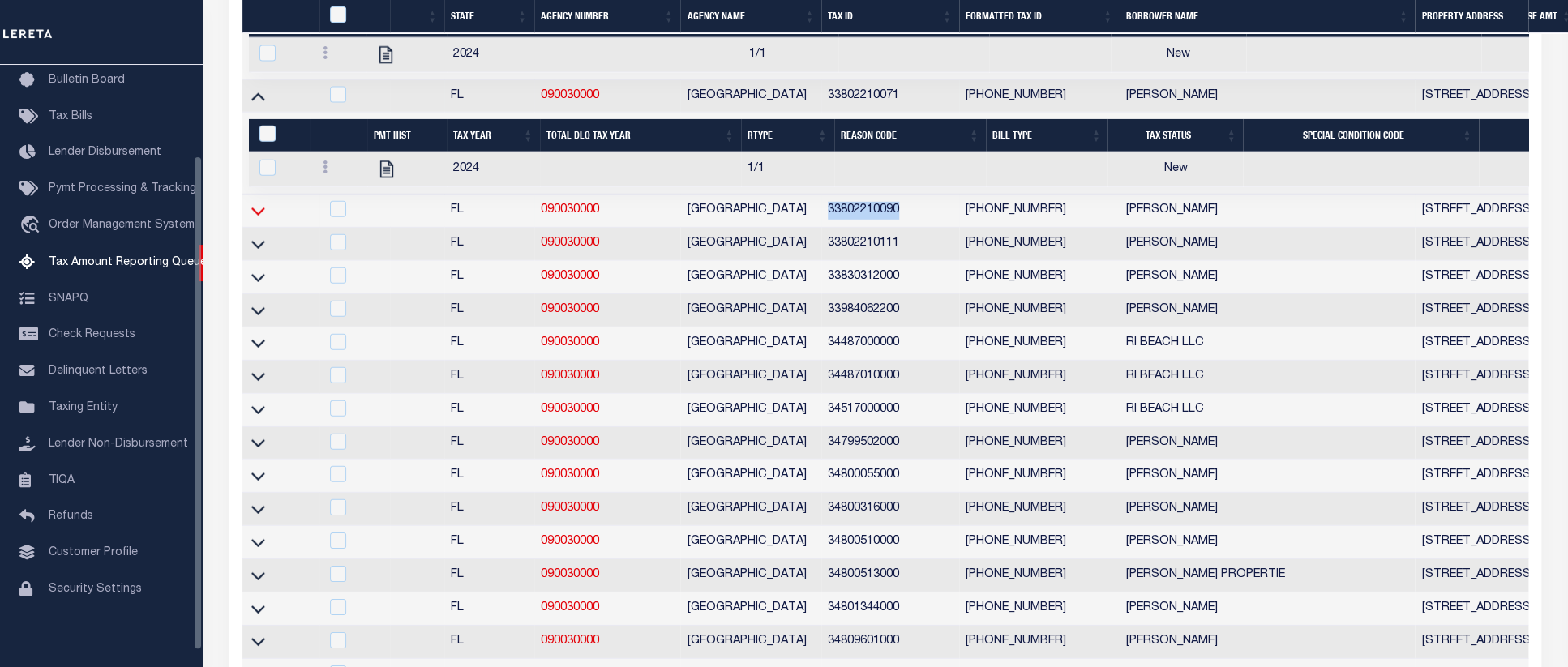
click at [257, 220] on icon at bounding box center [258, 211] width 14 height 17
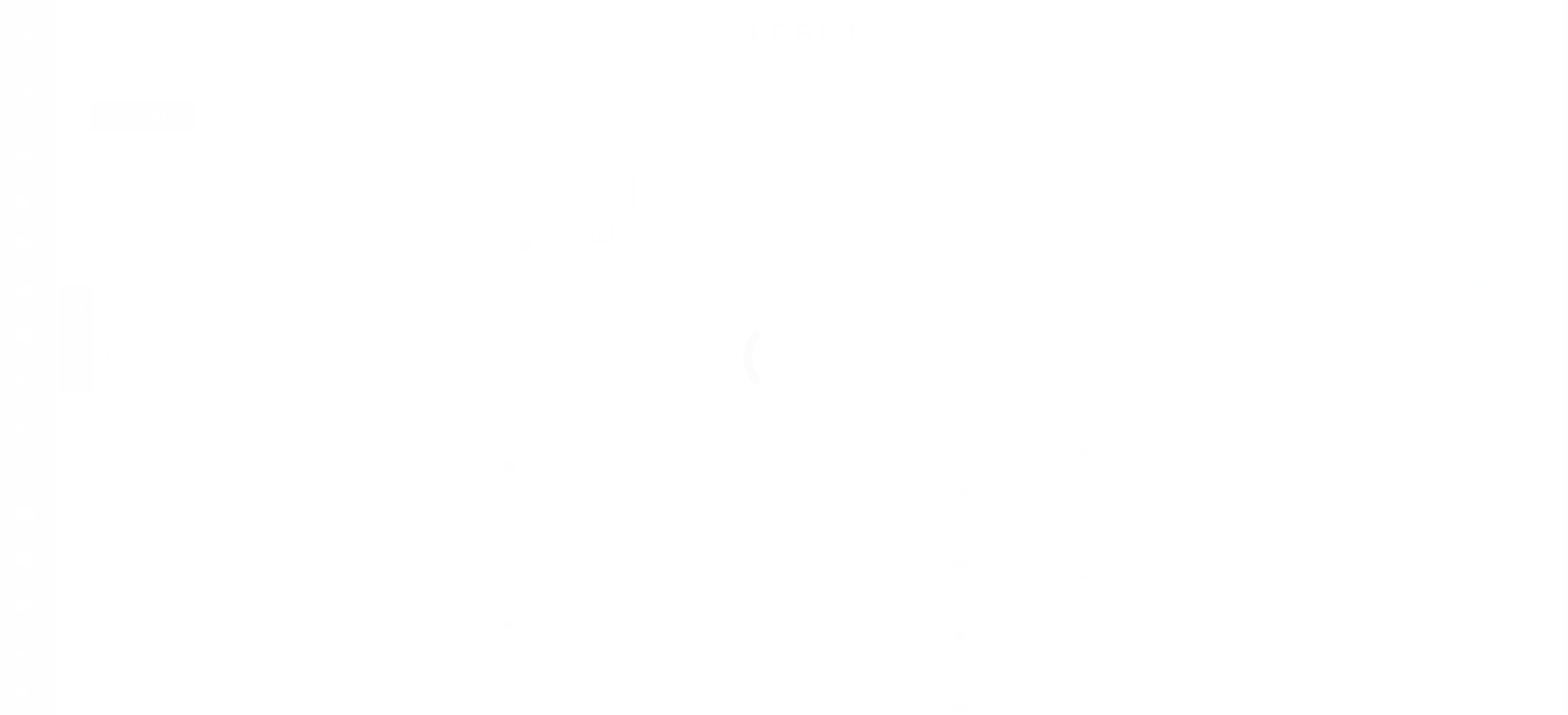
checkbox input "false"
type input "[DATE]"
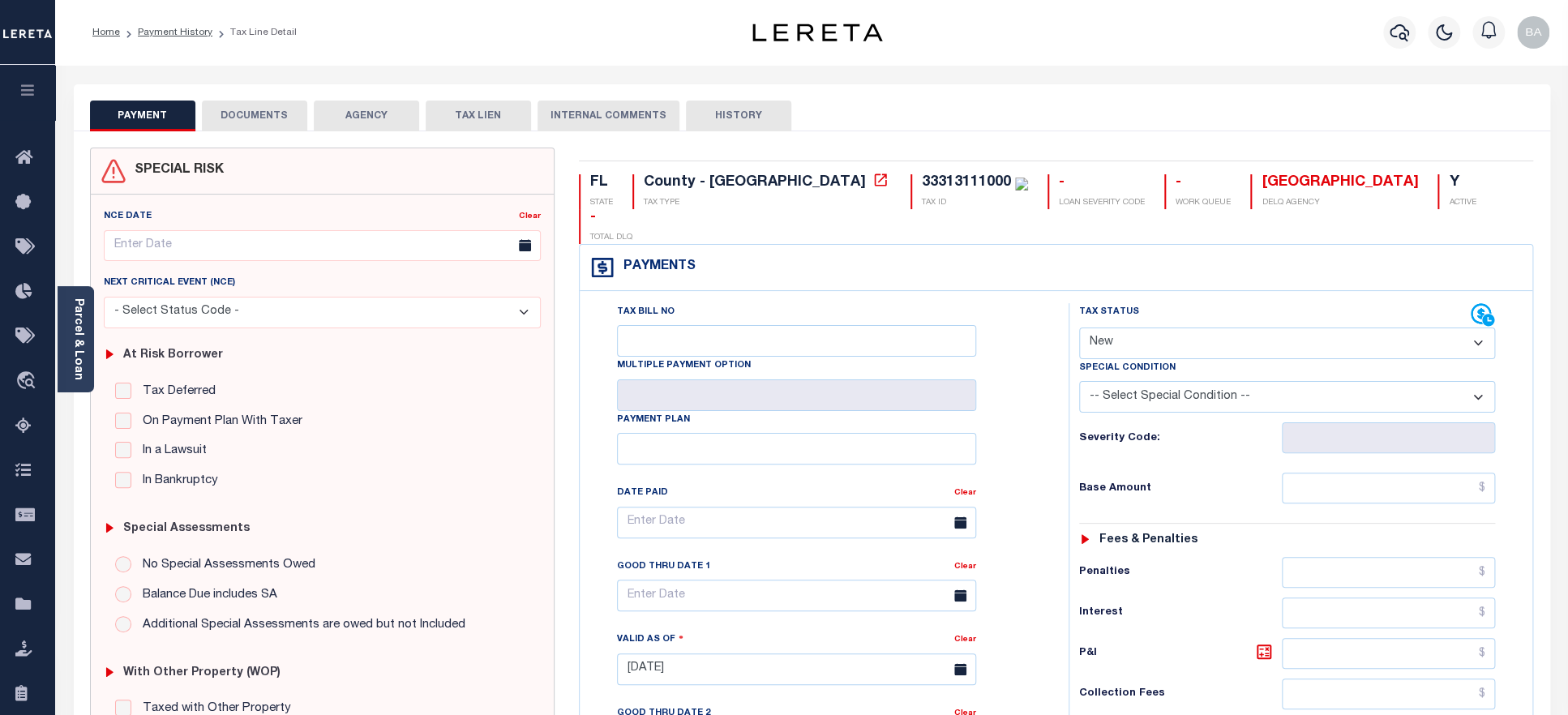
select select "PYD"
click option "Paid" at bounding box center [0, 0] width 0 height 0
type input "[DATE]"
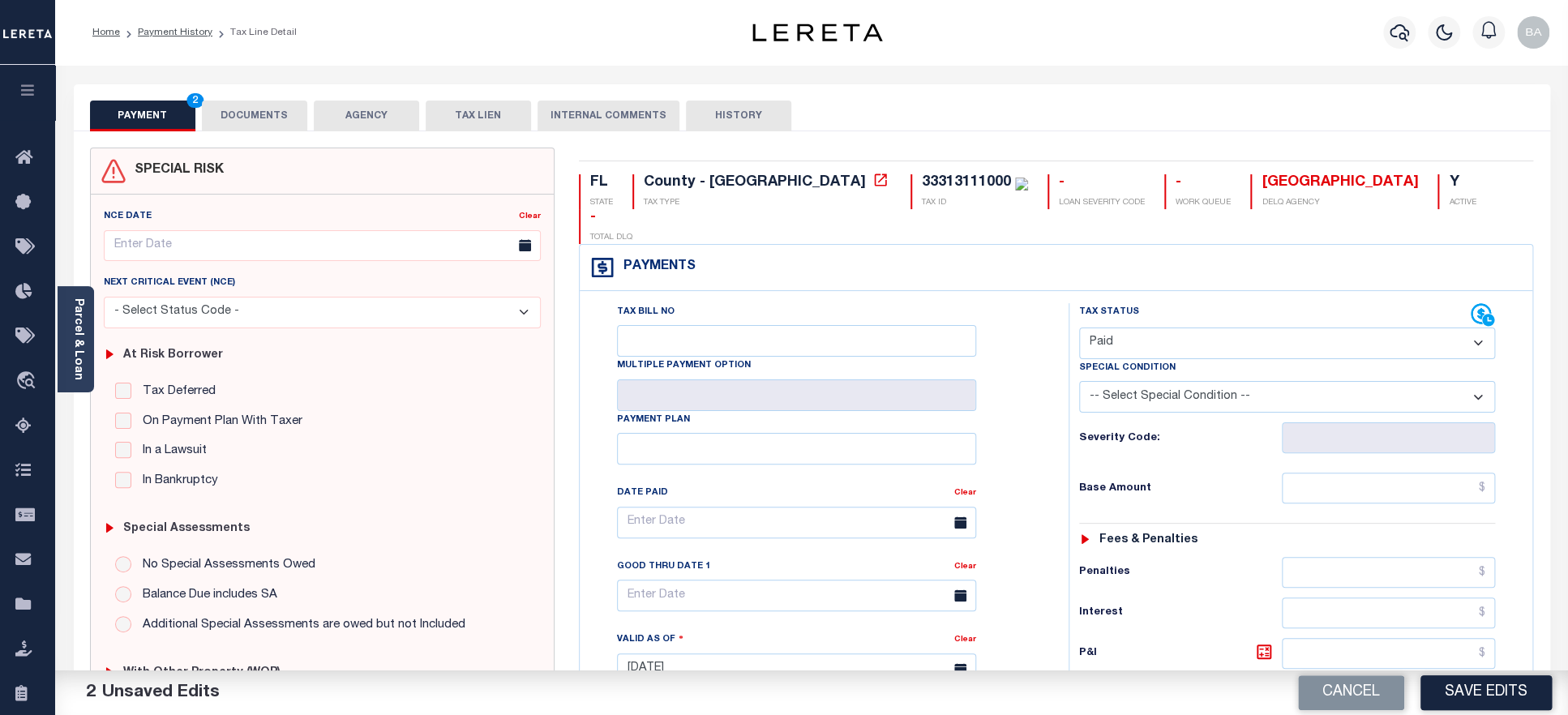
click at [273, 120] on button "DOCUMENTS" at bounding box center [254, 116] width 105 height 31
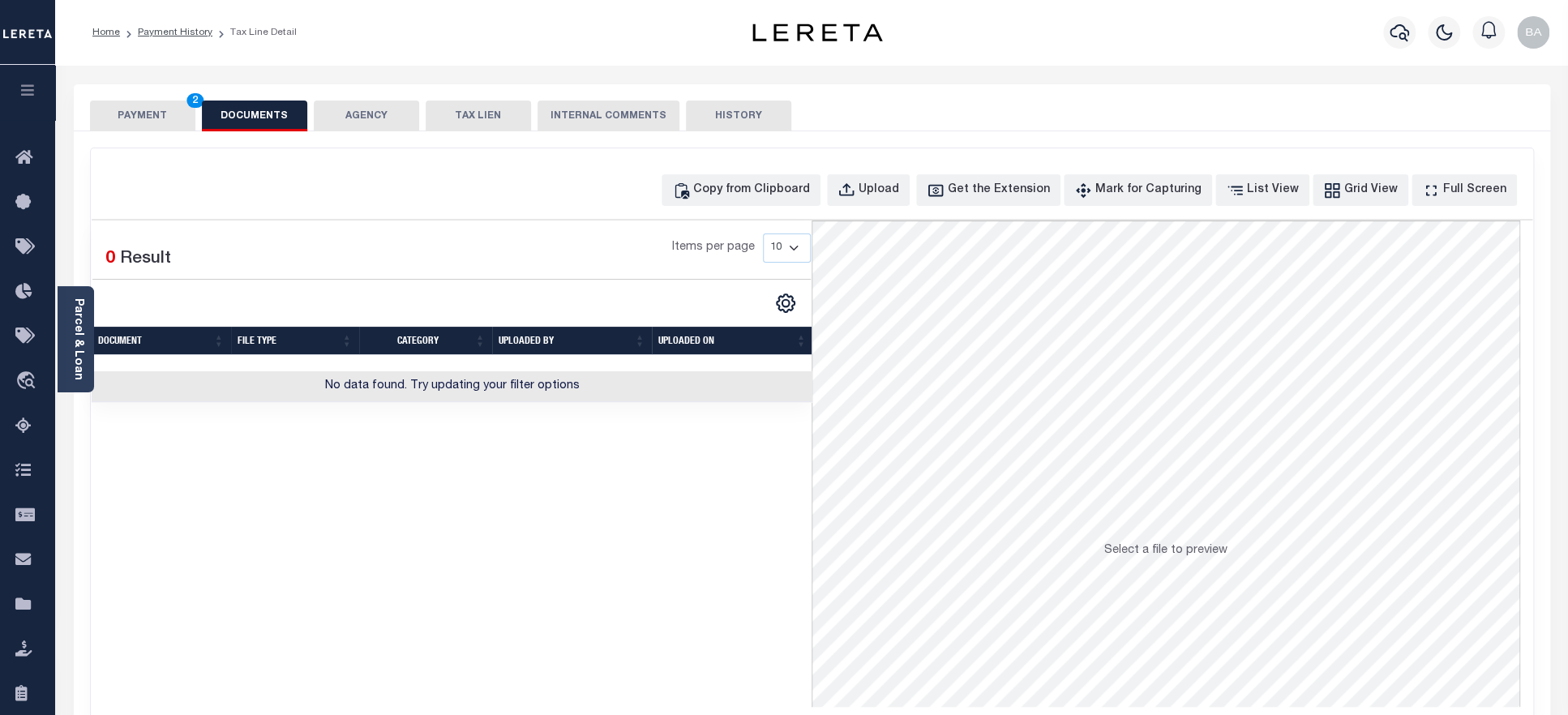
click at [897, 175] on div "Copy from Clipboard Upload Get the Extension Mark for Capturing Got it List Vie…" at bounding box center [811, 434] width 1442 height 571
click at [893, 186] on div "Upload" at bounding box center [878, 191] width 41 height 18
select select "POP"
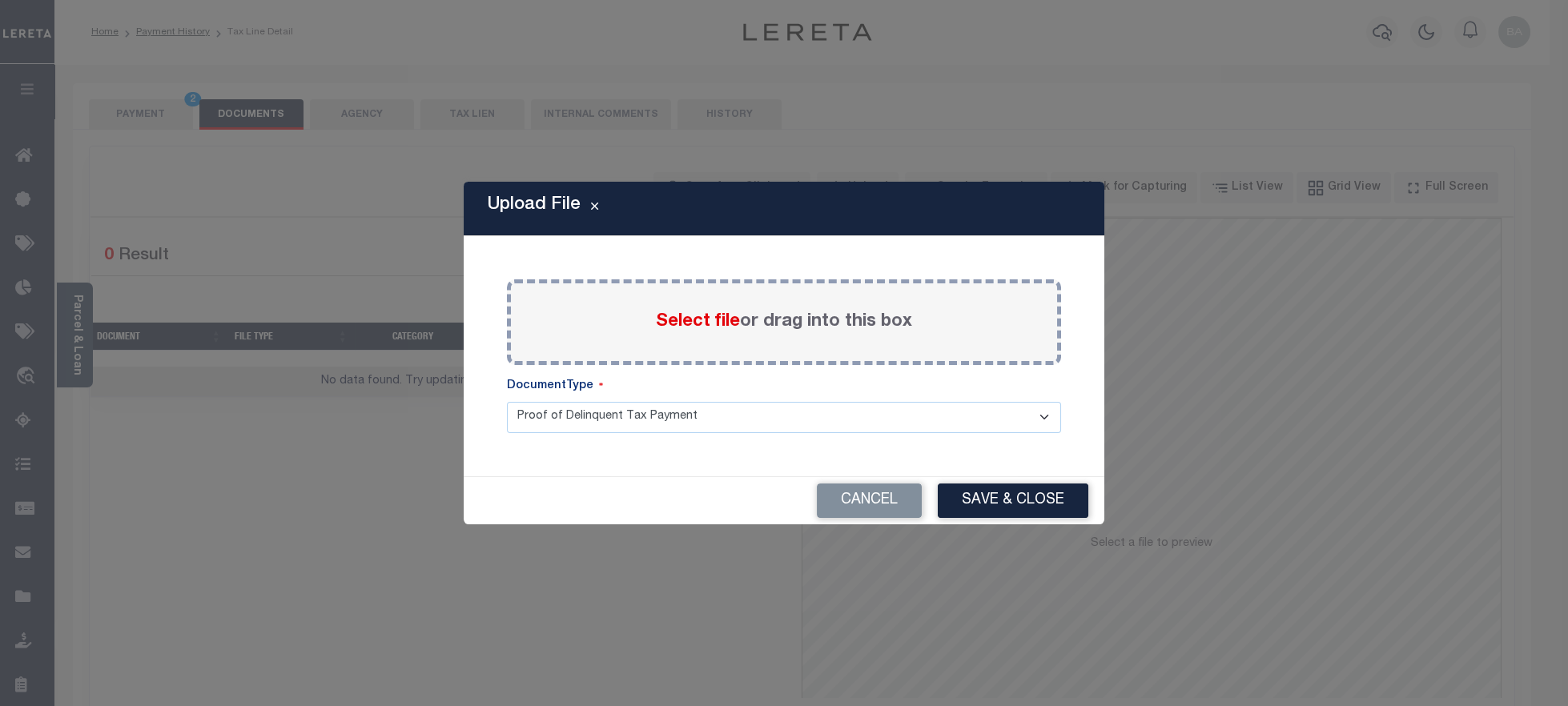
click at [697, 318] on span "Select file" at bounding box center [698, 322] width 84 height 18
click at [0, 0] on input "Select file or drag into this box" at bounding box center [0, 0] width 0 height 0
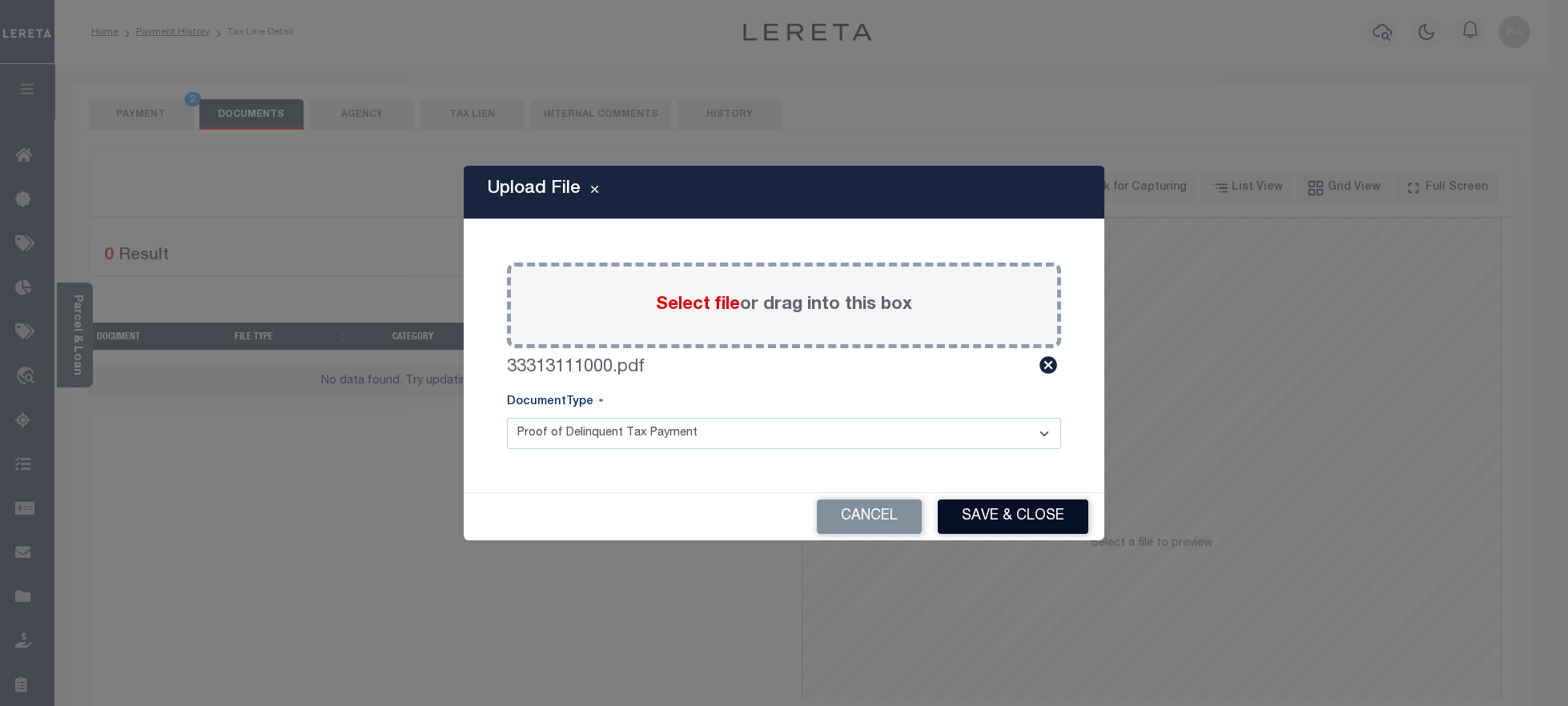
click at [982, 527] on button "Save & Close" at bounding box center [1013, 517] width 150 height 35
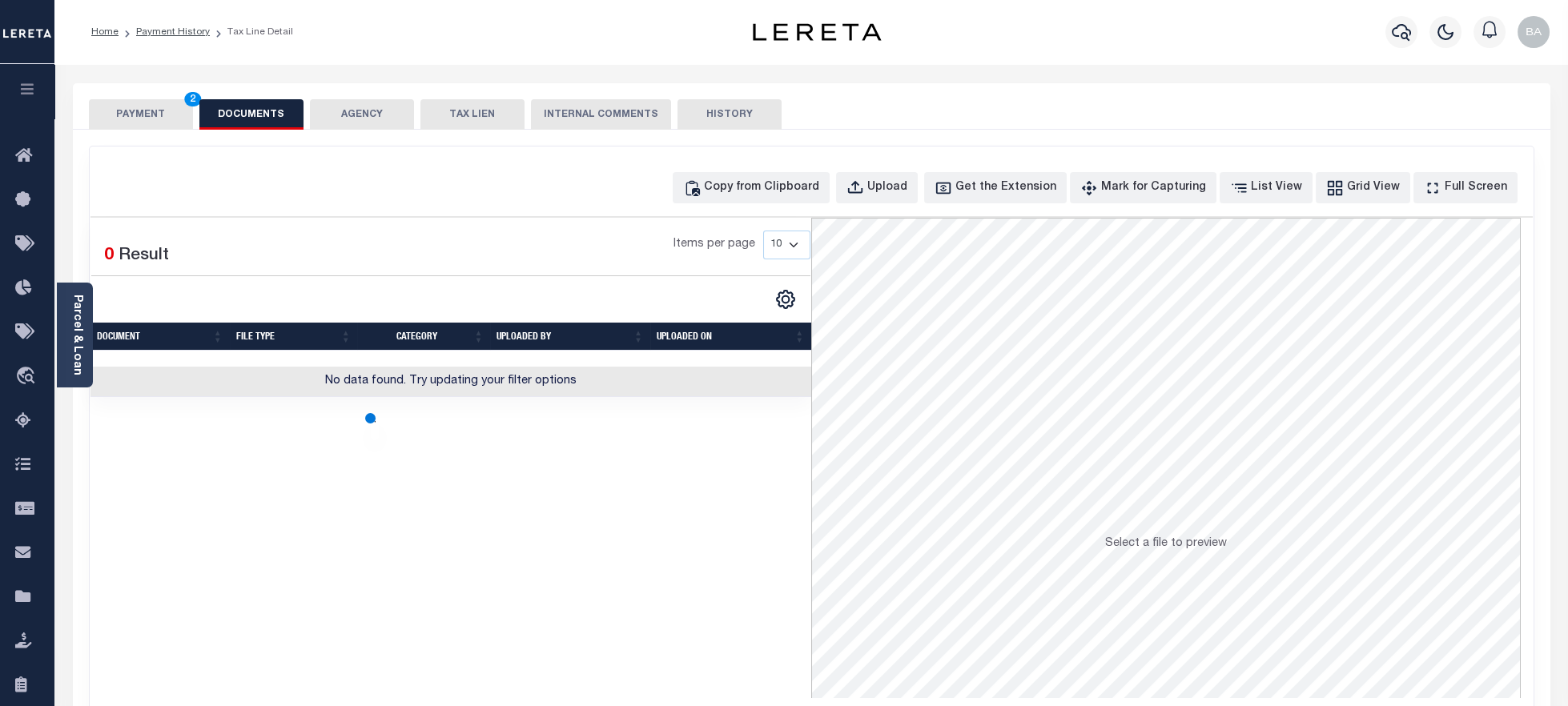
click at [146, 113] on button "PAYMENT 2" at bounding box center [140, 114] width 104 height 30
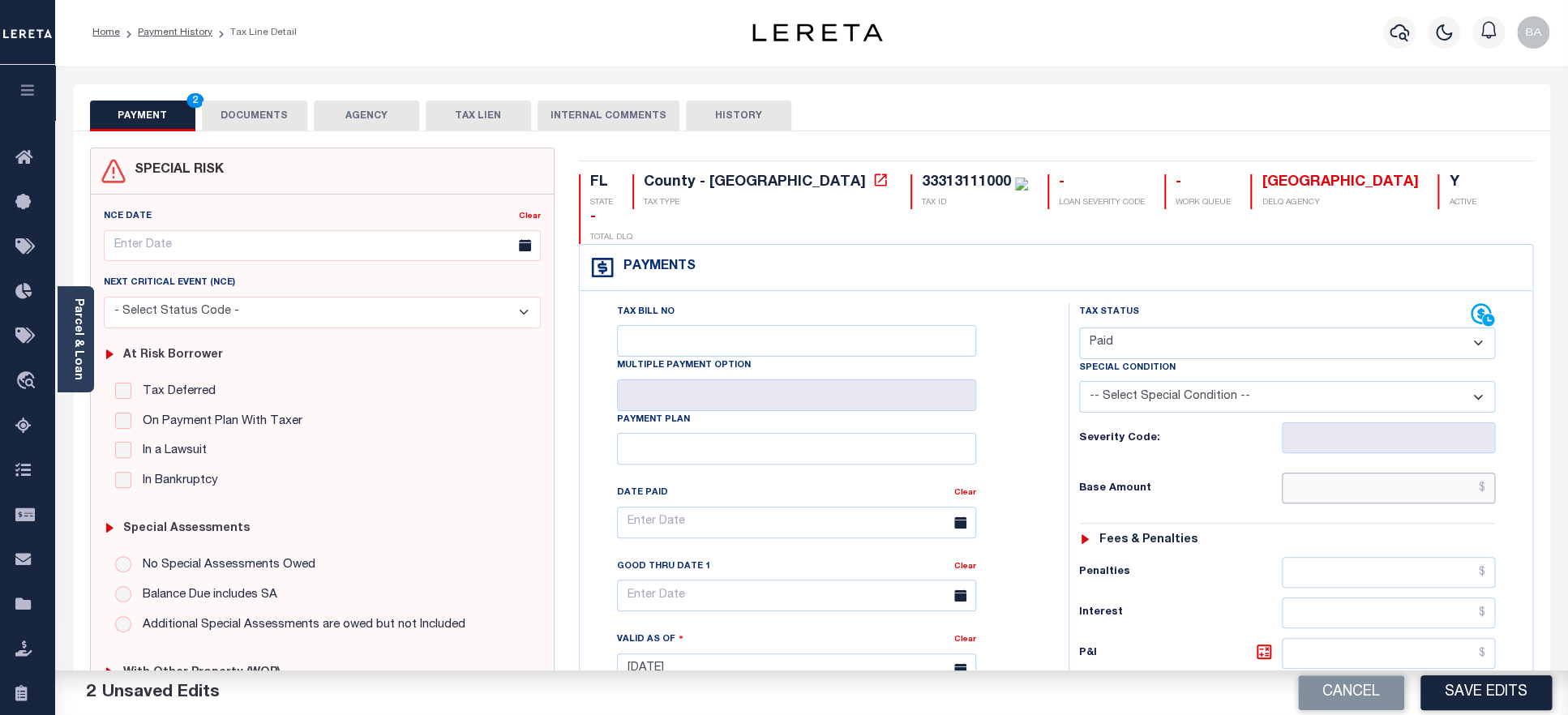
click at [1349, 472] on input "text" at bounding box center [1389, 488] width 214 height 31
paste input "1,866.18"
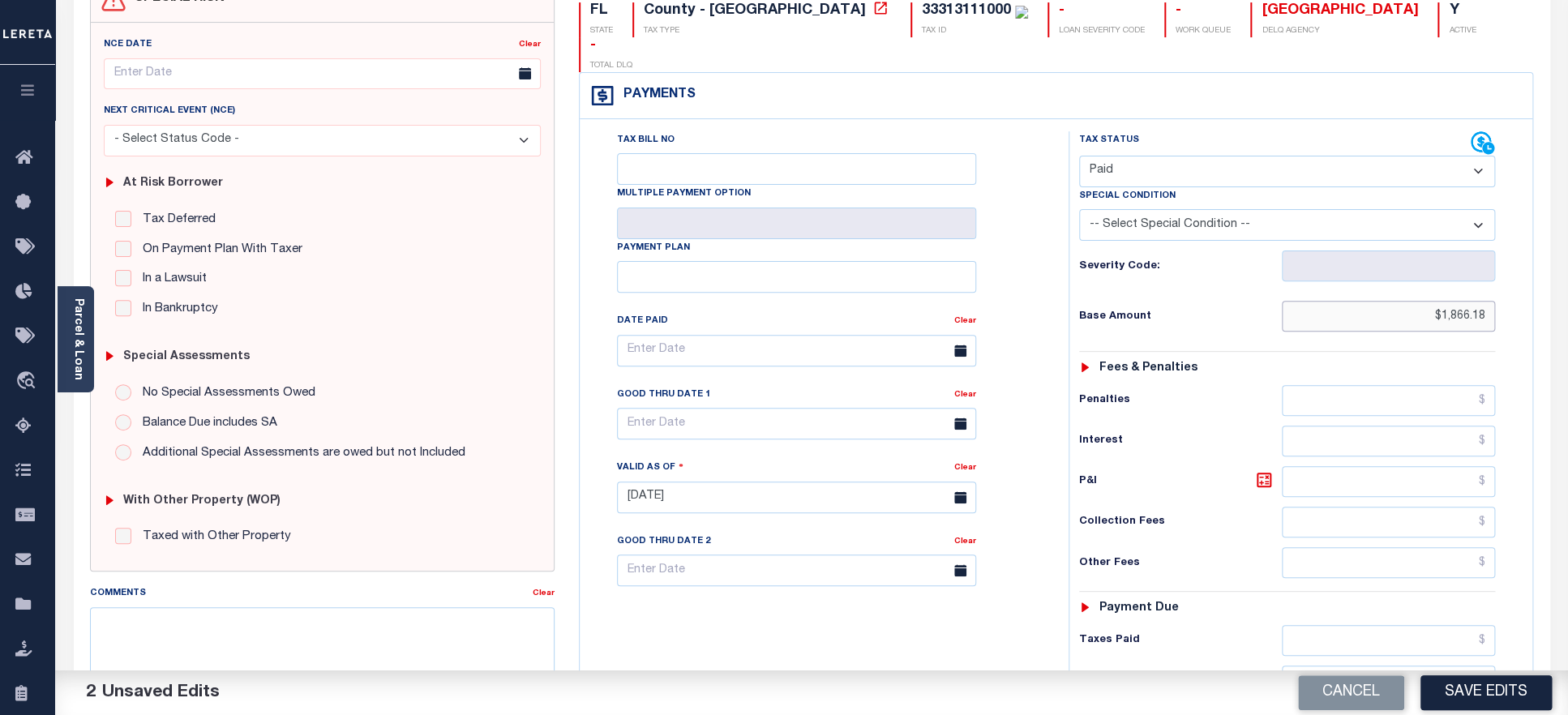
scroll to position [423, 0]
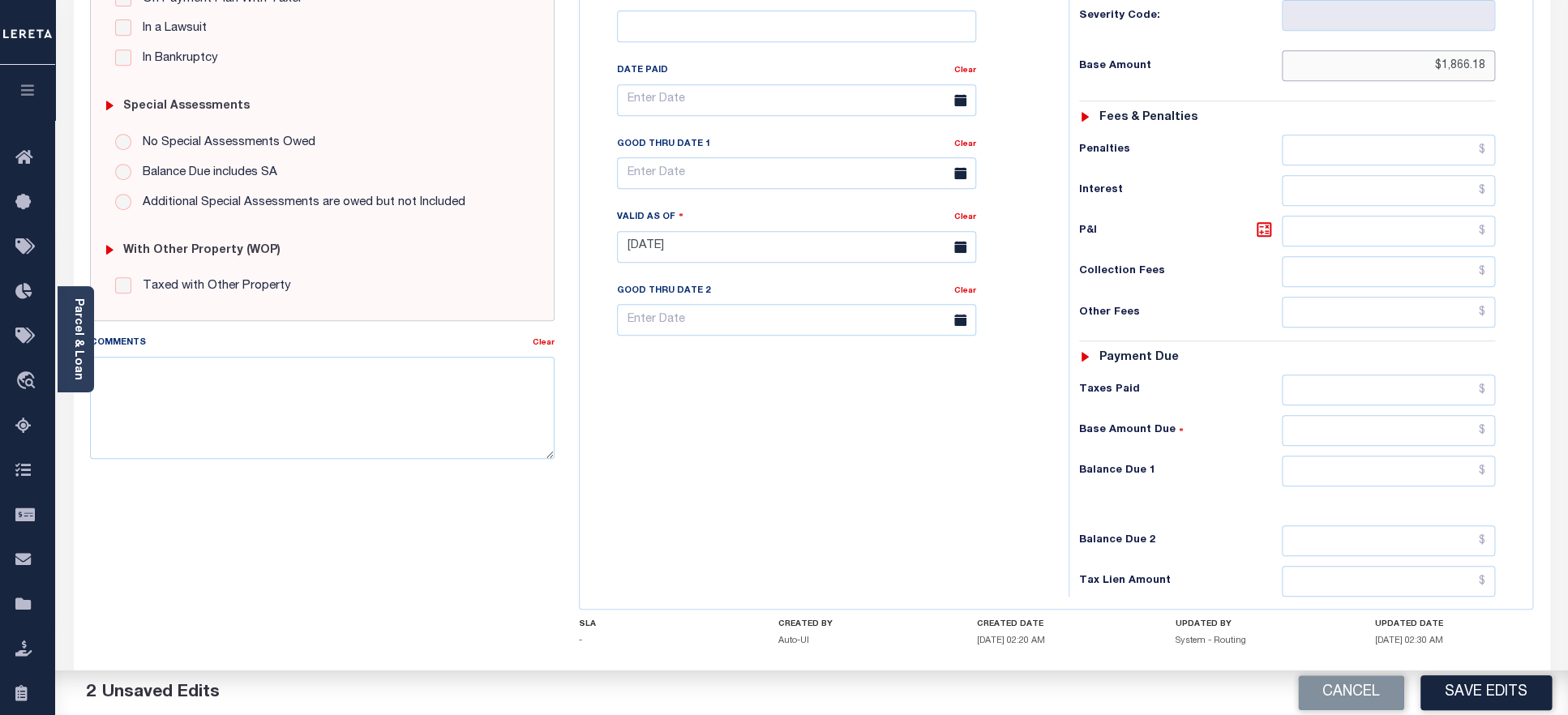
type input "$1,866.18"
click at [1372, 375] on input "text" at bounding box center [1389, 390] width 214 height 31
paste input "1,866.18"
type input "$1,866.18"
click at [1405, 455] on input "text" at bounding box center [1389, 471] width 214 height 31
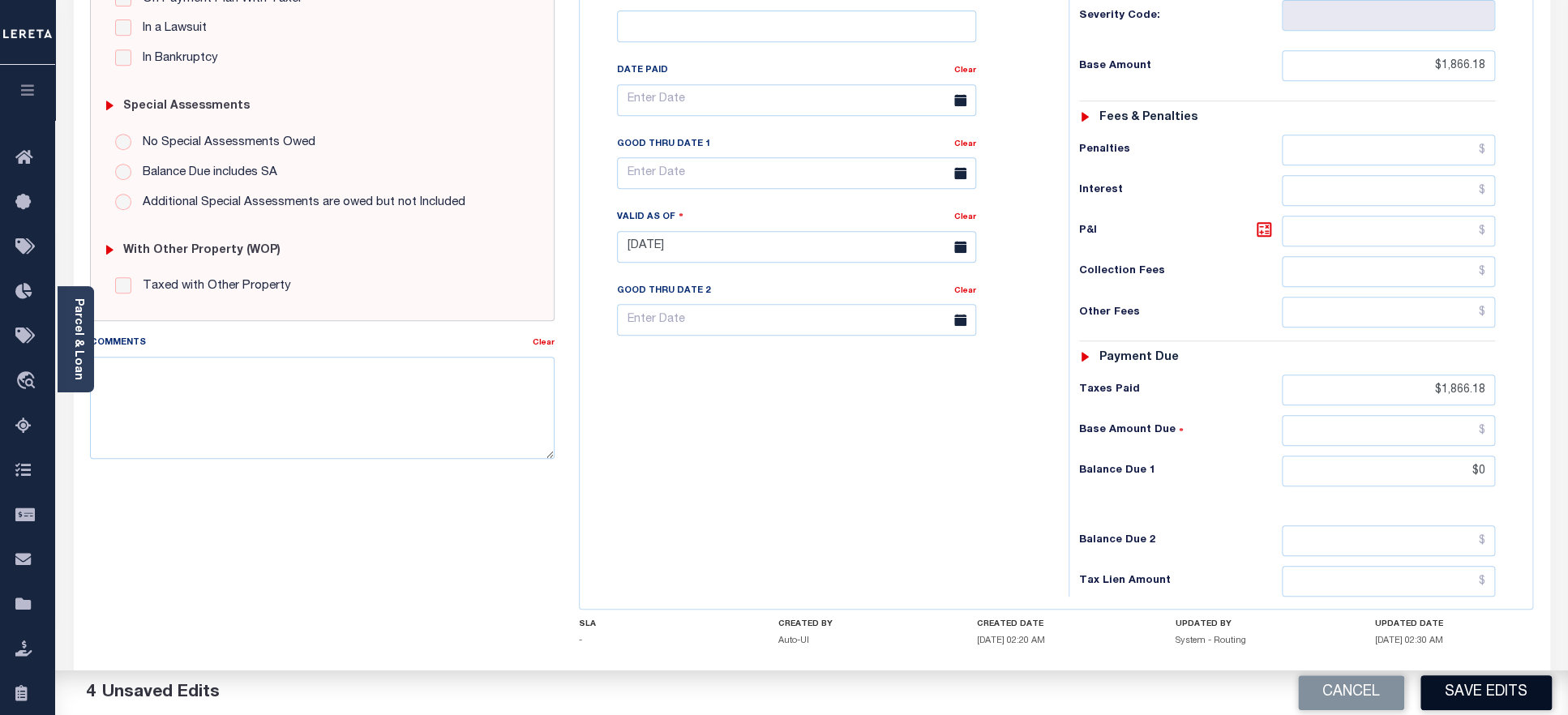
type input "$0.00"
click at [1472, 680] on button "Save Edits" at bounding box center [1486, 692] width 131 height 35
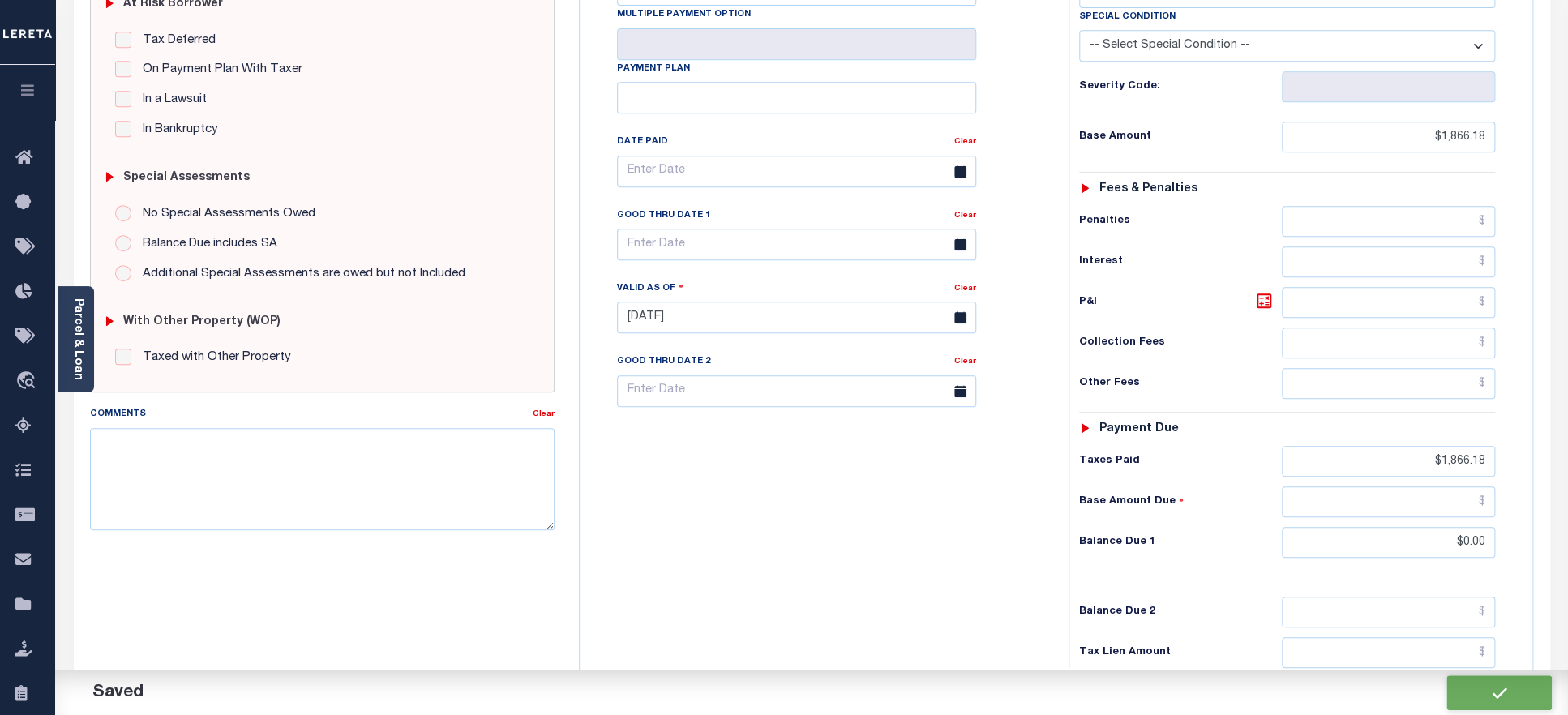
scroll to position [494, 0]
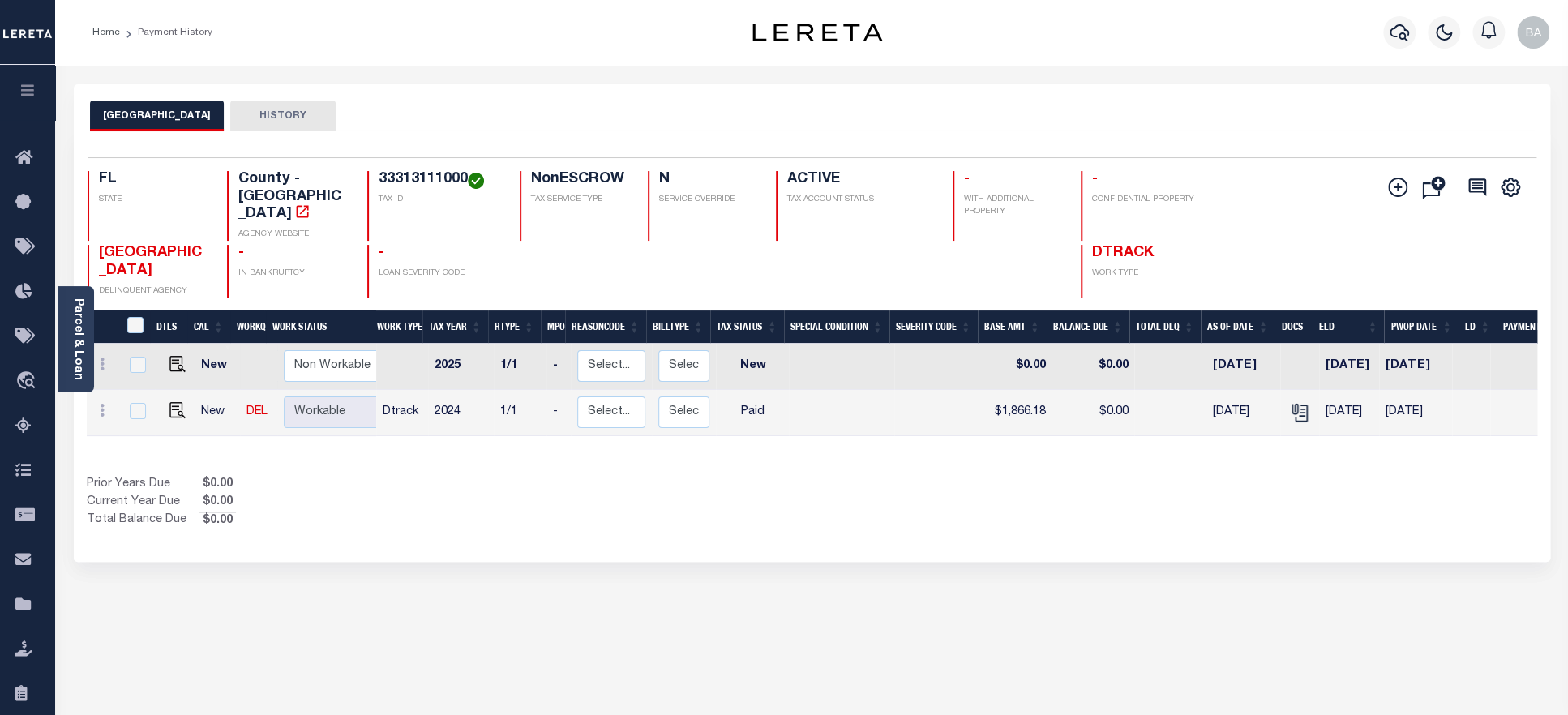
click at [417, 189] on h4 "33313111000" at bounding box center [439, 180] width 121 height 18
click at [81, 346] on link "Parcel & Loan" at bounding box center [78, 339] width 12 height 81
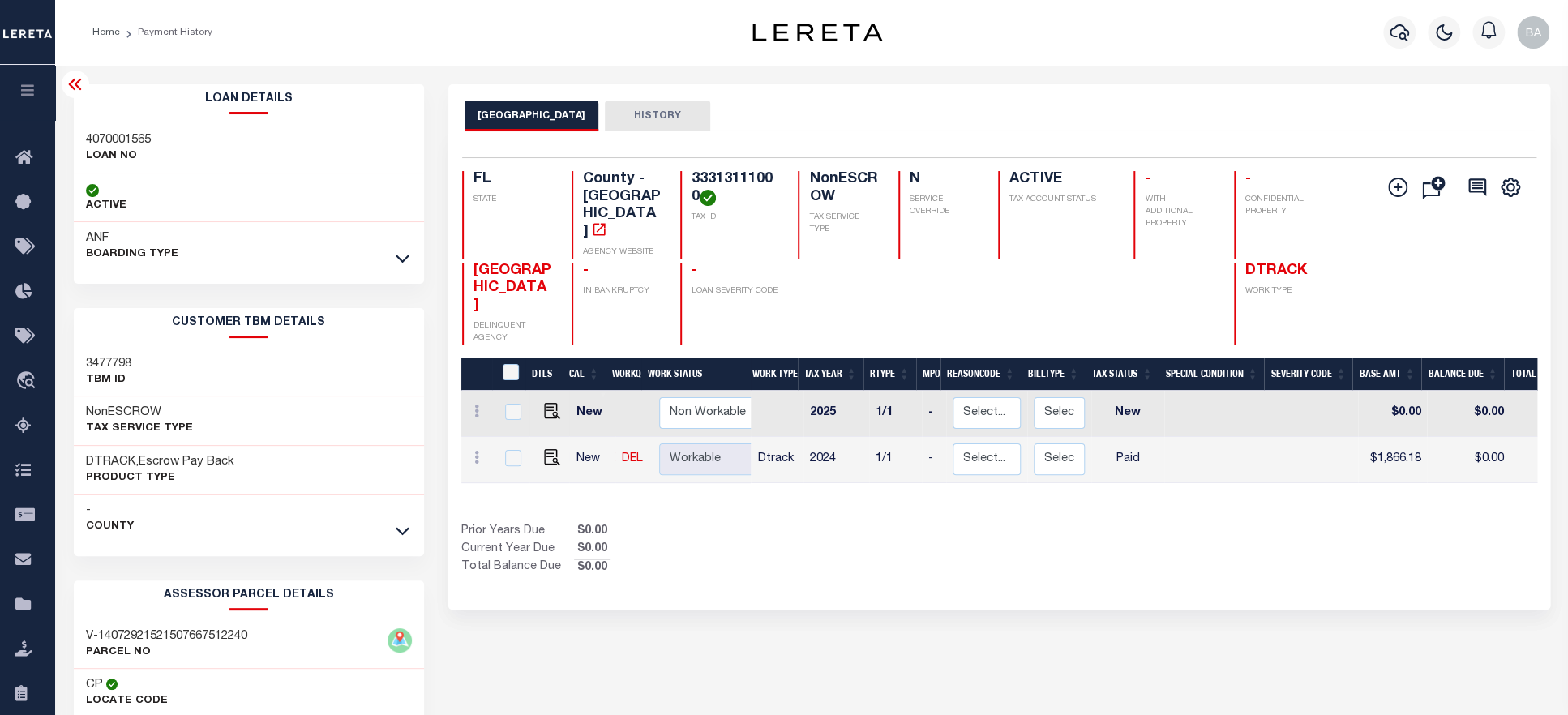
click at [118, 136] on h3 "4070001565" at bounding box center [119, 140] width 65 height 16
copy h3 "4070001565"
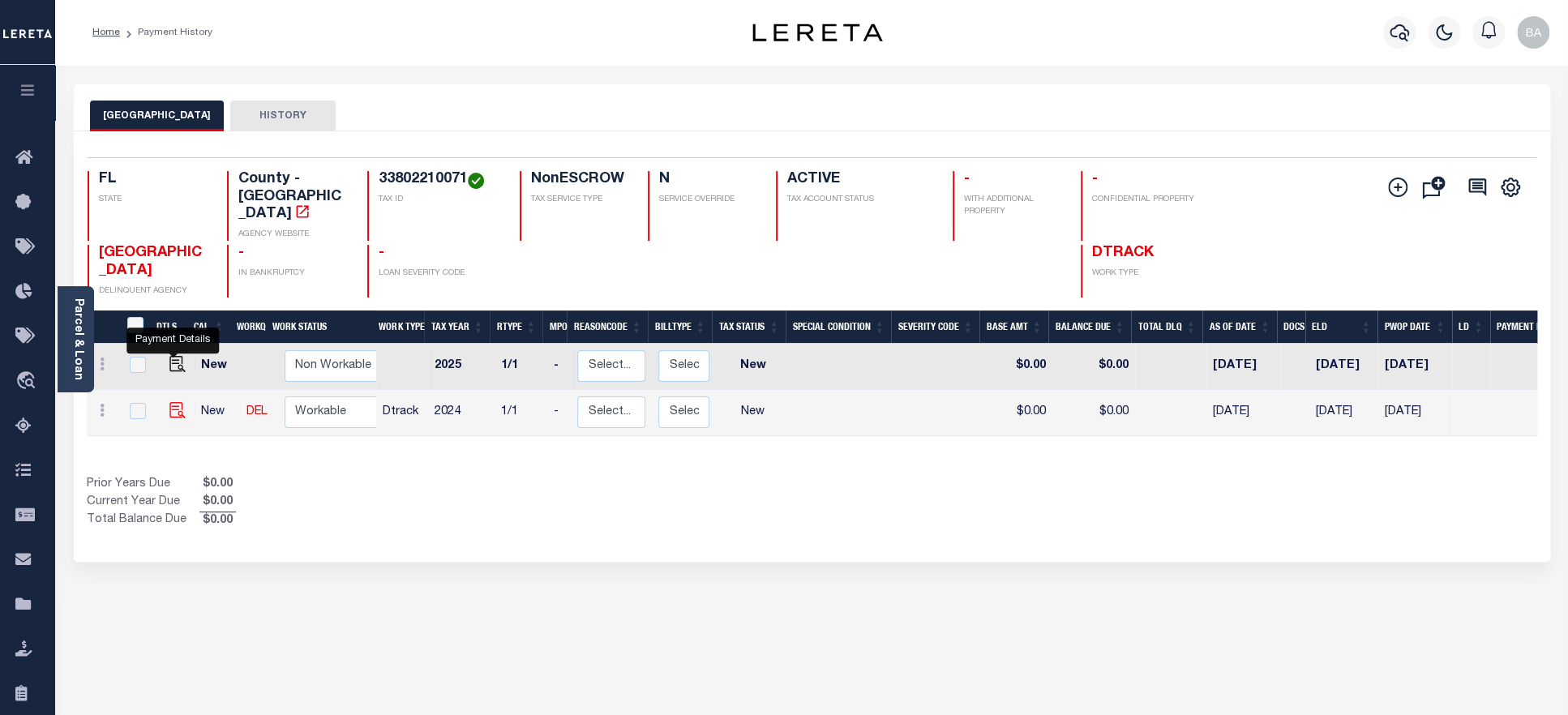
click at [169, 402] on img "" at bounding box center [177, 410] width 16 height 16
checkbox input "true"
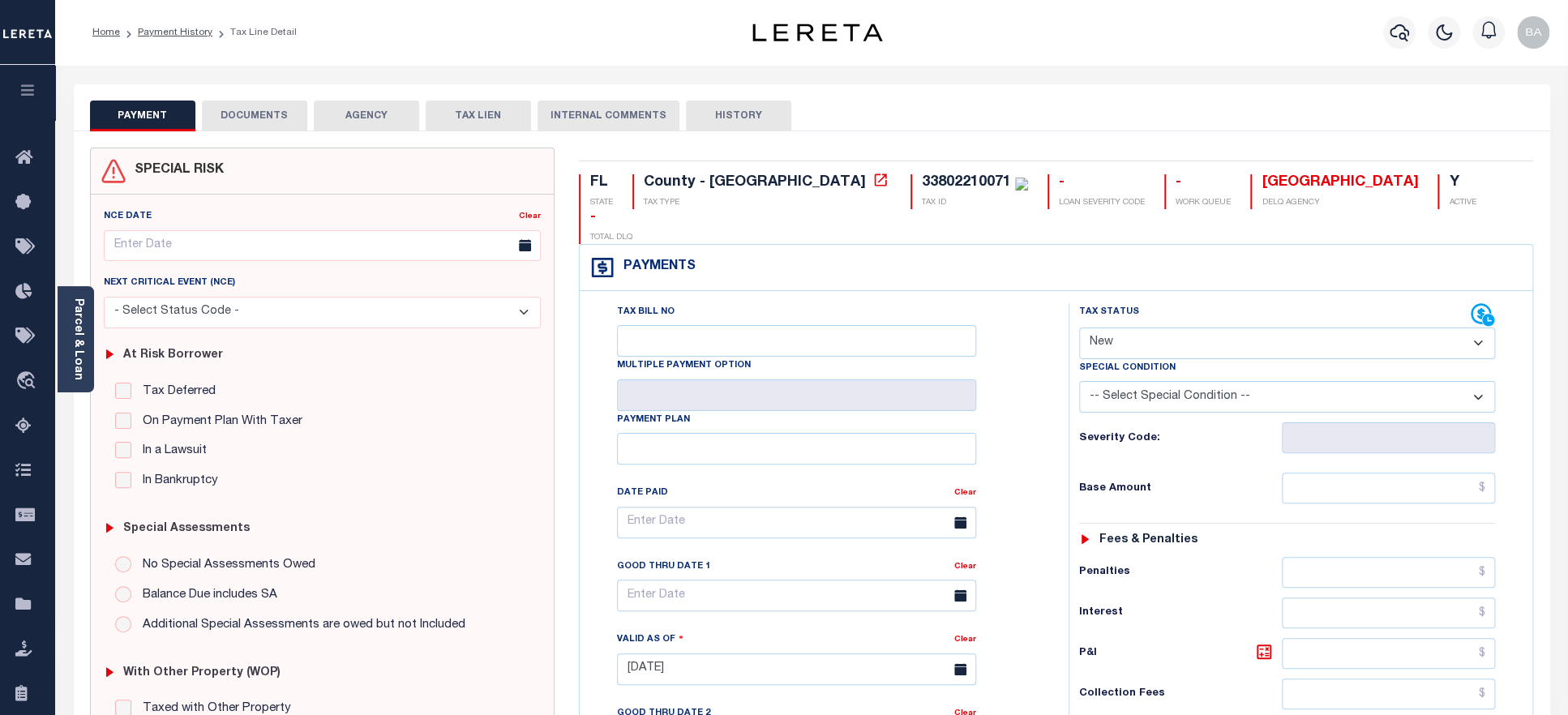
select select "PYD"
click option "Paid" at bounding box center [0, 0] width 0 height 0
type input "[DATE]"
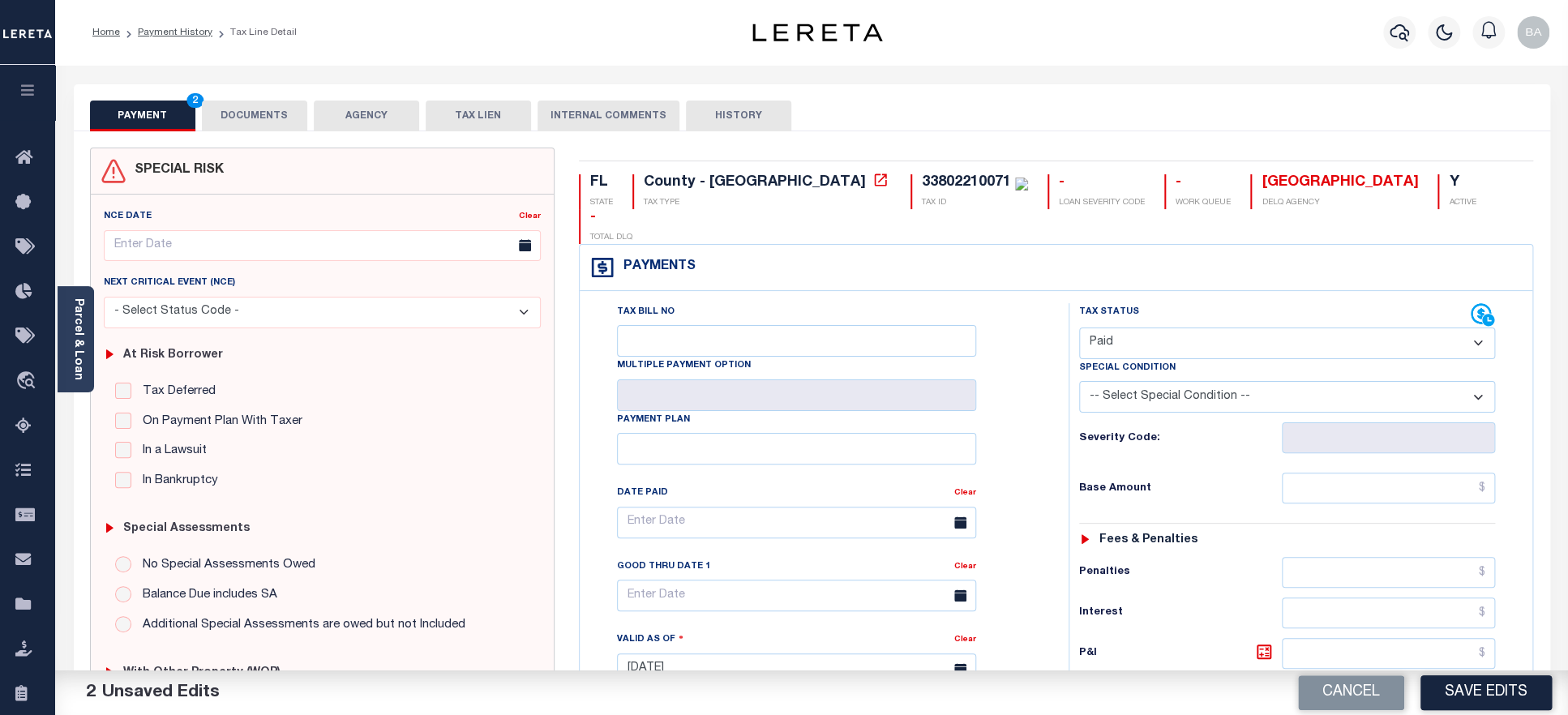
click at [250, 119] on button "DOCUMENTS" at bounding box center [254, 116] width 105 height 31
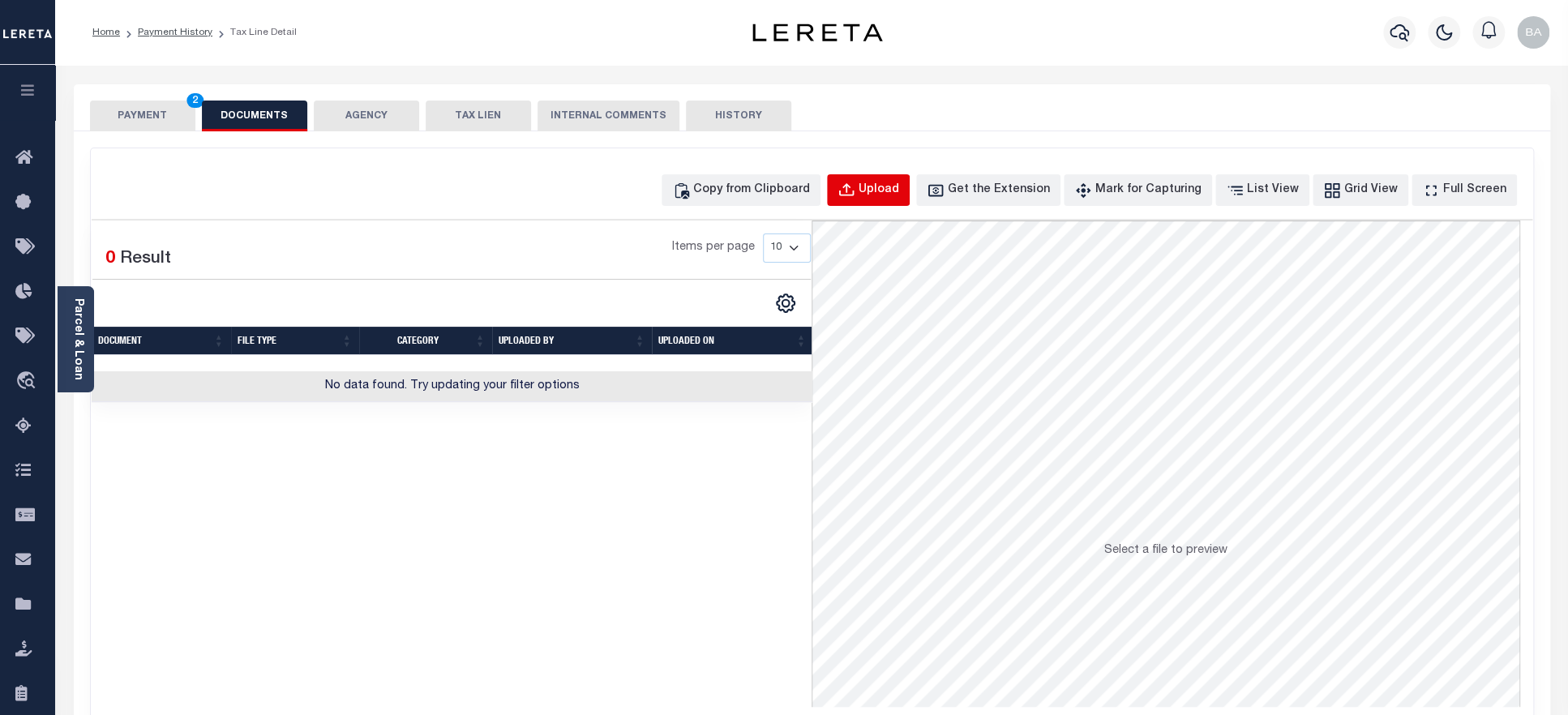
click at [883, 180] on button "Upload" at bounding box center [868, 190] width 82 height 32
select select "POP"
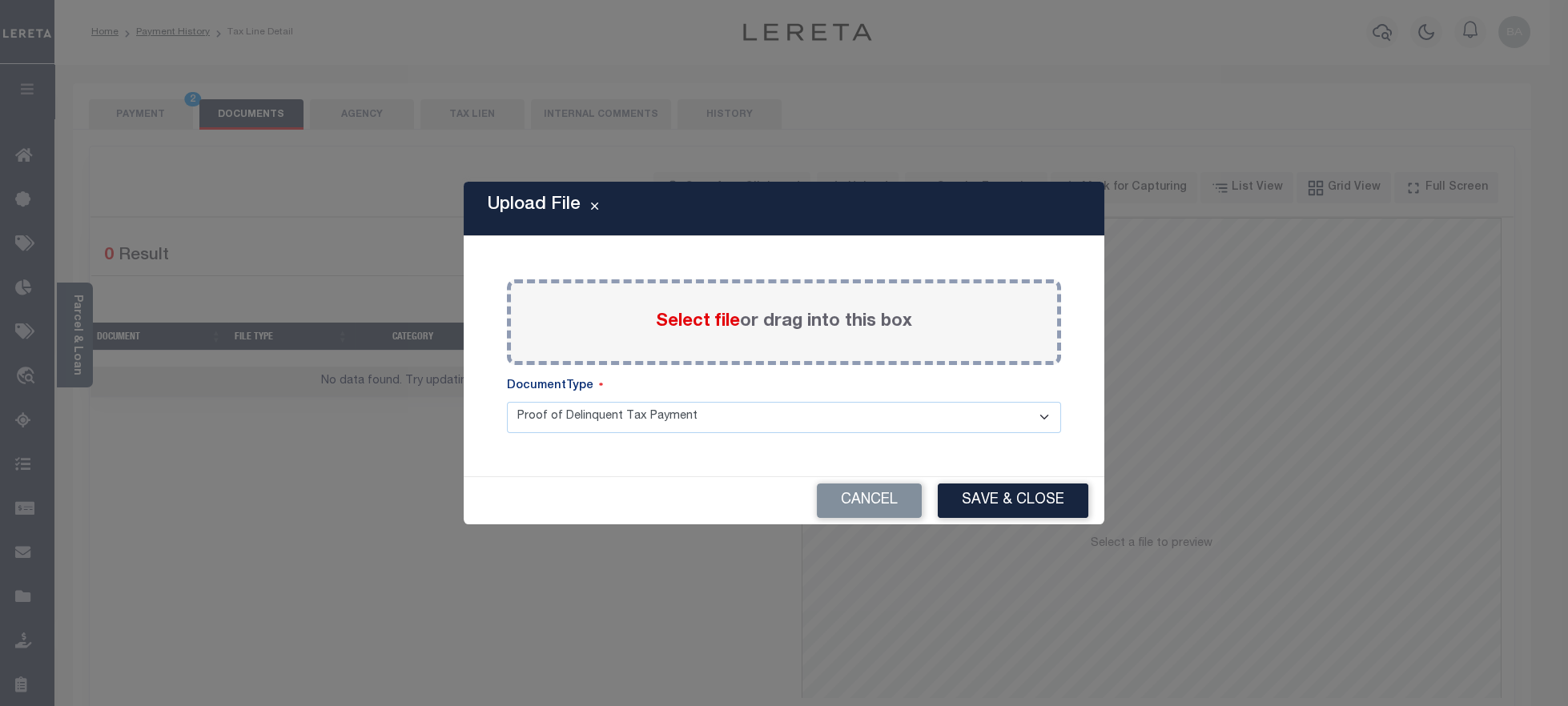
click at [712, 315] on span "Select file" at bounding box center [698, 322] width 84 height 18
click at [0, 0] on input "Select file or drag into this box" at bounding box center [0, 0] width 0 height 0
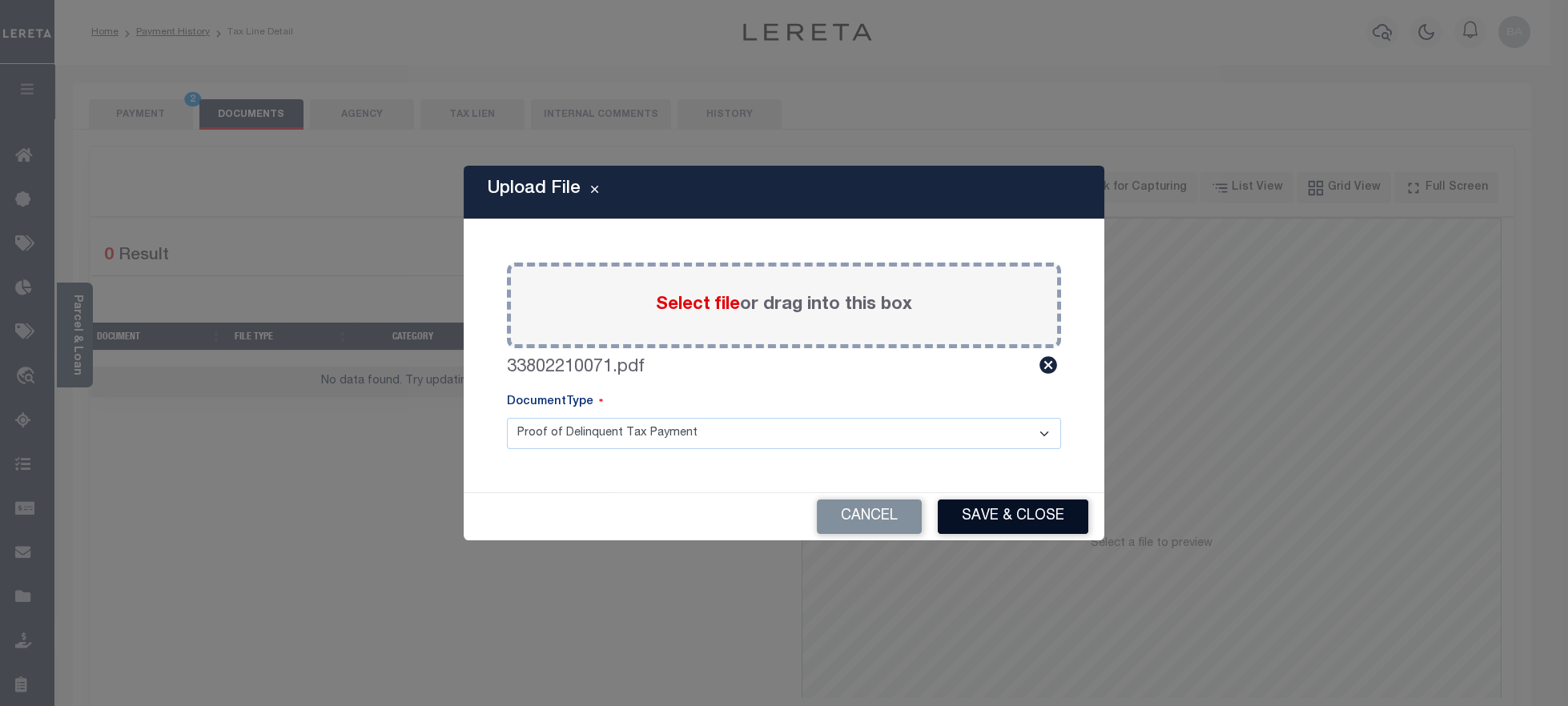
click at [996, 527] on button "Save & Close" at bounding box center [1013, 517] width 150 height 35
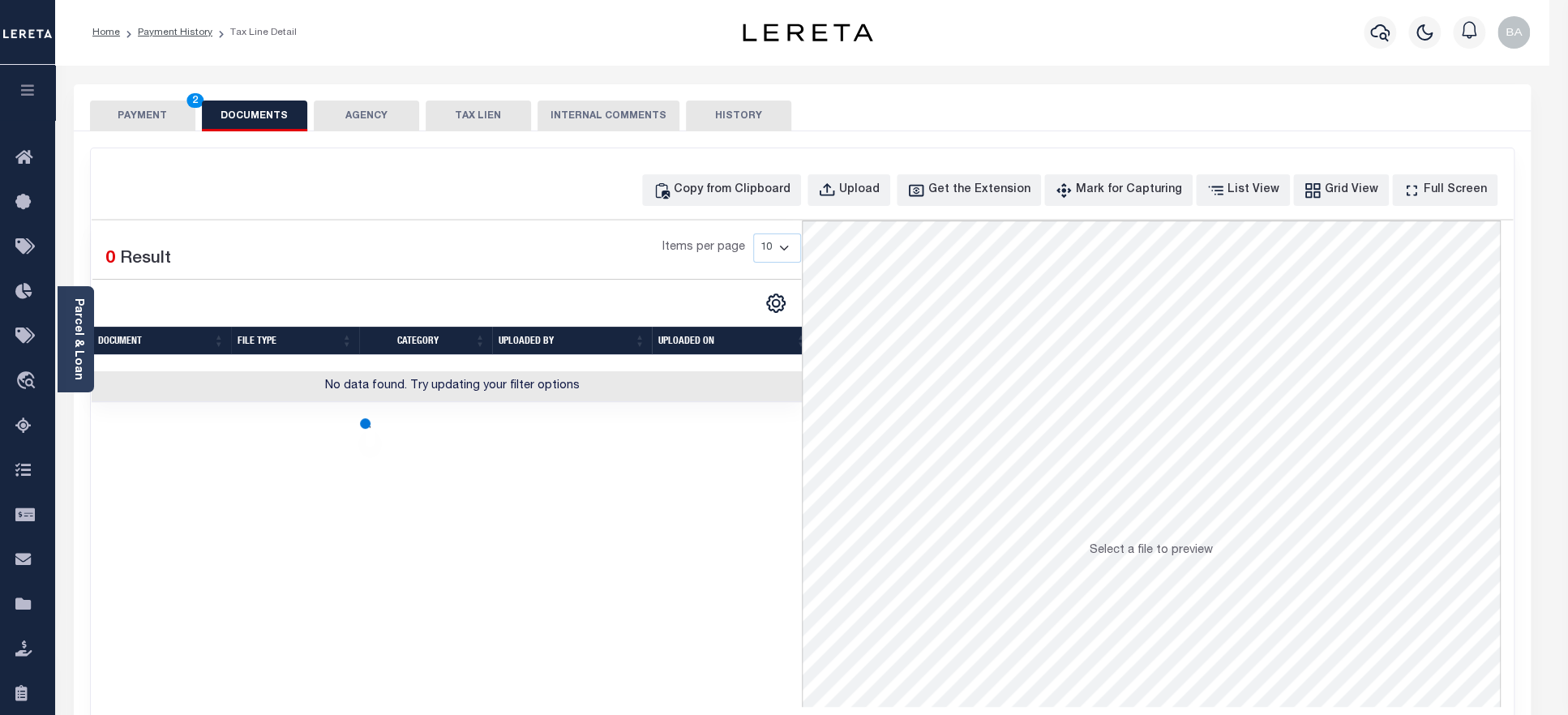
click at [123, 116] on button "PAYMENT 2" at bounding box center [142, 116] width 105 height 31
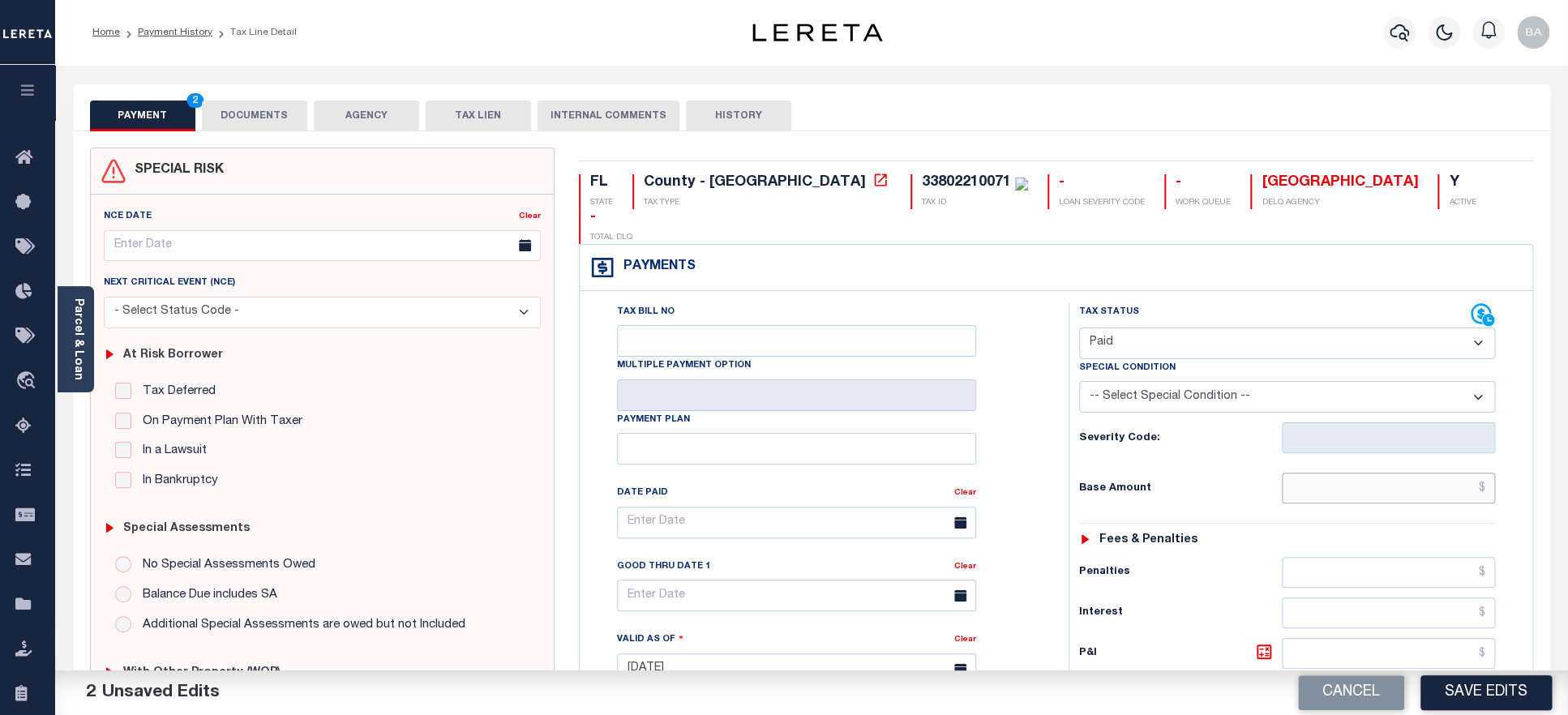
click at [1351, 472] on input "text" at bounding box center [1389, 488] width 214 height 31
paste input "7,649.41"
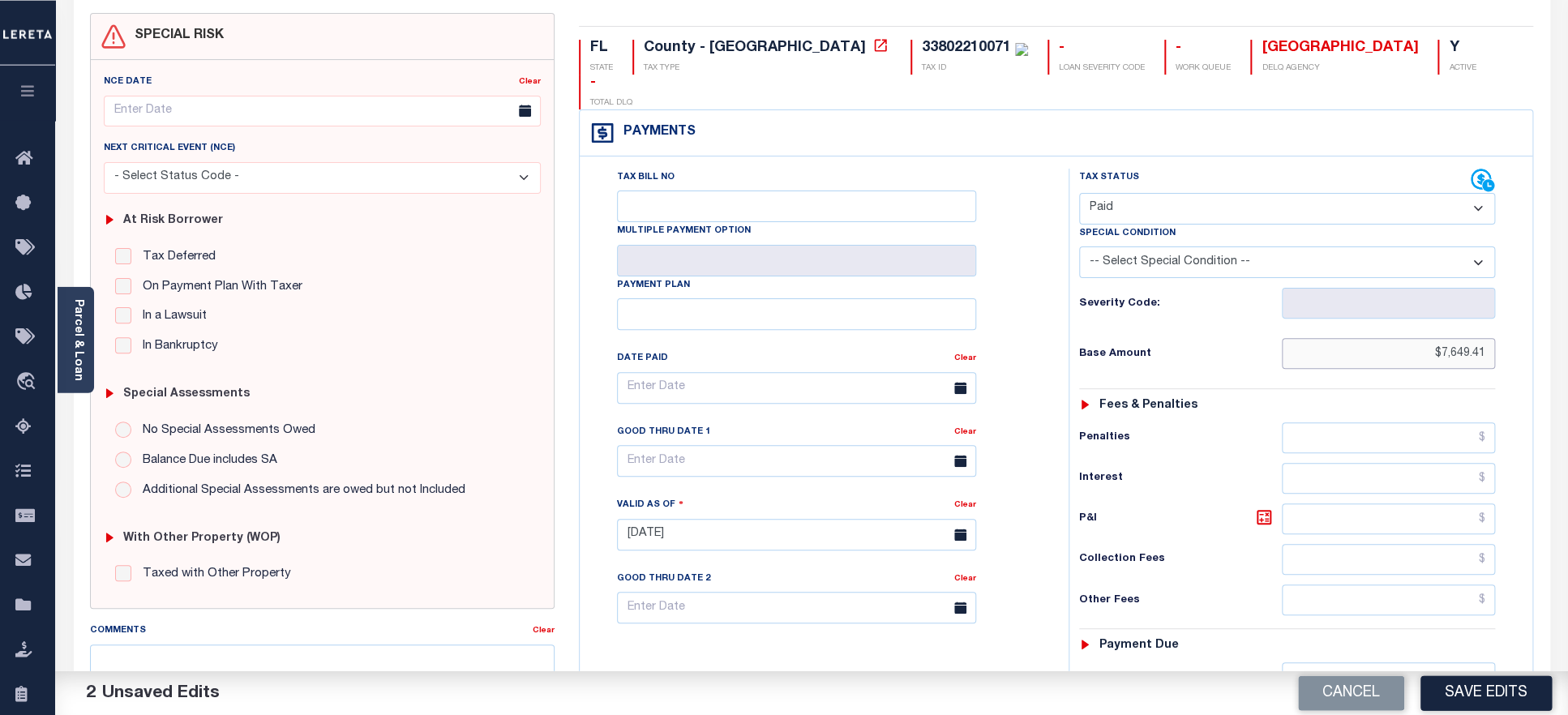
scroll to position [263, 0]
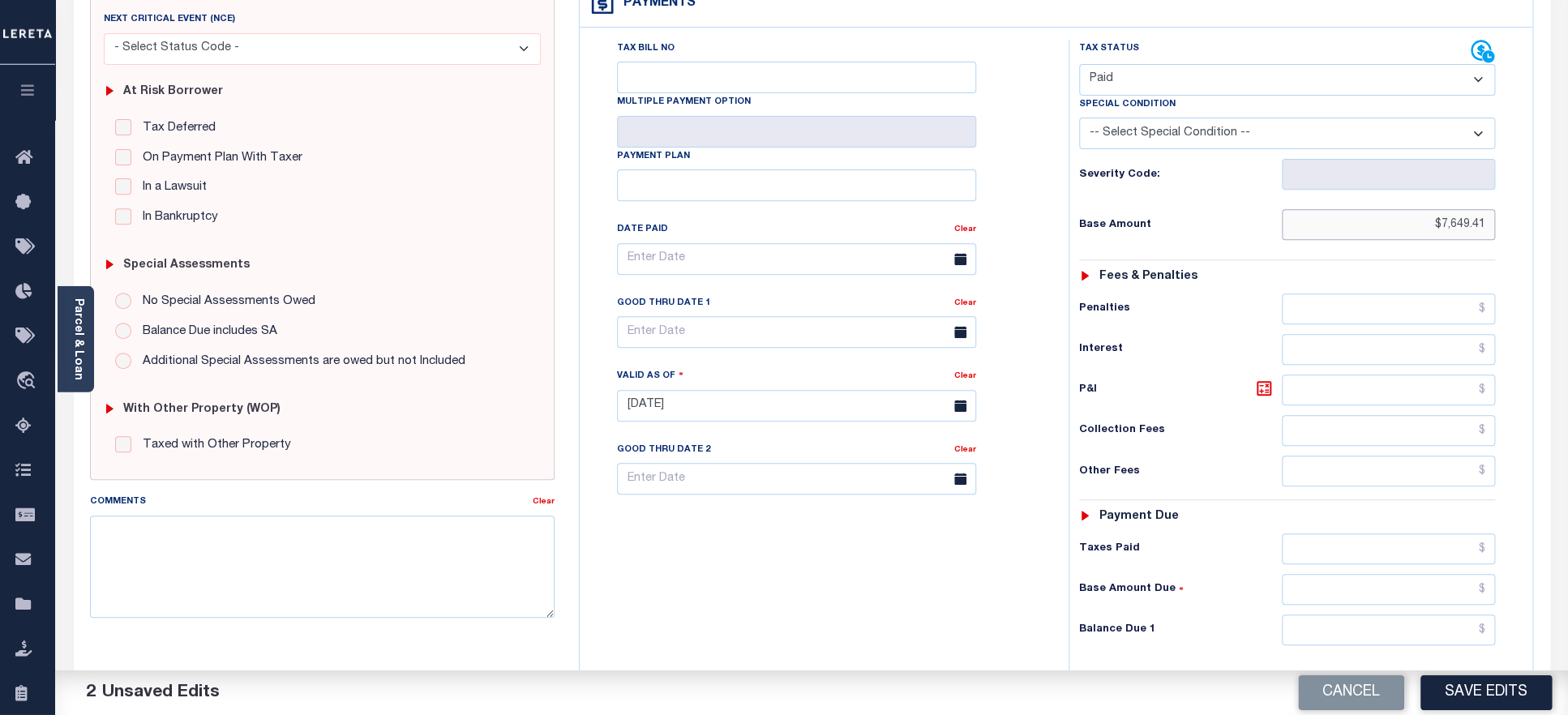
type input "$7,649.41"
click at [1324, 536] on input "text" at bounding box center [1389, 548] width 214 height 31
paste input "7,649.41"
type input "$7,649.41"
click at [1381, 624] on input "text" at bounding box center [1389, 630] width 214 height 31
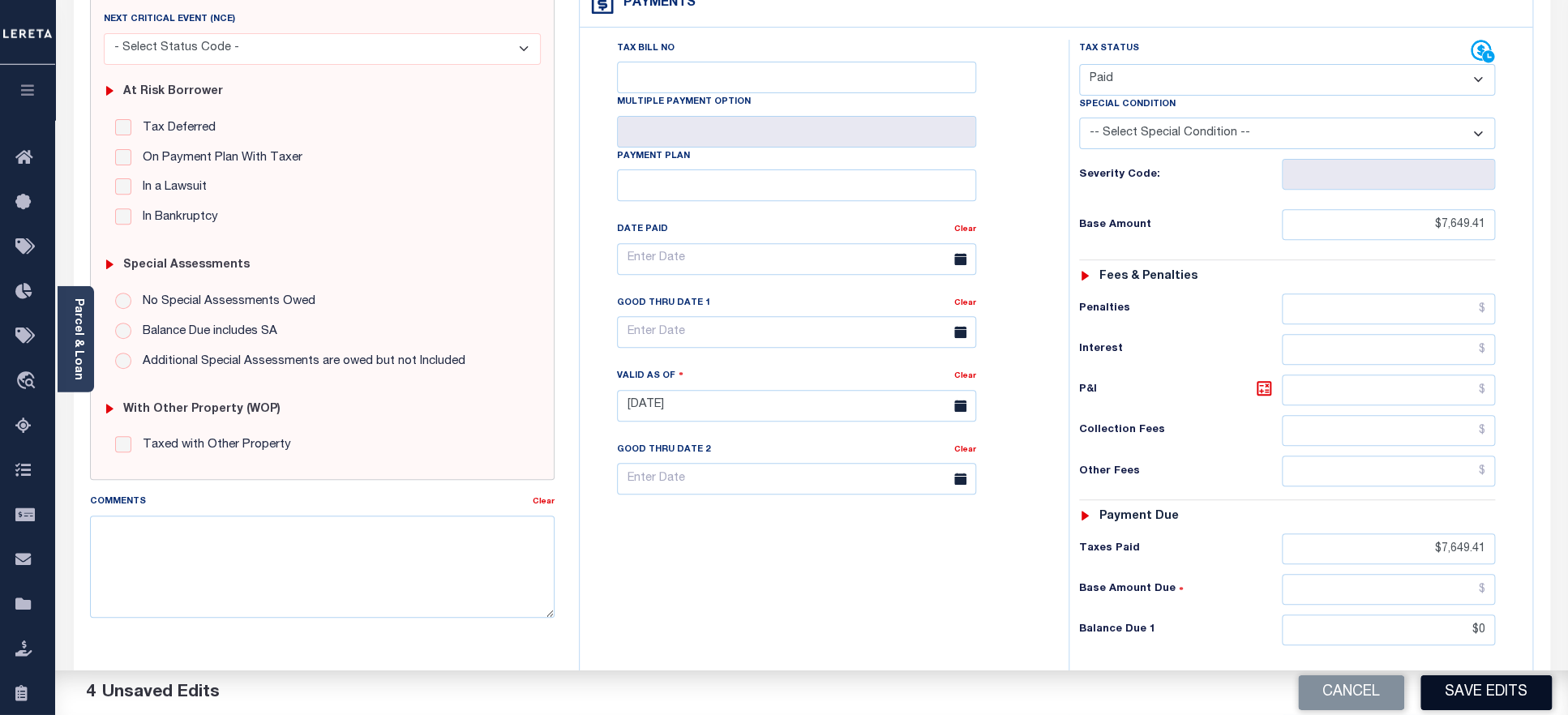
type input "$0.00"
click at [1467, 695] on button "Save Edits" at bounding box center [1486, 692] width 131 height 35
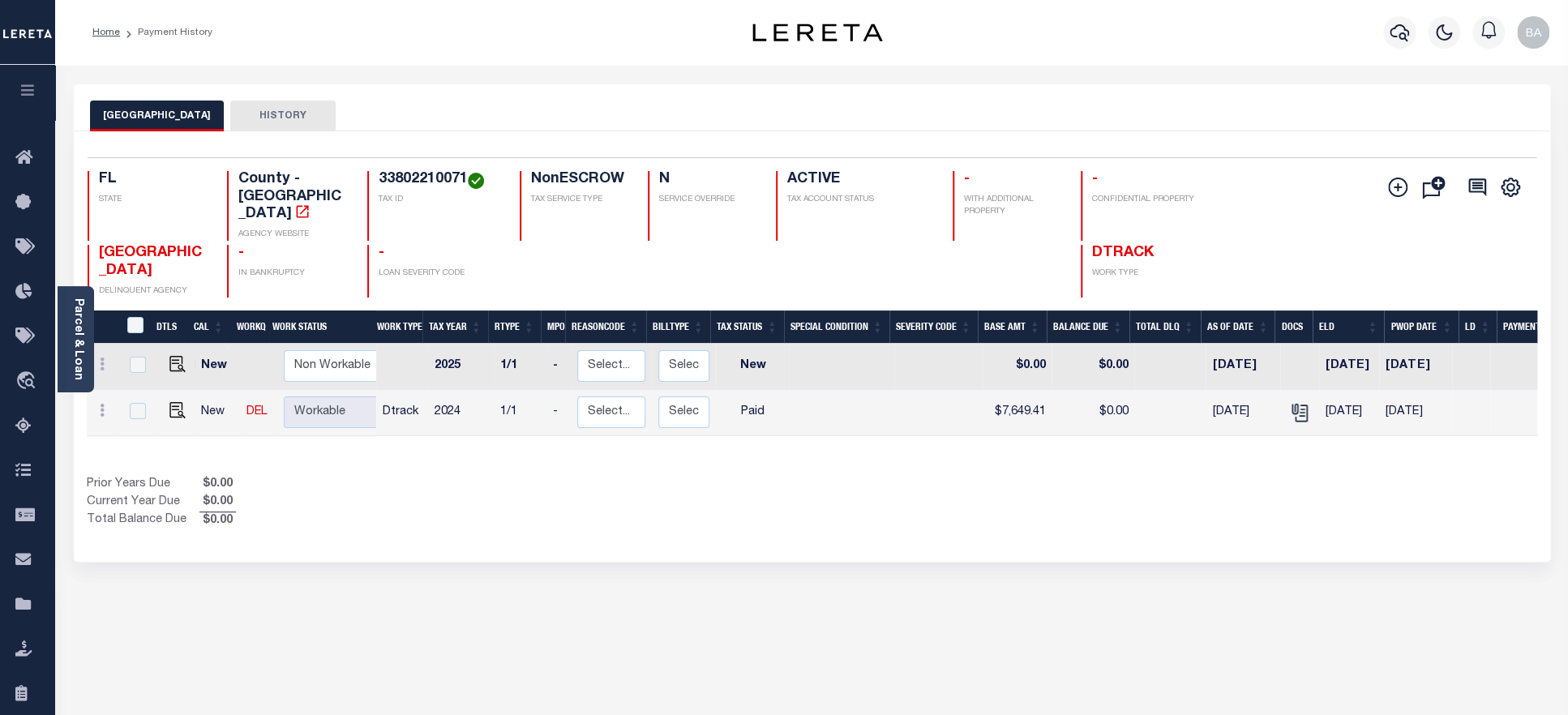
click at [429, 179] on h4 "33802210071" at bounding box center [439, 180] width 121 height 18
click at [75, 364] on link "Parcel & Loan" at bounding box center [78, 339] width 12 height 81
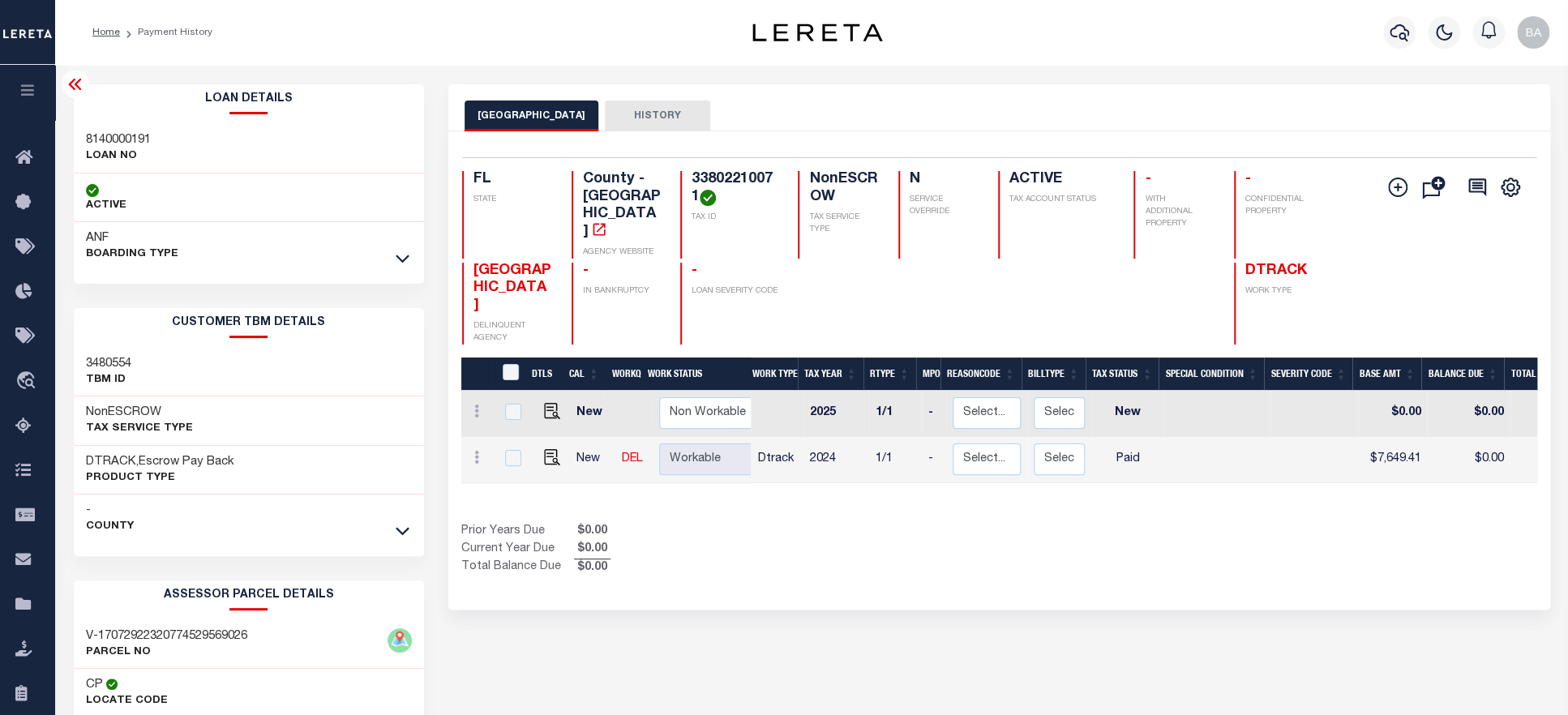
click at [129, 142] on h3 "8140000191" at bounding box center [119, 140] width 65 height 16
copy h3 "8140000191"
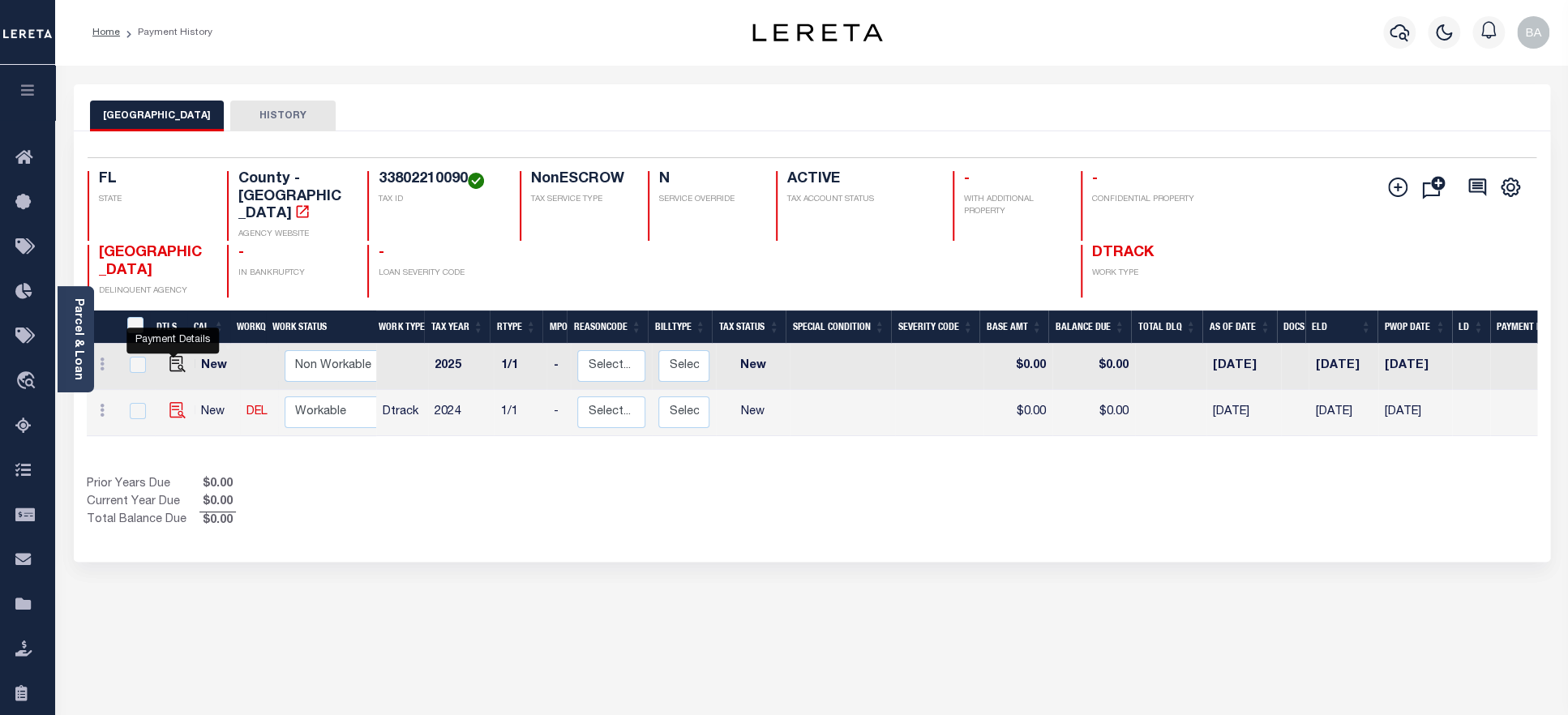
click at [171, 402] on img "" at bounding box center [177, 410] width 16 height 16
checkbox input "true"
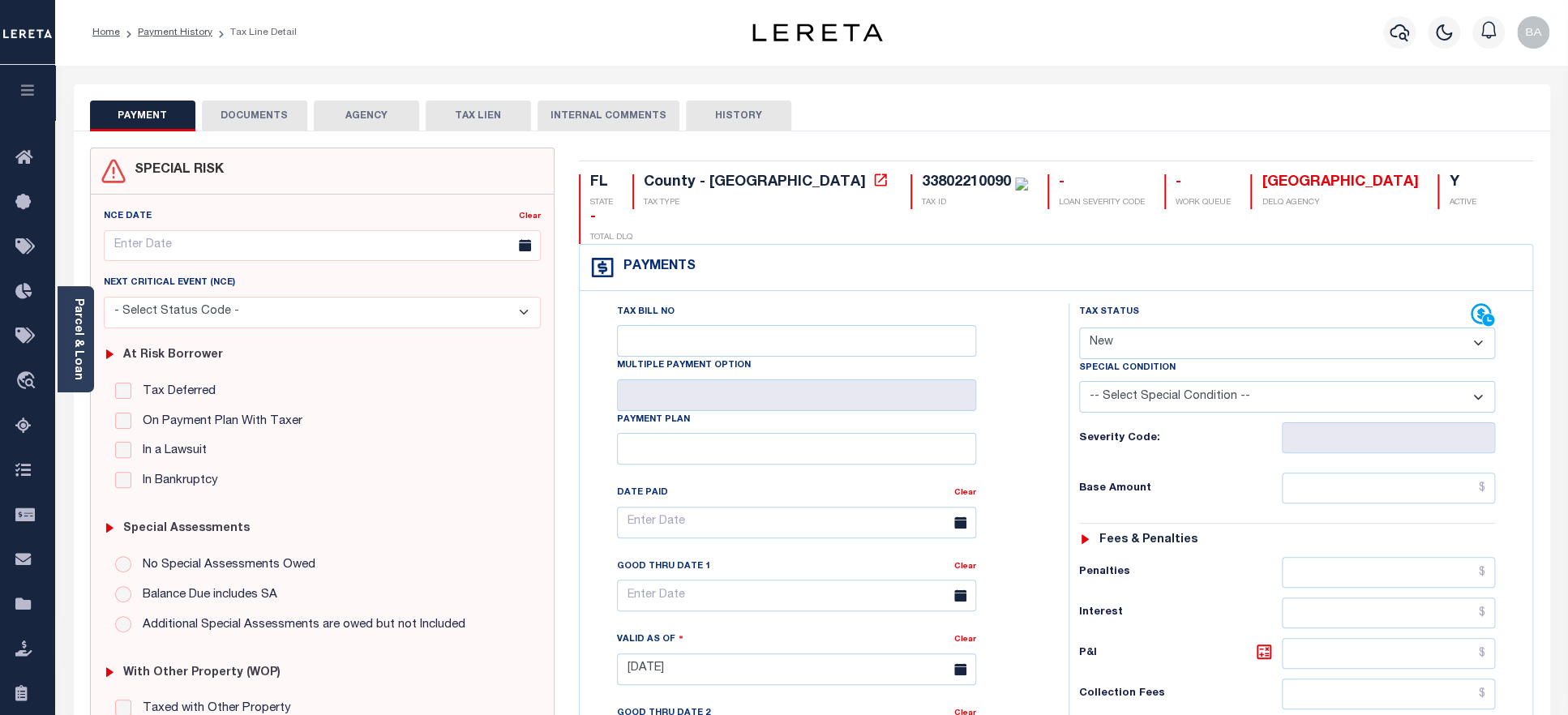
click at [1079, 328] on select "- Select Status Code - Open Due/Unpaid Paid Incomplete No Tax Due Internal Refu…" at bounding box center [1287, 343] width 416 height 32
select select "PYD"
click option "Paid" at bounding box center [0, 0] width 0 height 0
type input "[DATE]"
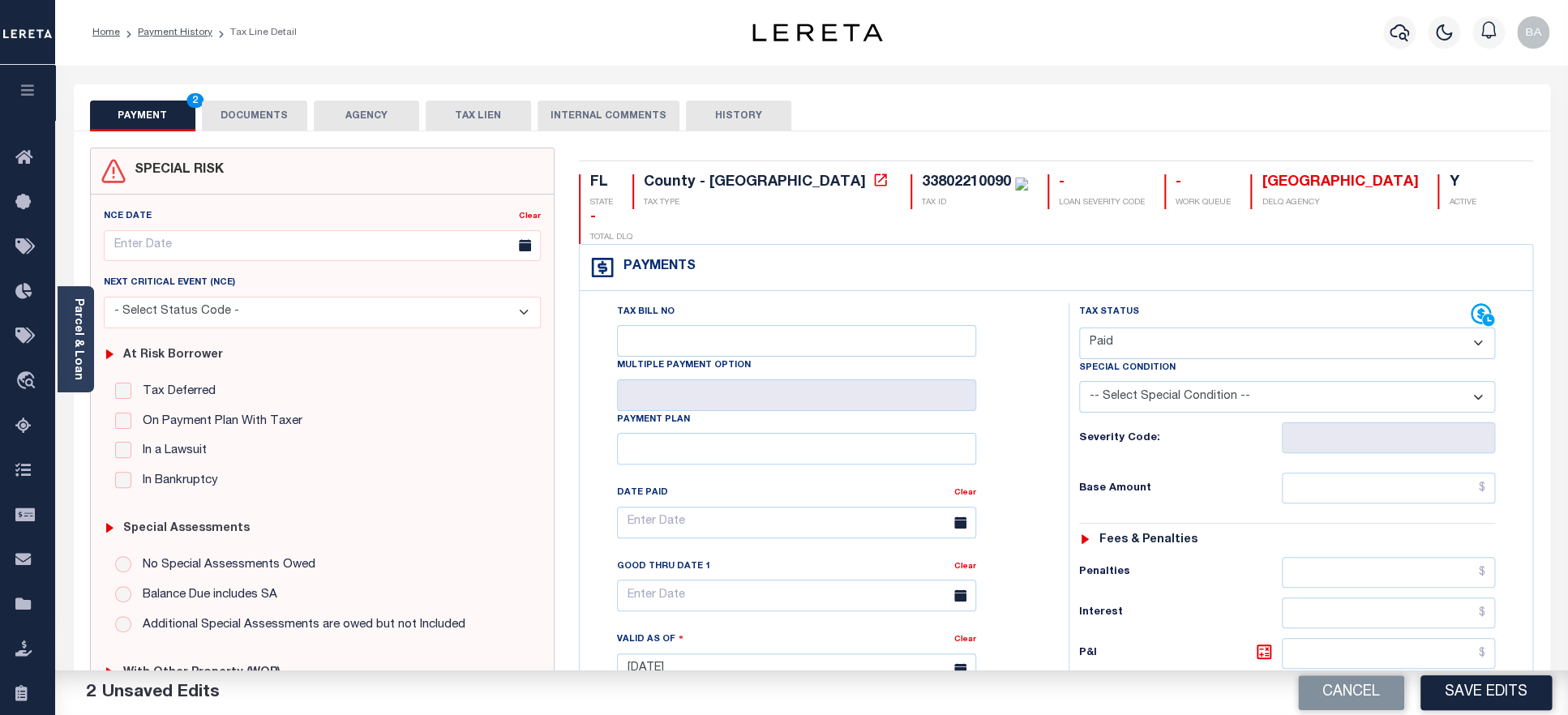
click at [258, 112] on button "DOCUMENTS" at bounding box center [254, 116] width 105 height 31
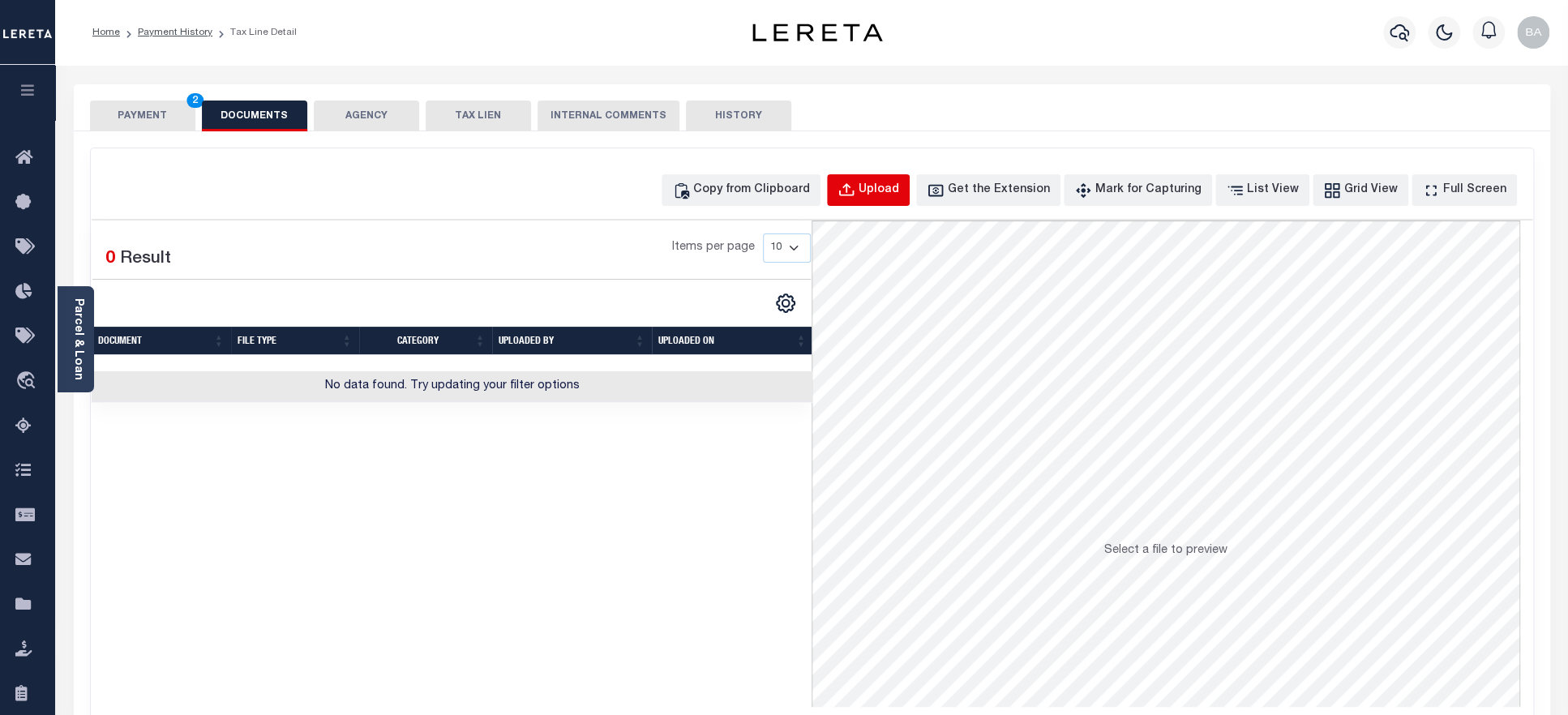
click at [895, 193] on div "Upload" at bounding box center [878, 191] width 41 height 18
select select "POP"
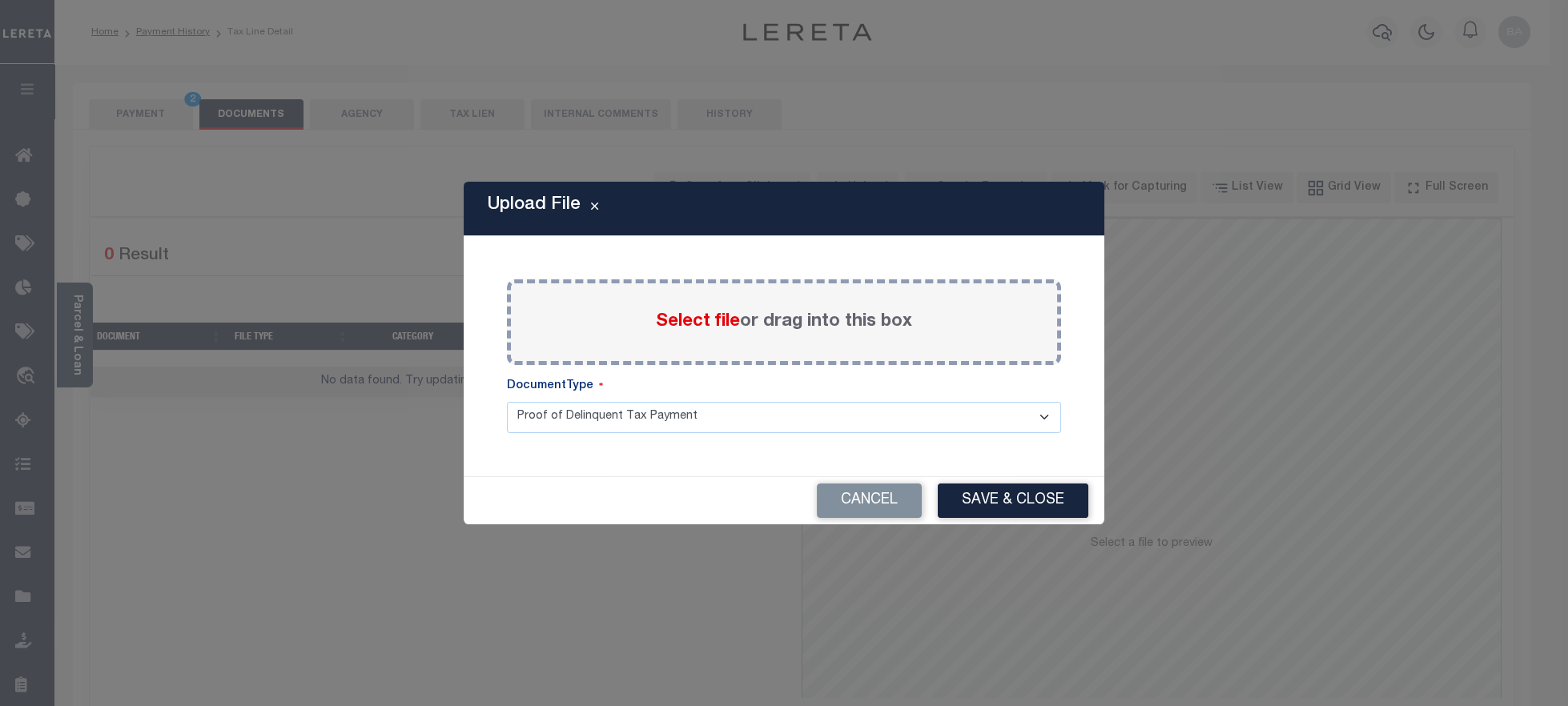
click at [706, 320] on span "Select file" at bounding box center [698, 322] width 84 height 18
click at [0, 0] on input "Select file or drag into this box" at bounding box center [0, 0] width 0 height 0
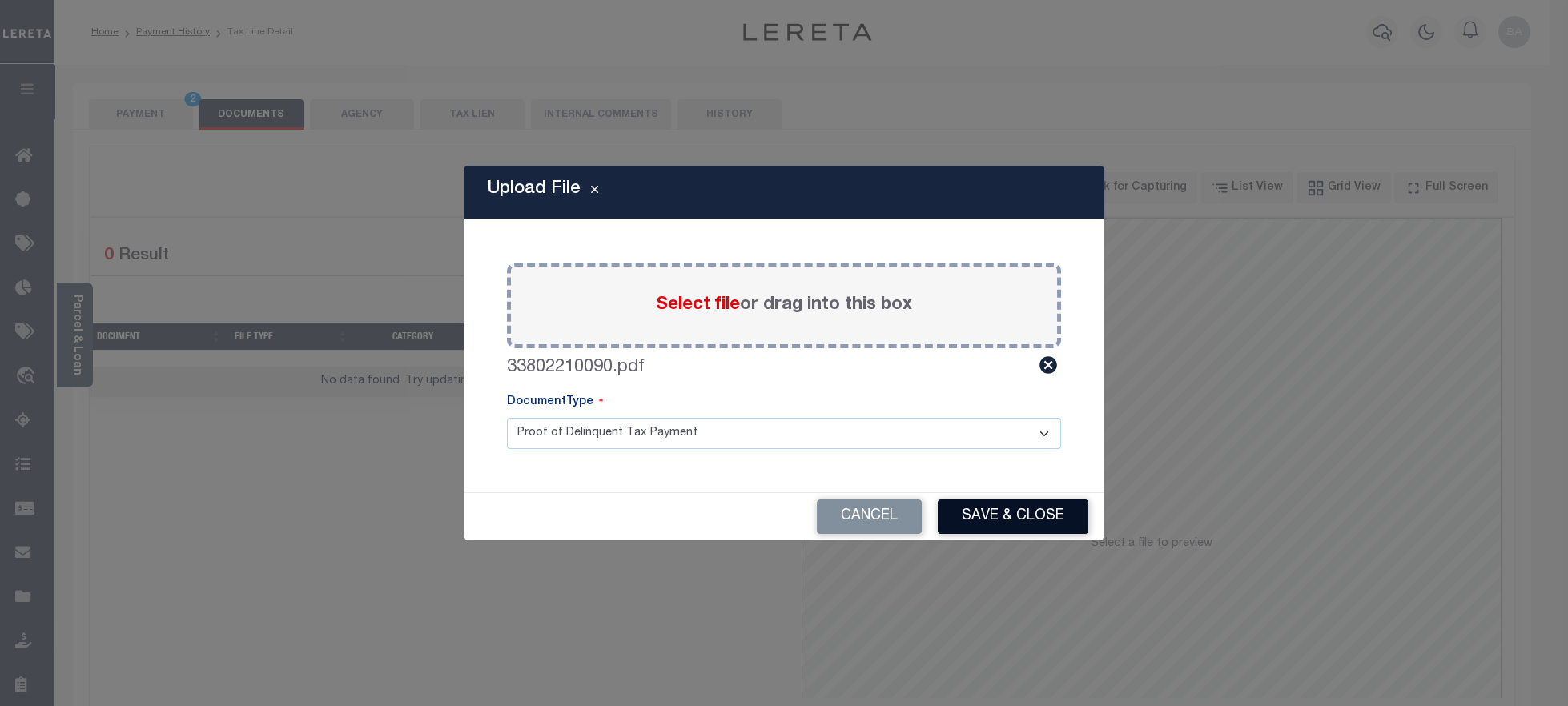
click at [974, 517] on button "Save & Close" at bounding box center [1013, 517] width 150 height 35
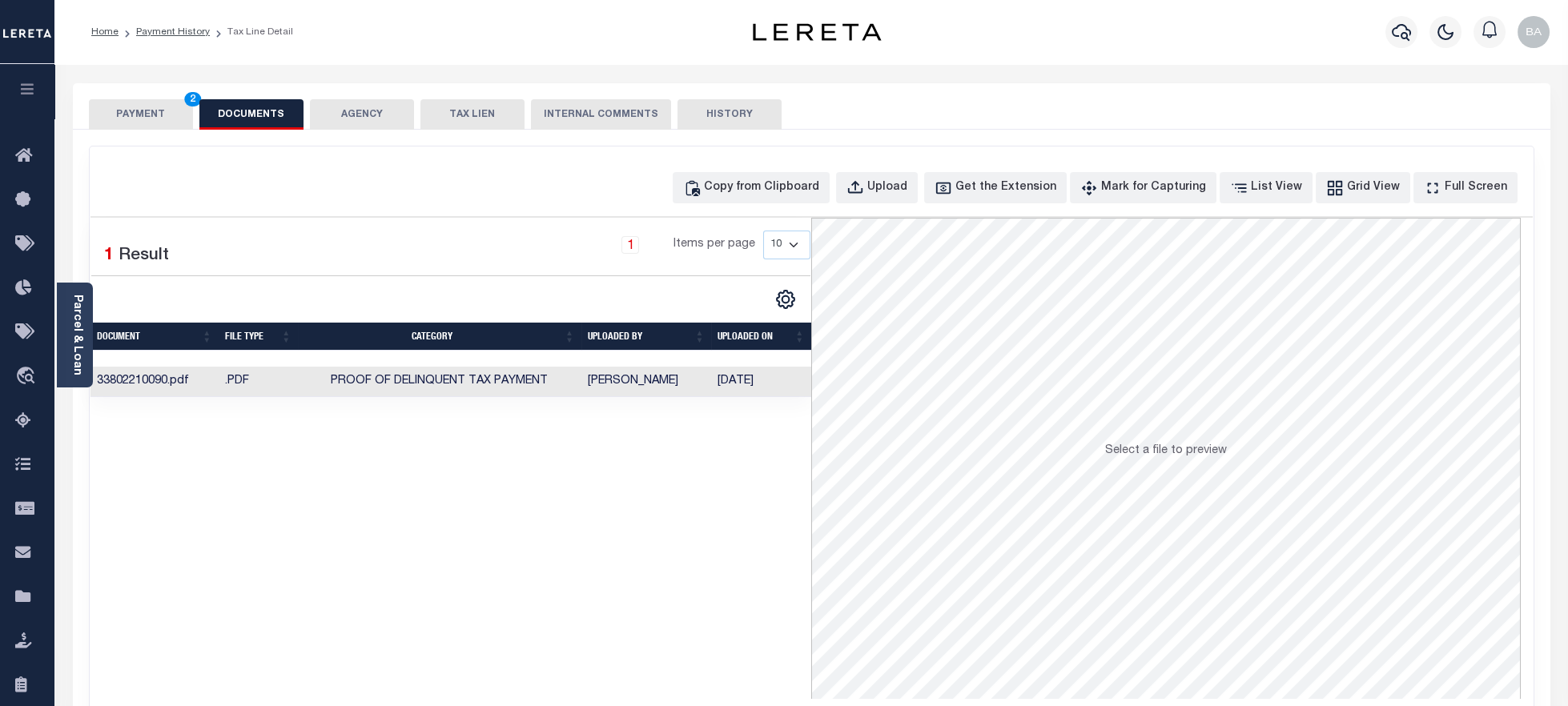
click at [135, 113] on button "PAYMENT 2" at bounding box center [140, 114] width 104 height 30
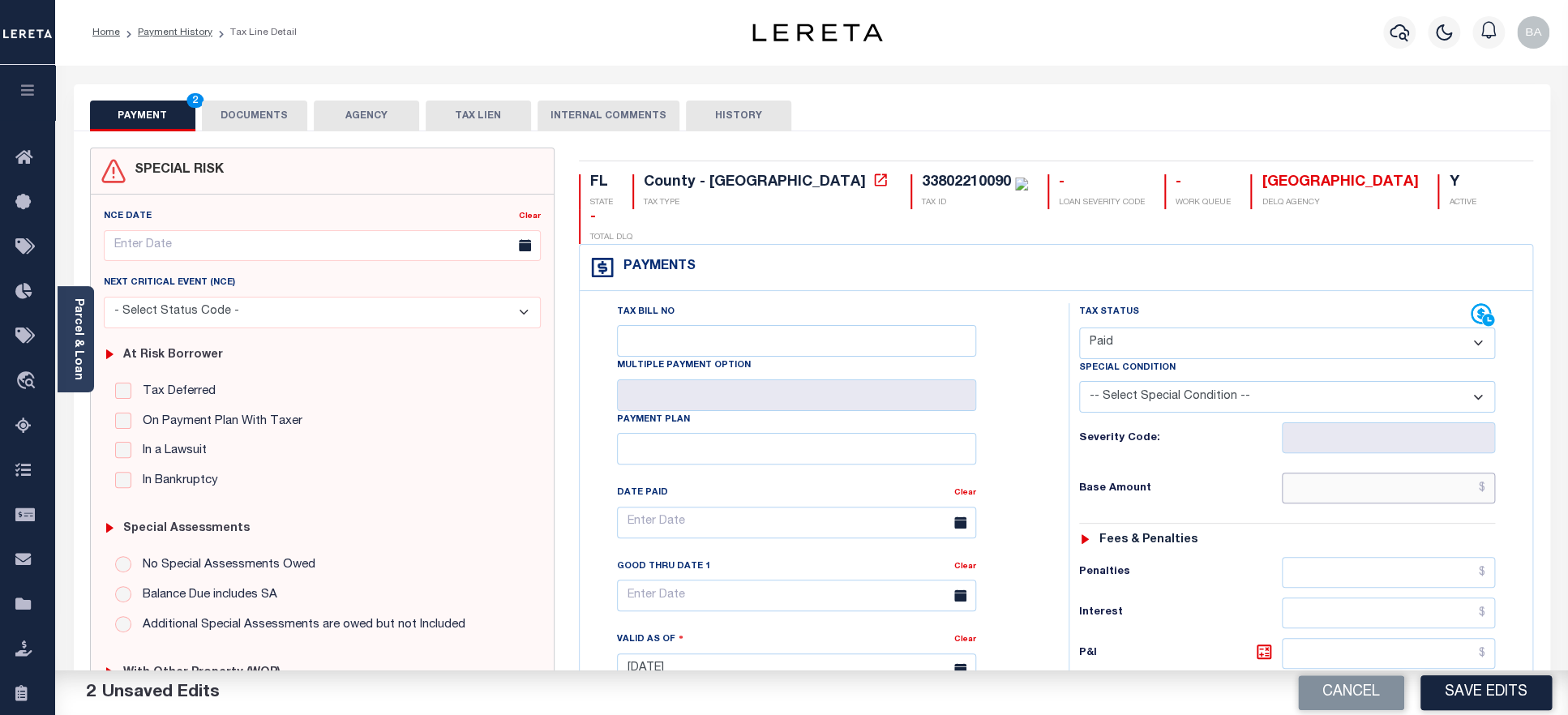
click at [1355, 474] on input "text" at bounding box center [1389, 488] width 214 height 31
paste input "12,594.45"
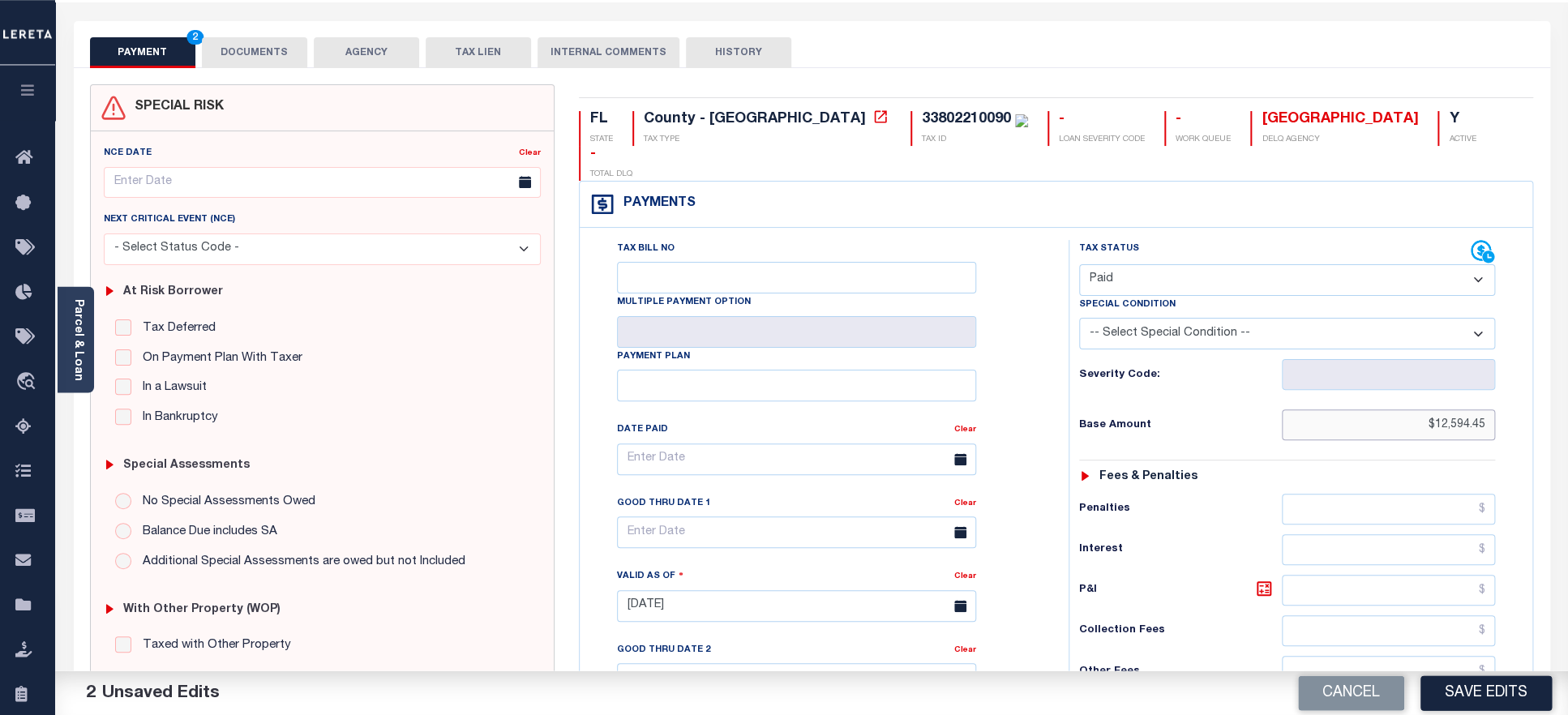
scroll to position [269, 0]
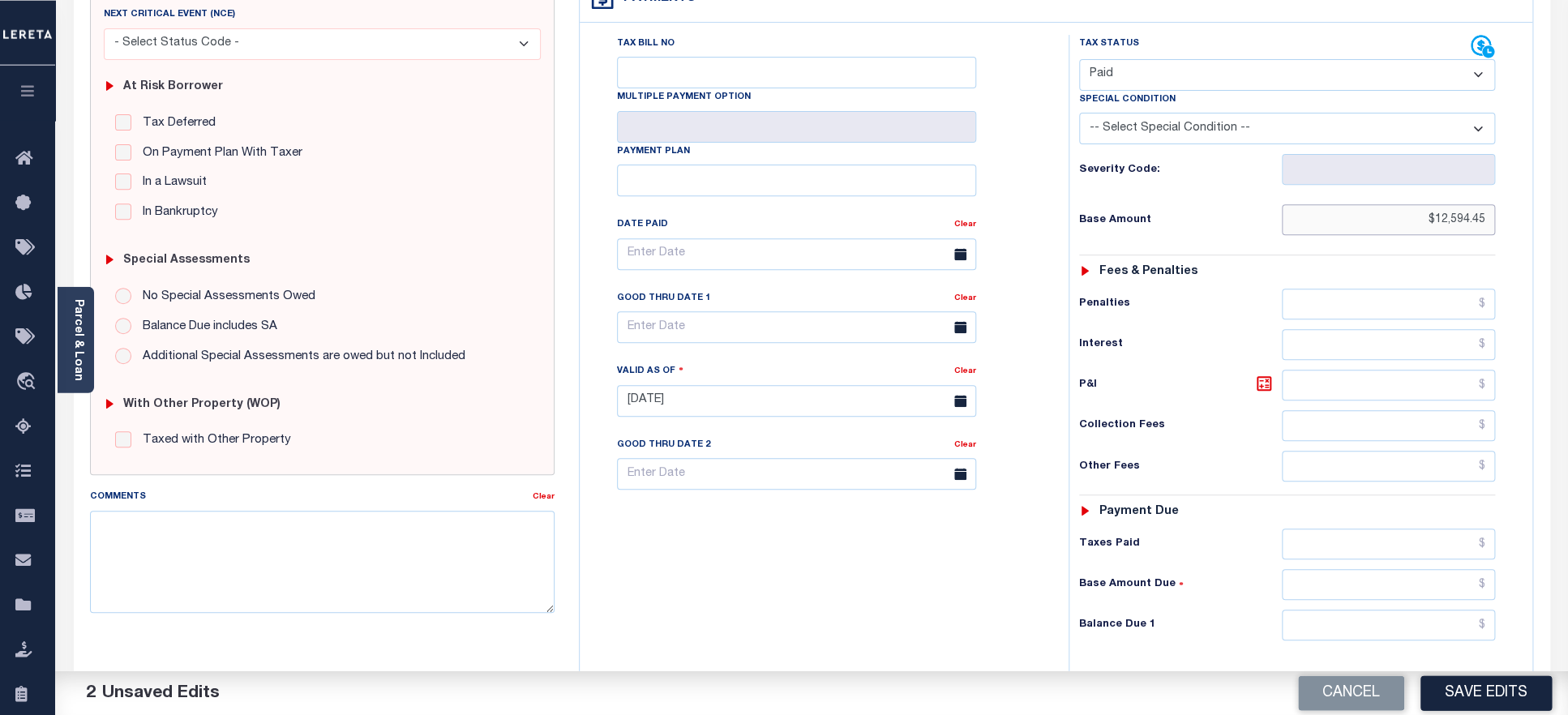
type input "$12,594.45"
click at [1356, 528] on input "text" at bounding box center [1389, 543] width 214 height 31
paste input "12,594.45"
type input "$12,594.45"
click at [1383, 609] on input "text" at bounding box center [1389, 624] width 214 height 31
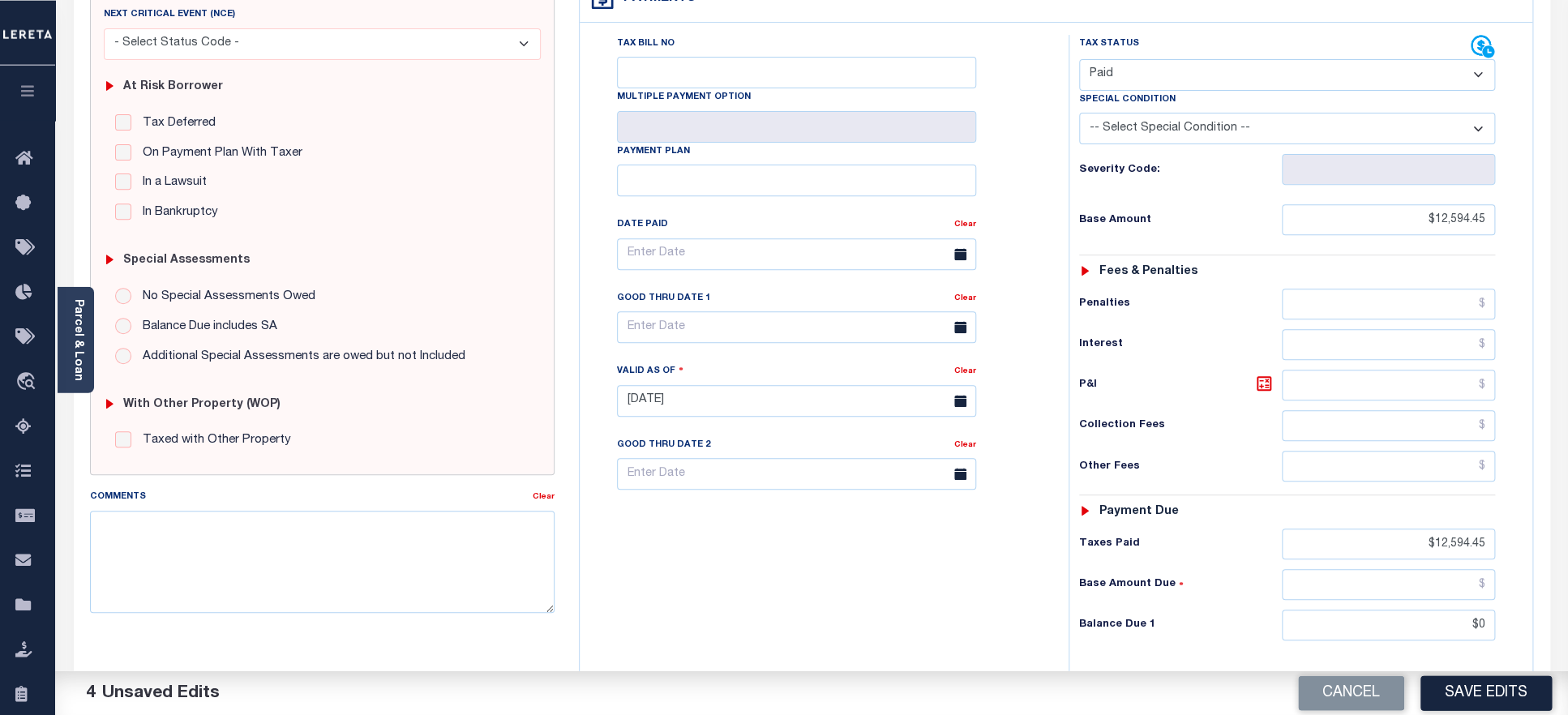
type input "$0.00"
click at [1492, 671] on div "Cancel Save Edits" at bounding box center [1190, 693] width 757 height 45
click at [1490, 685] on button "Save Edits" at bounding box center [1486, 692] width 131 height 35
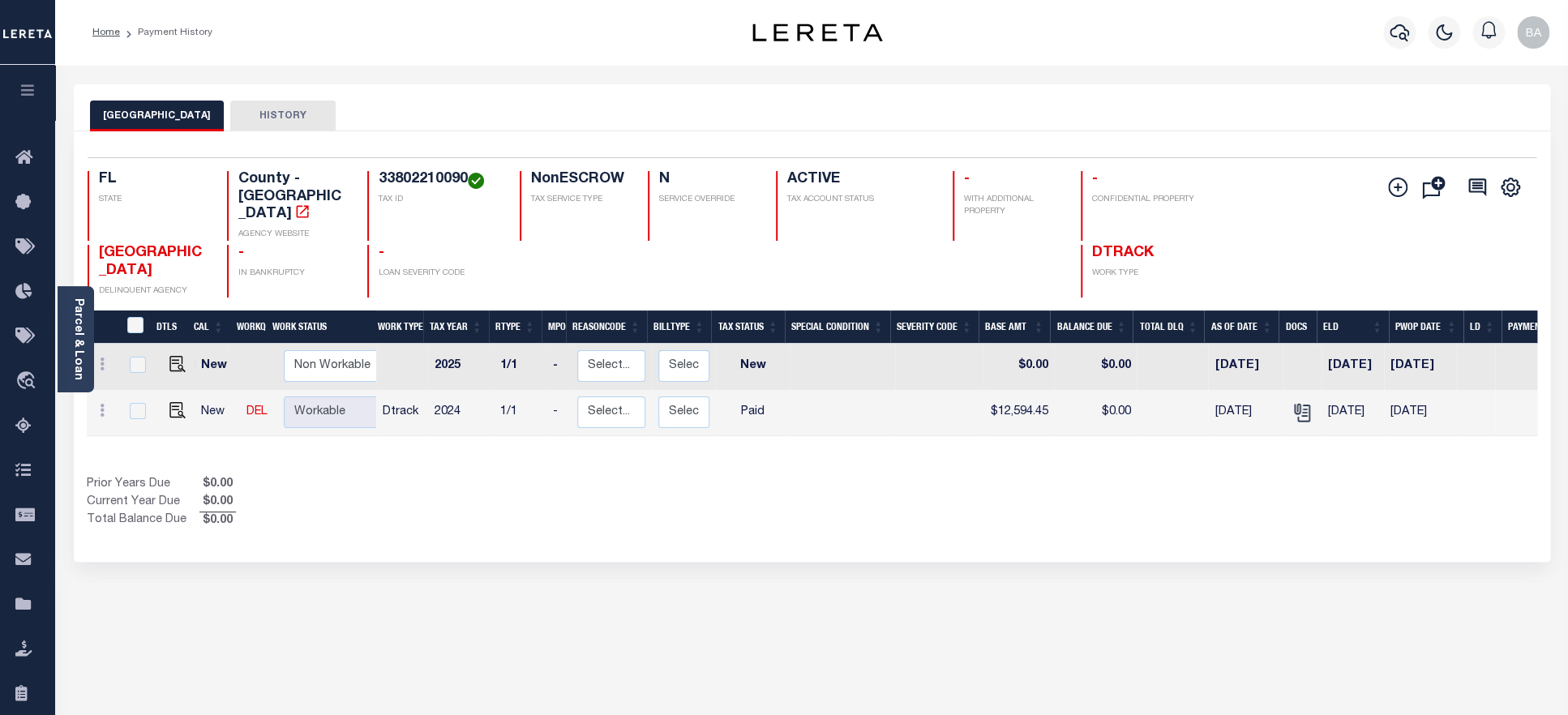
click at [411, 175] on h4 "33802210090" at bounding box center [439, 180] width 121 height 18
click at [74, 356] on link "Parcel & Loan" at bounding box center [78, 339] width 12 height 81
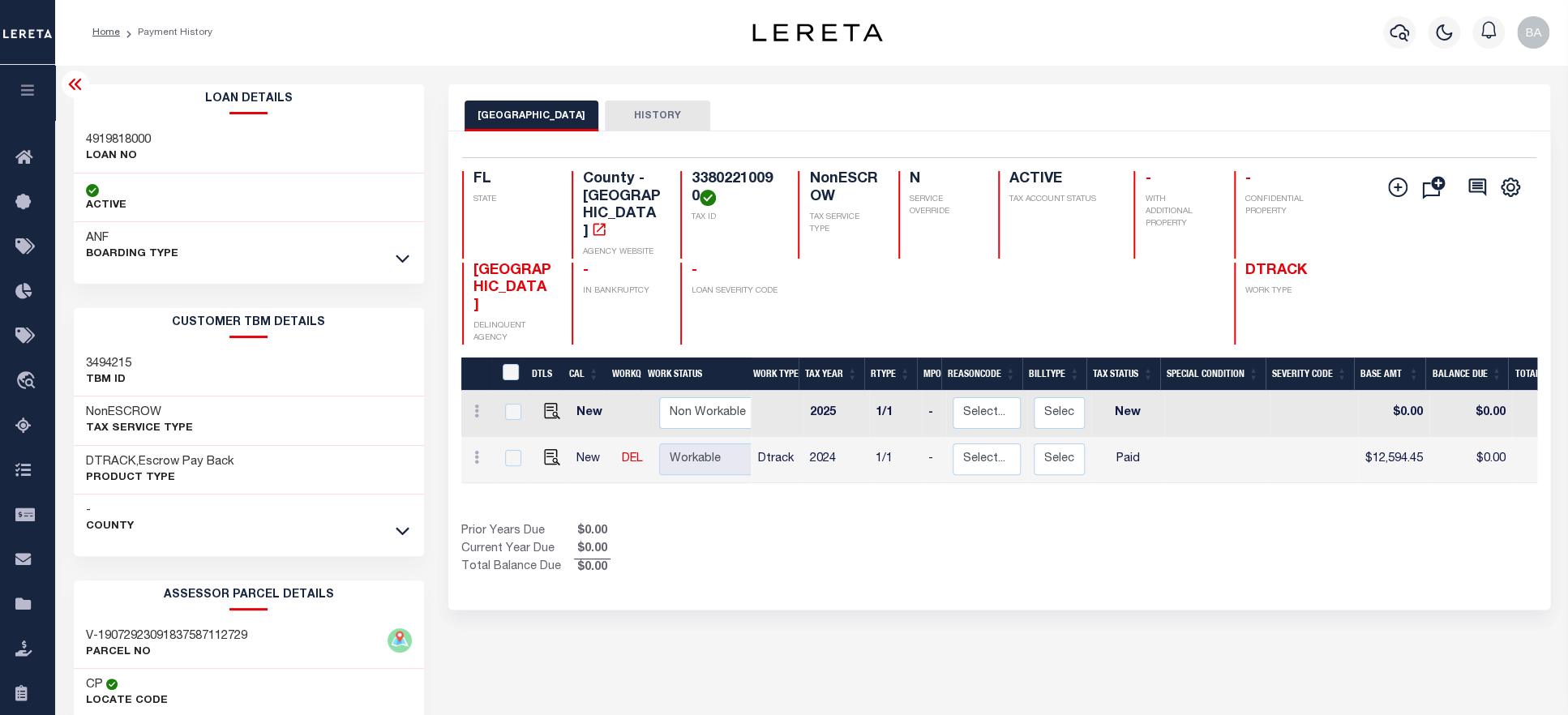
click at [118, 132] on h3 "4919818000" at bounding box center [119, 140] width 65 height 16
copy h3 "4919818000"
